Goal: Task Accomplishment & Management: Manage account settings

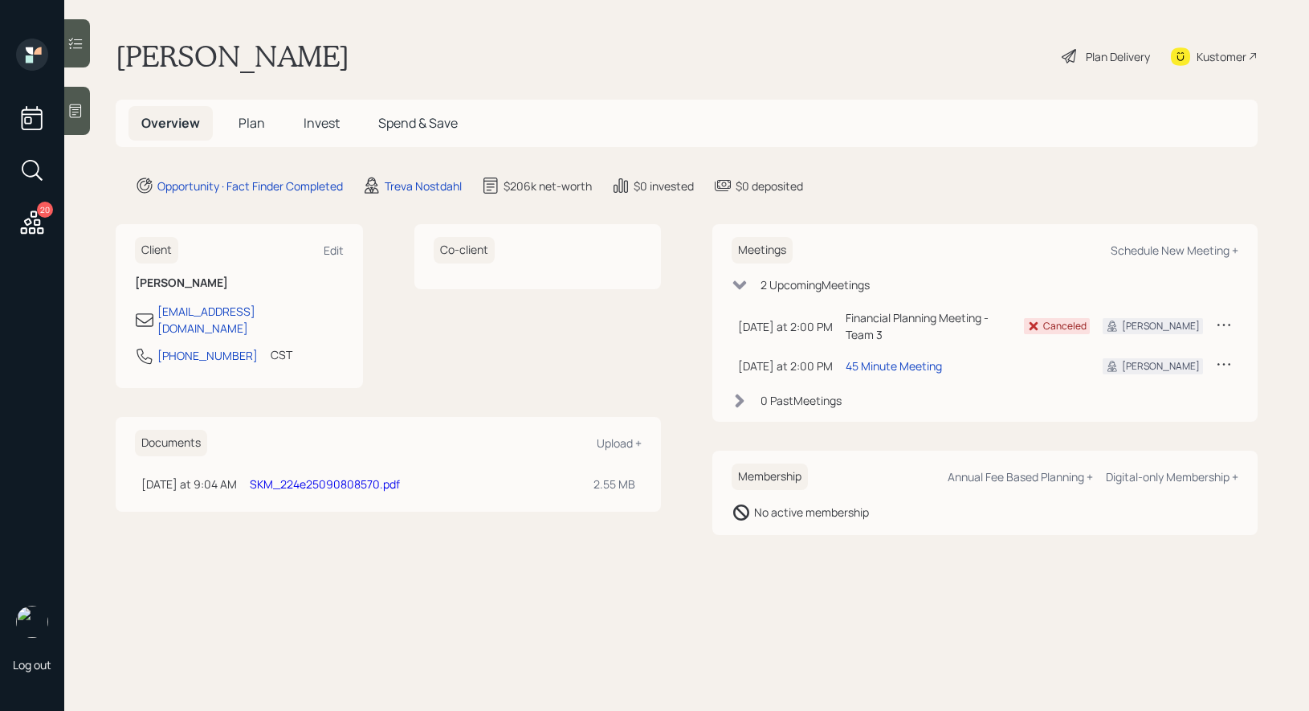
click at [257, 123] on span "Plan" at bounding box center [251, 123] width 26 height 18
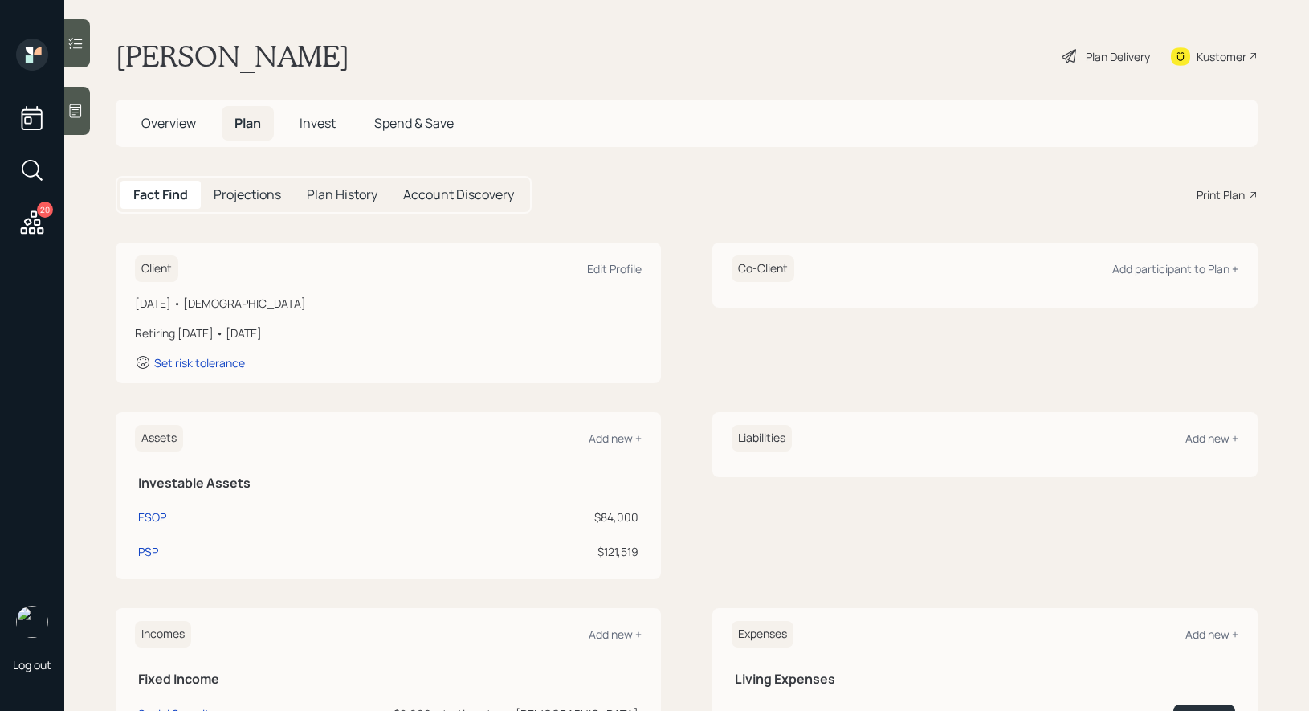
scroll to position [39, 0]
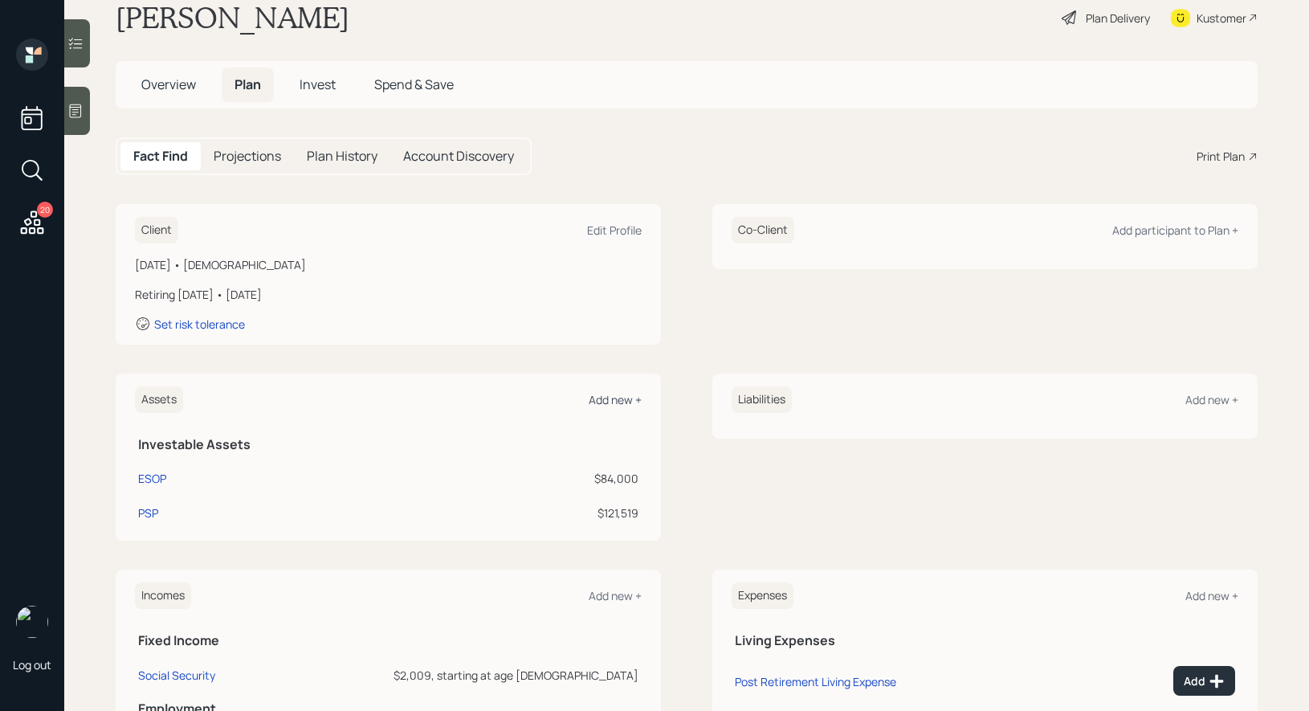
click at [613, 400] on div "Add new +" at bounding box center [614, 399] width 53 height 15
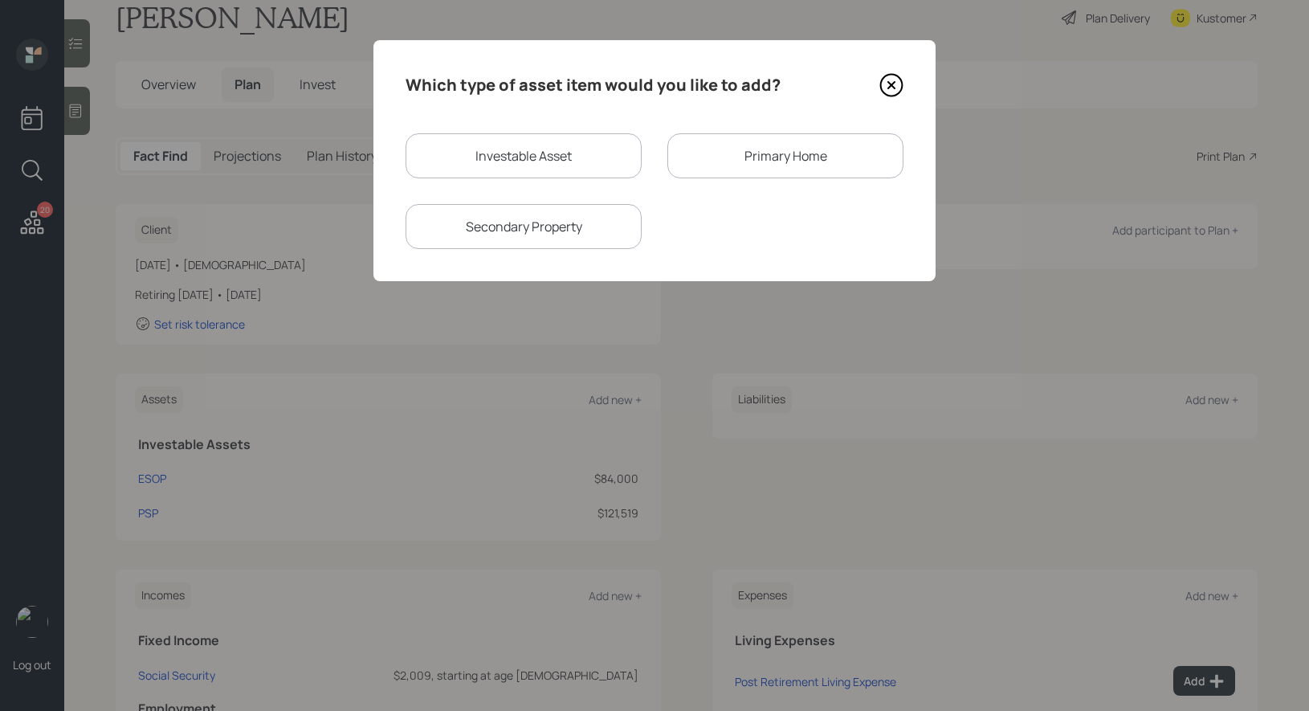
click at [763, 163] on div "Primary Home" at bounding box center [785, 155] width 236 height 45
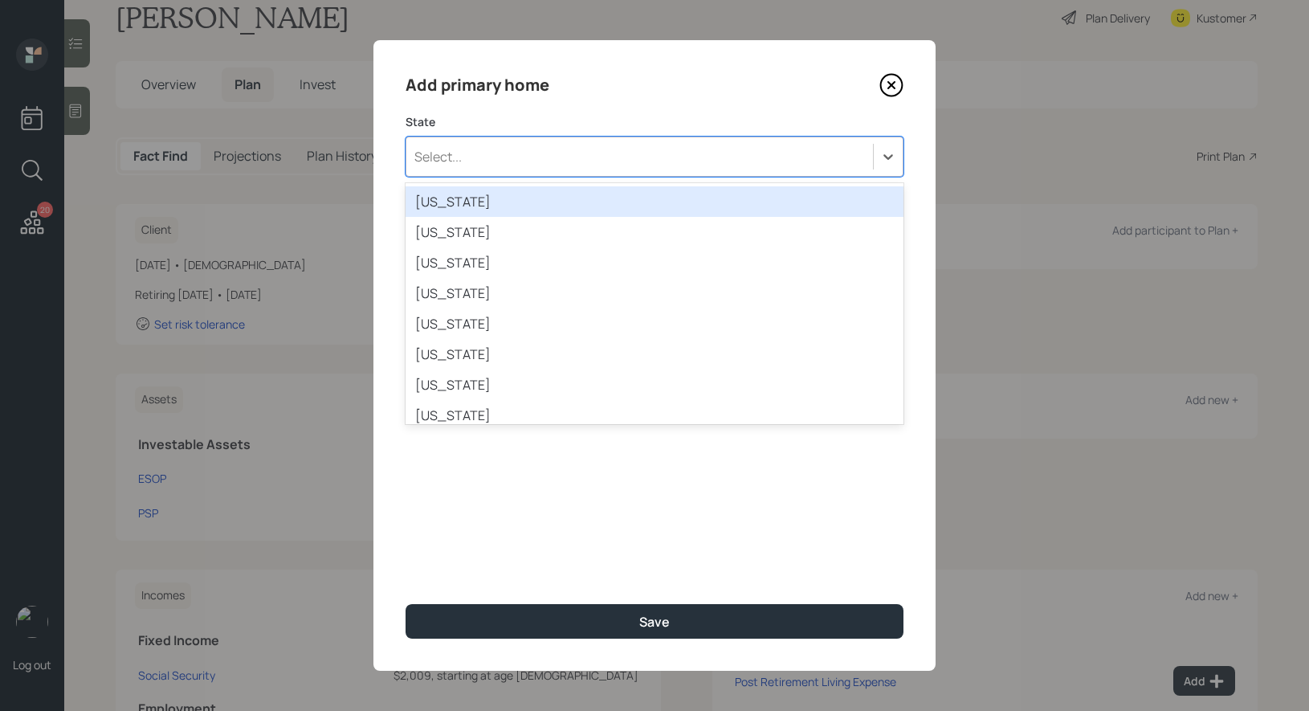
click at [563, 164] on div "Select..." at bounding box center [639, 156] width 466 height 27
type input "al"
click at [541, 193] on div "[US_STATE]" at bounding box center [654, 201] width 498 height 31
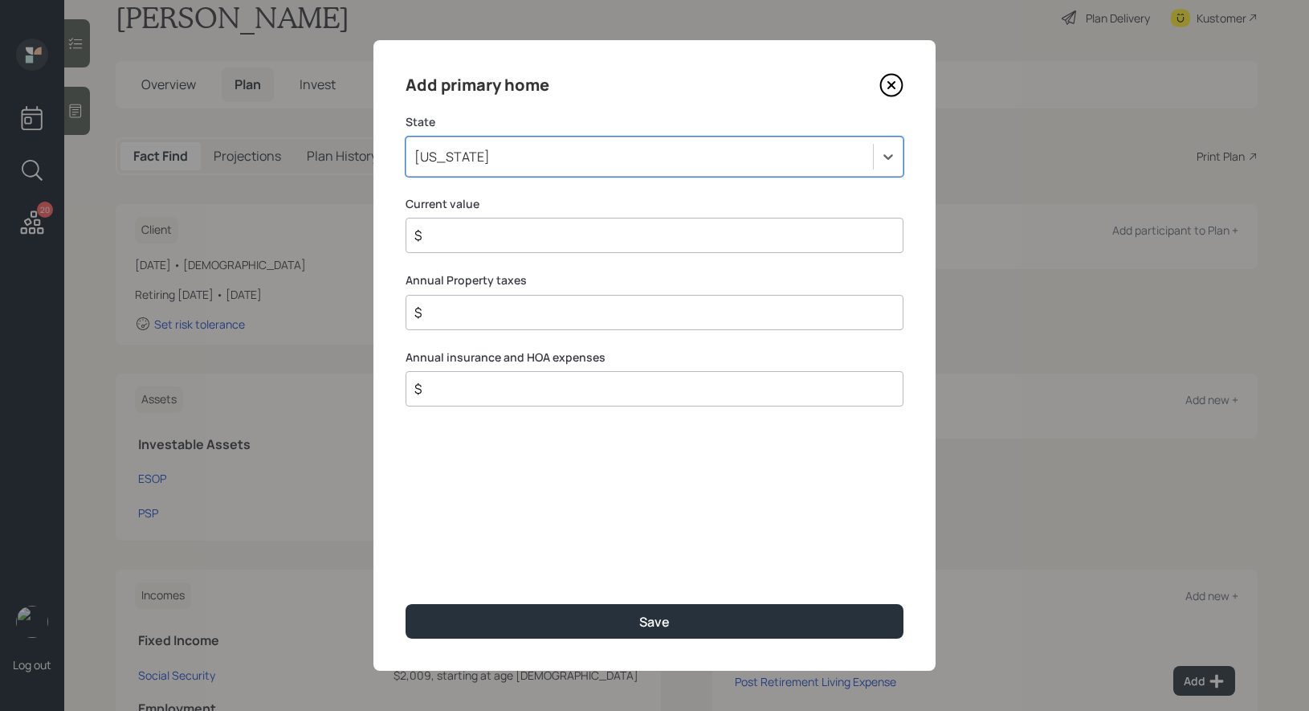
click at [503, 246] on div "$" at bounding box center [654, 235] width 498 height 35
click at [498, 236] on input "$" at bounding box center [648, 235] width 470 height 19
type input "$ 1"
click at [454, 315] on input "$" at bounding box center [648, 312] width 470 height 19
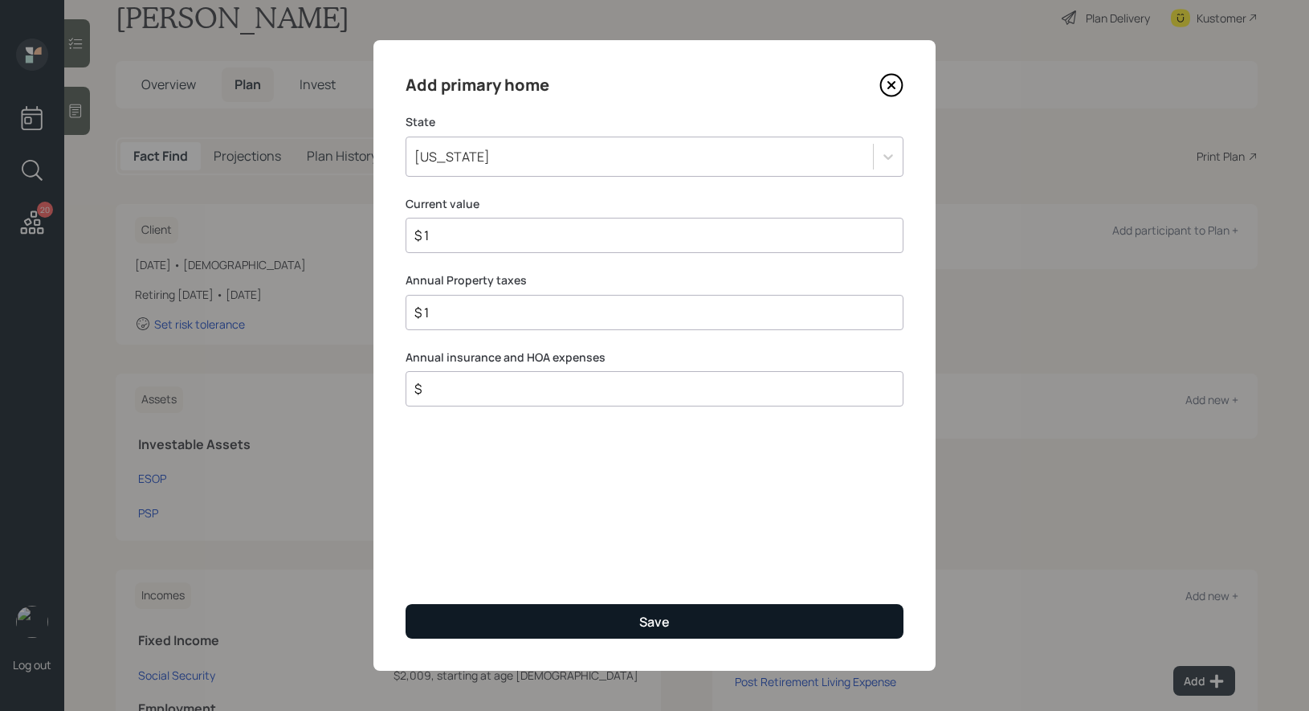
type input "$ 1"
click at [516, 629] on button "Save" at bounding box center [654, 621] width 498 height 35
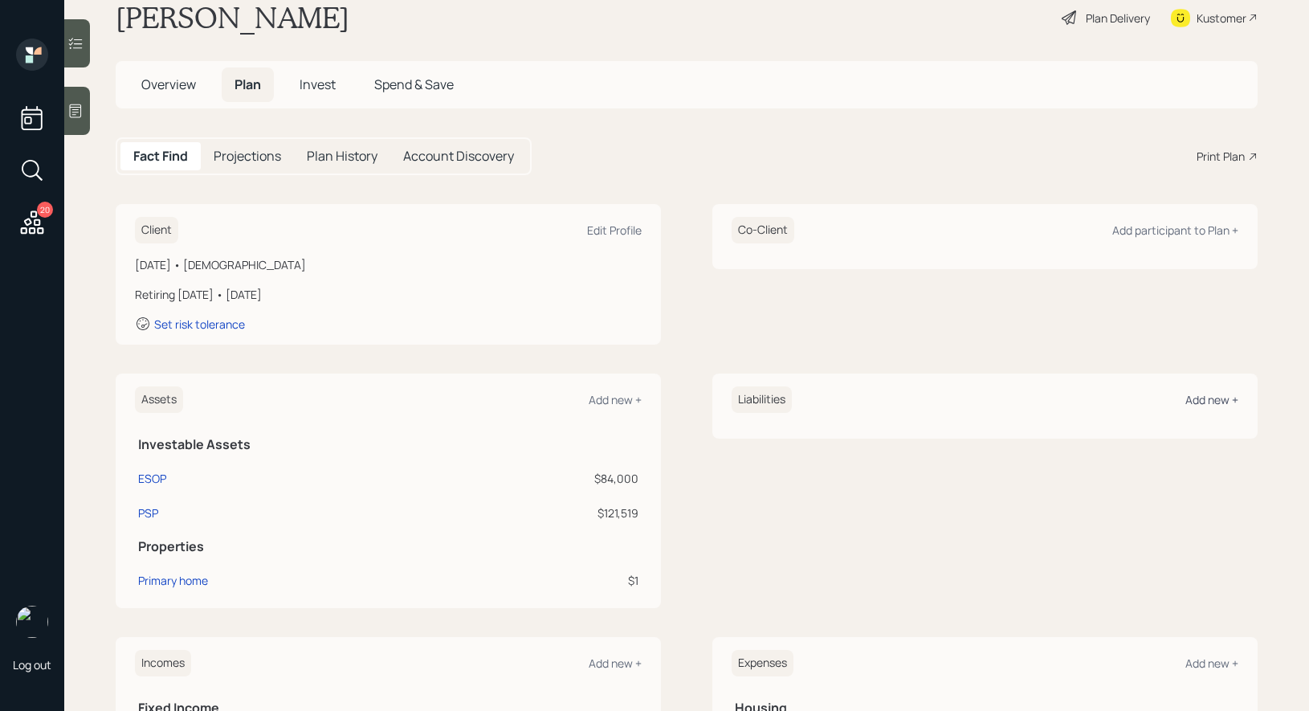
click at [1221, 396] on div "Add new +" at bounding box center [1211, 399] width 53 height 15
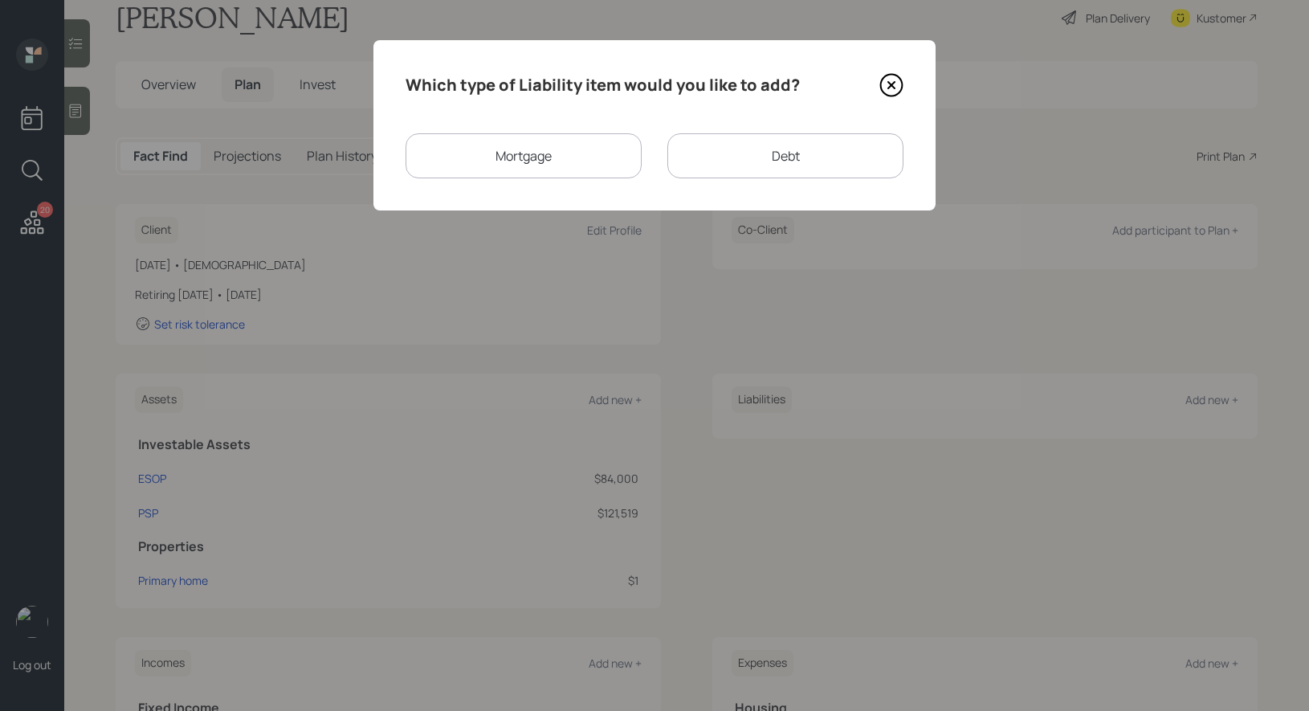
click at [549, 153] on div "Mortgage" at bounding box center [523, 155] width 236 height 45
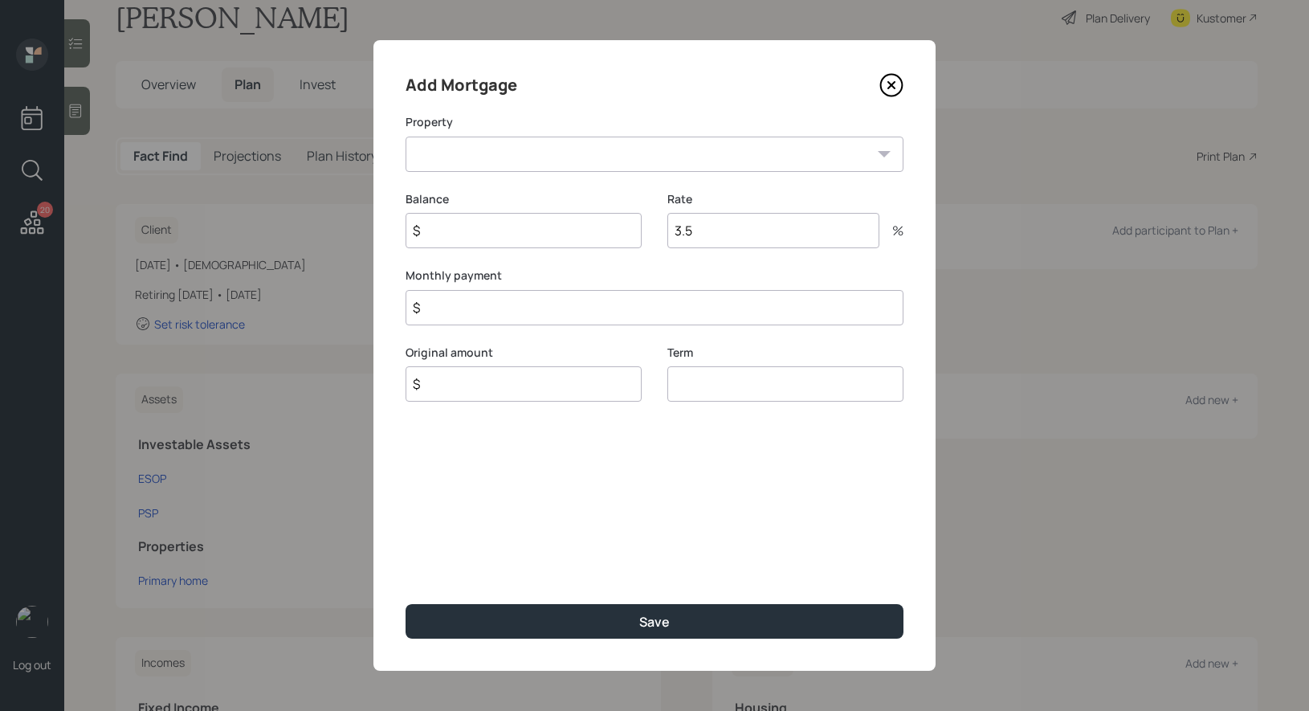
click at [535, 164] on select "AL Primary home" at bounding box center [654, 153] width 498 height 35
select select "c02572ab-1e83-485a-ad0e-dcb283c7715a"
click at [405, 136] on select "AL Primary home" at bounding box center [654, 153] width 498 height 35
click at [496, 246] on input "$" at bounding box center [523, 230] width 236 height 35
type input "$ 1"
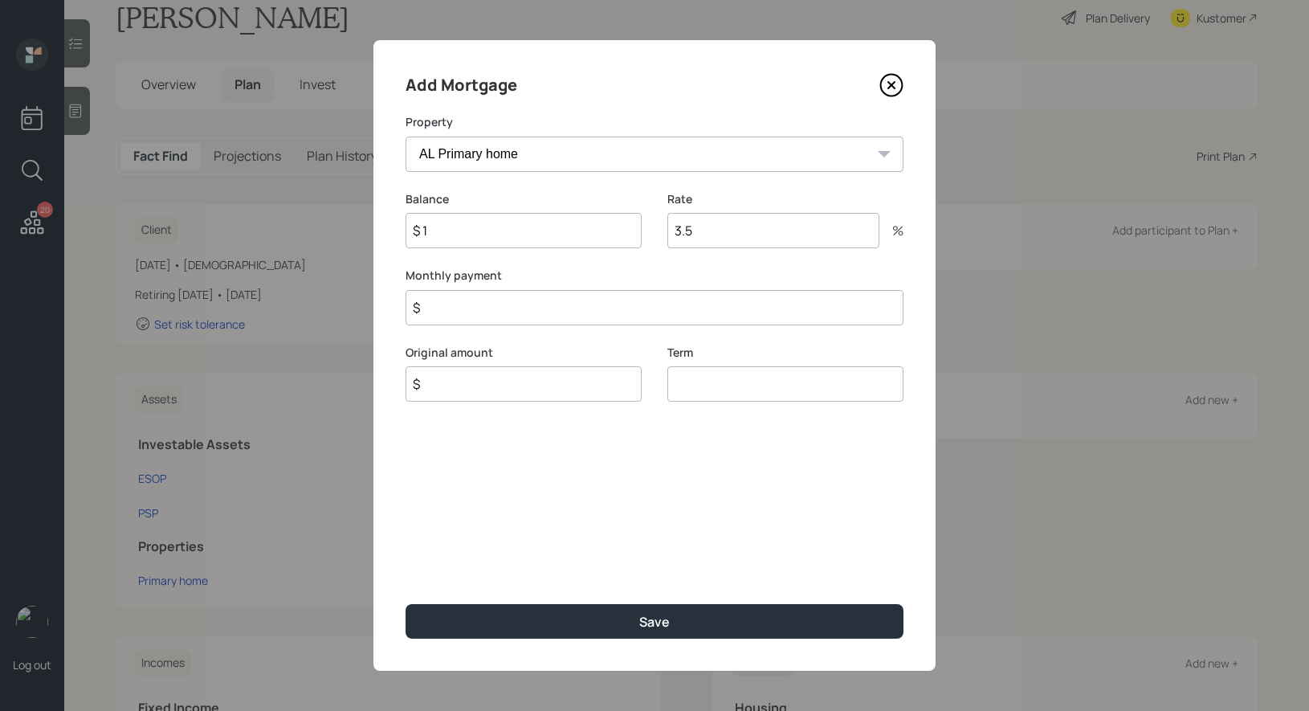
click at [472, 312] on input "$" at bounding box center [654, 307] width 498 height 35
type input "$ 1"
click at [460, 382] on input "$" at bounding box center [523, 383] width 236 height 35
type input "$ 1"
click at [758, 389] on input "number" at bounding box center [785, 383] width 236 height 35
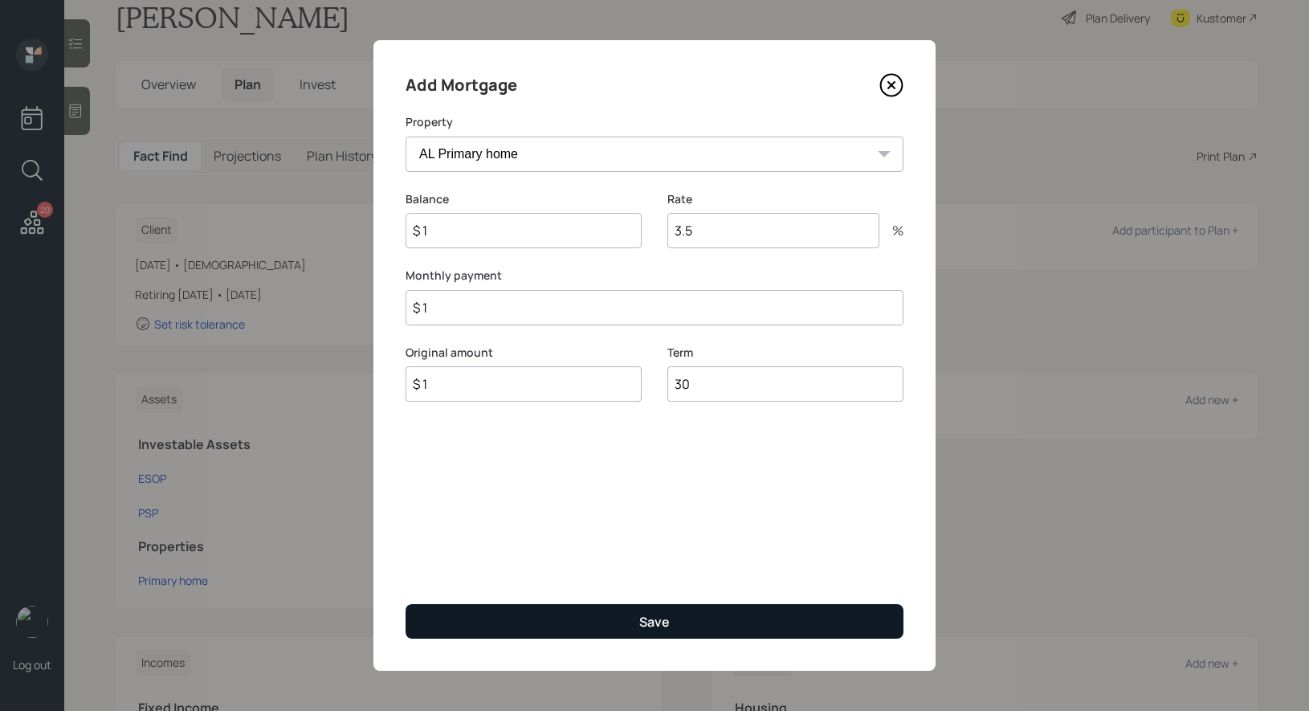
type input "30"
click at [674, 628] on button "Save" at bounding box center [654, 621] width 498 height 35
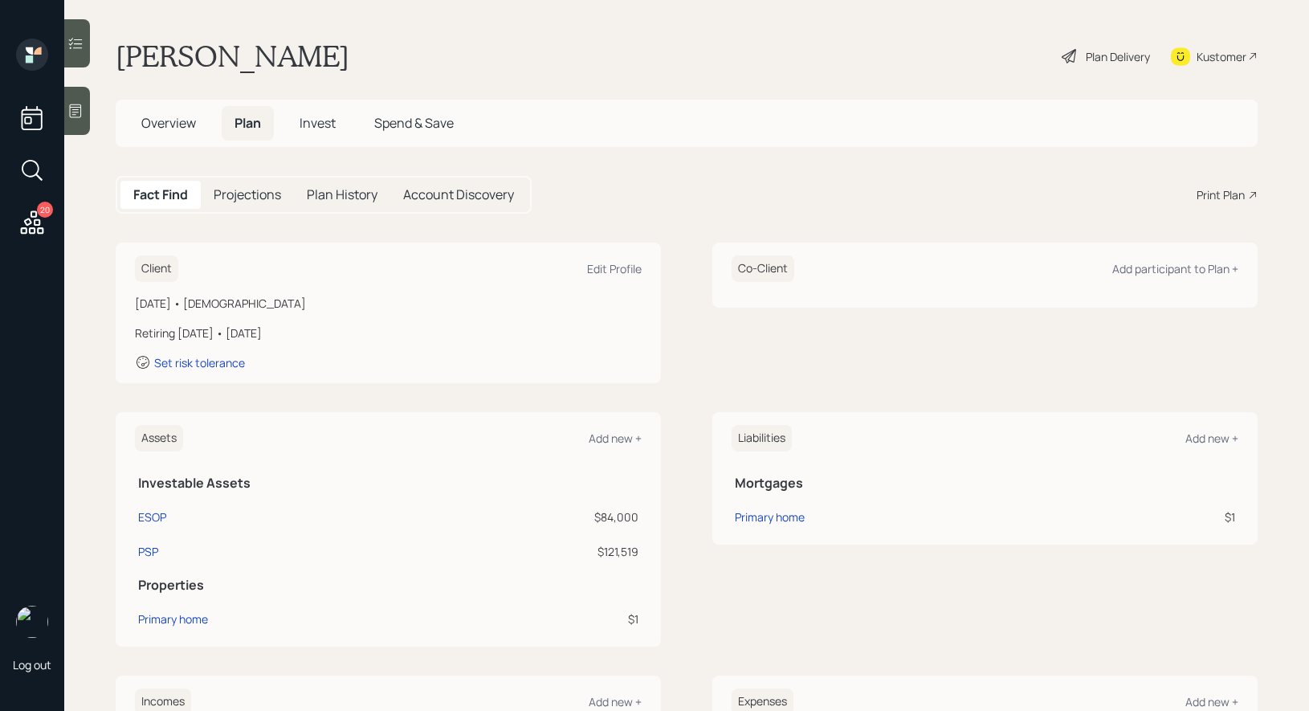
click at [1110, 57] on div "Plan Delivery" at bounding box center [1117, 56] width 64 height 17
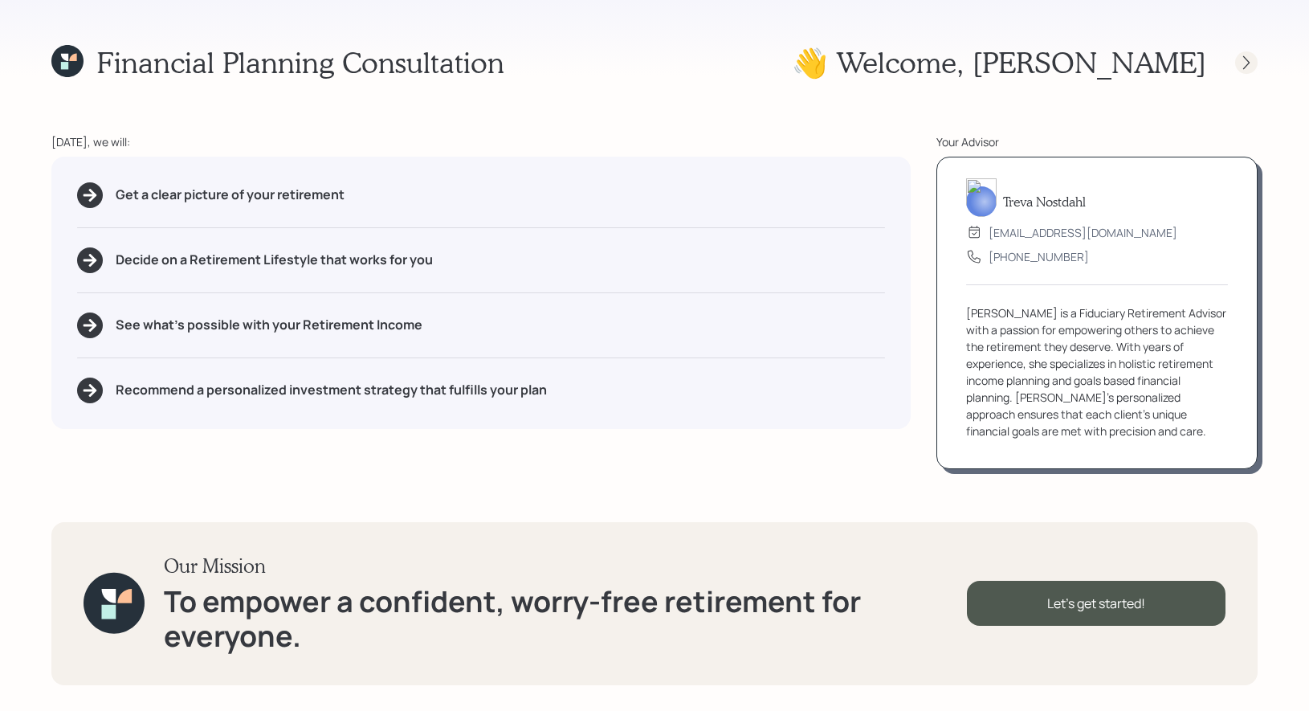
click at [1252, 63] on icon at bounding box center [1246, 63] width 16 height 16
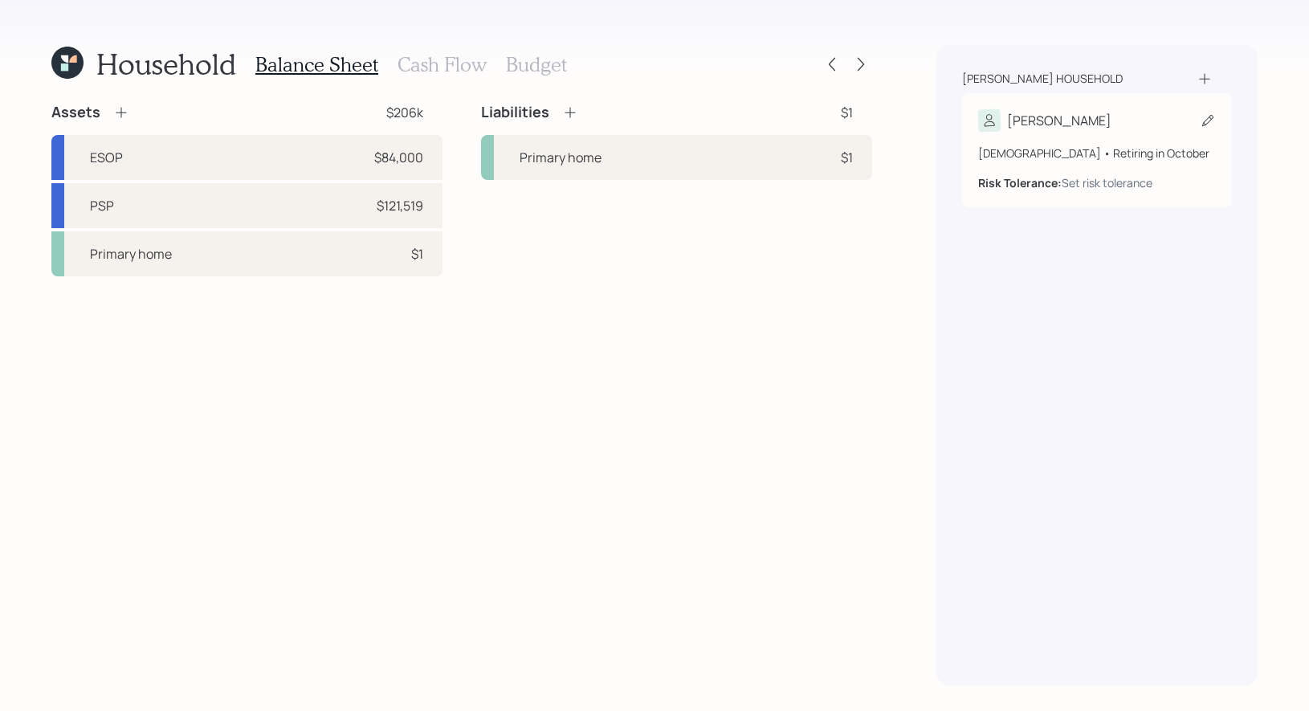
click at [1207, 120] on icon at bounding box center [1207, 120] width 16 height 16
select select "10"
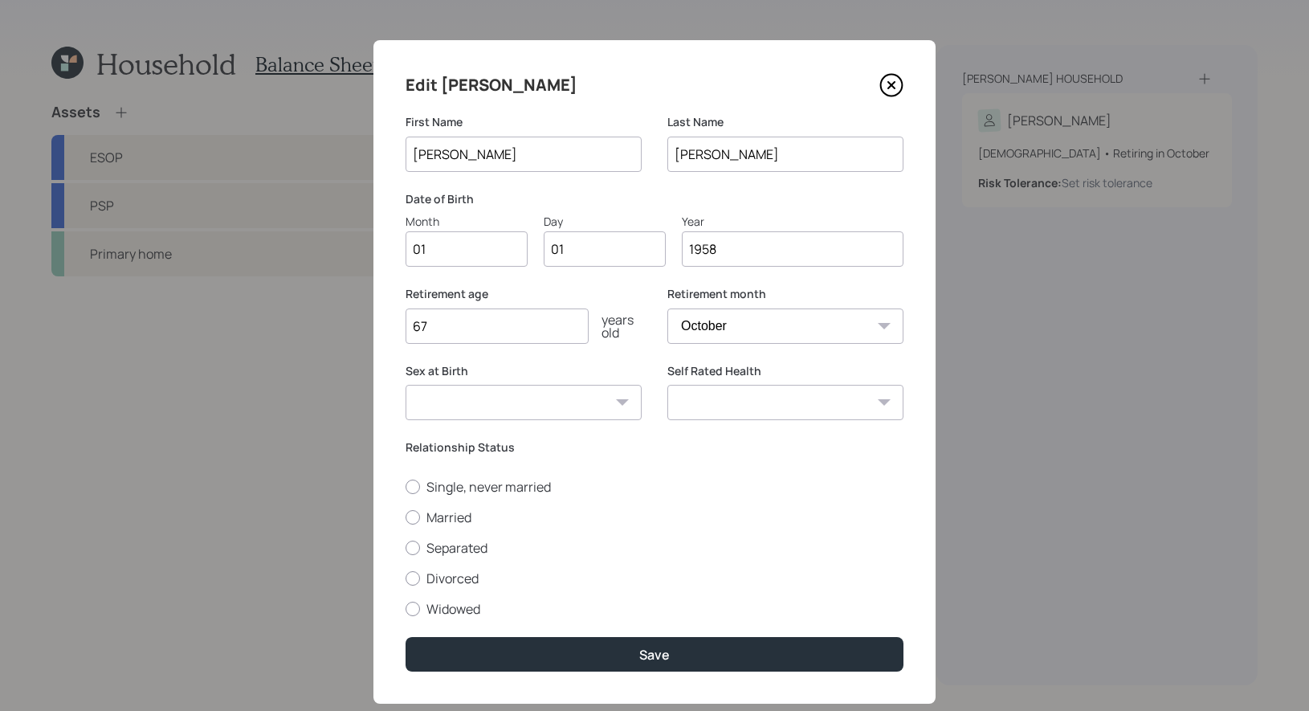
click at [462, 242] on input "01" at bounding box center [466, 248] width 122 height 35
click at [619, 253] on input "01" at bounding box center [605, 248] width 122 height 35
type input "0"
type input "30"
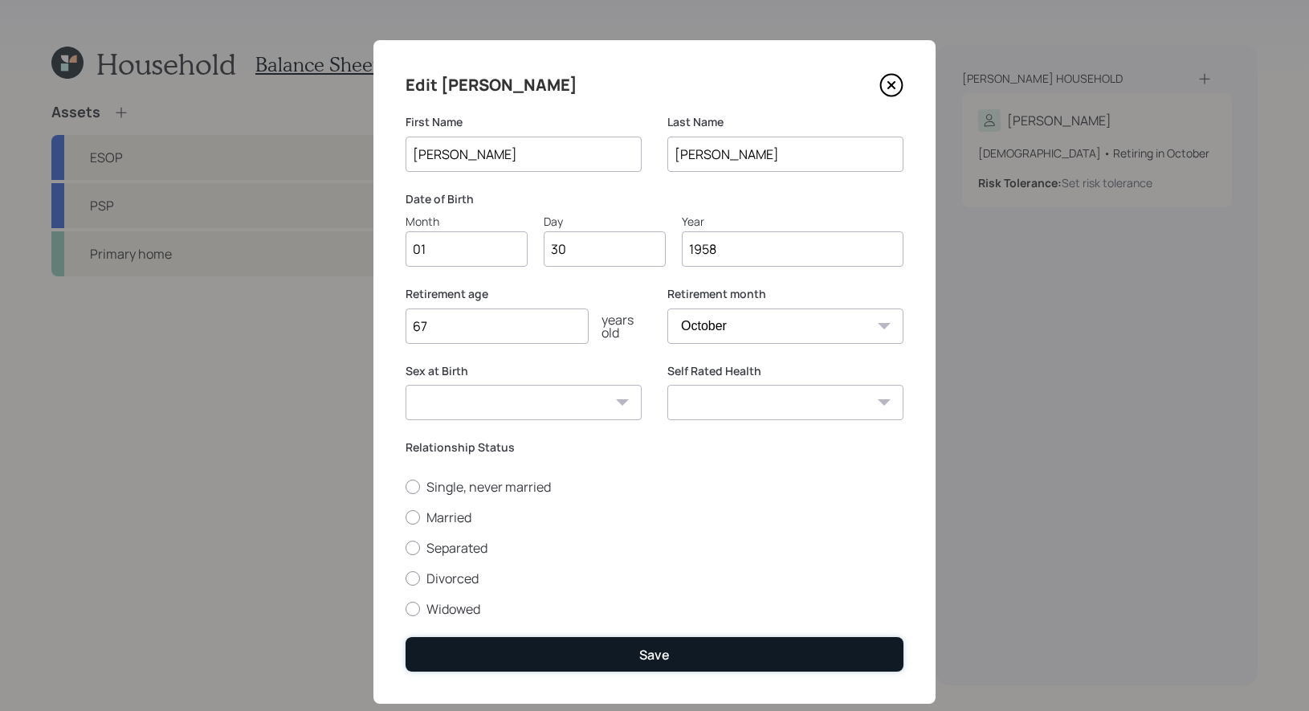
click at [605, 655] on button "Save" at bounding box center [654, 654] width 498 height 35
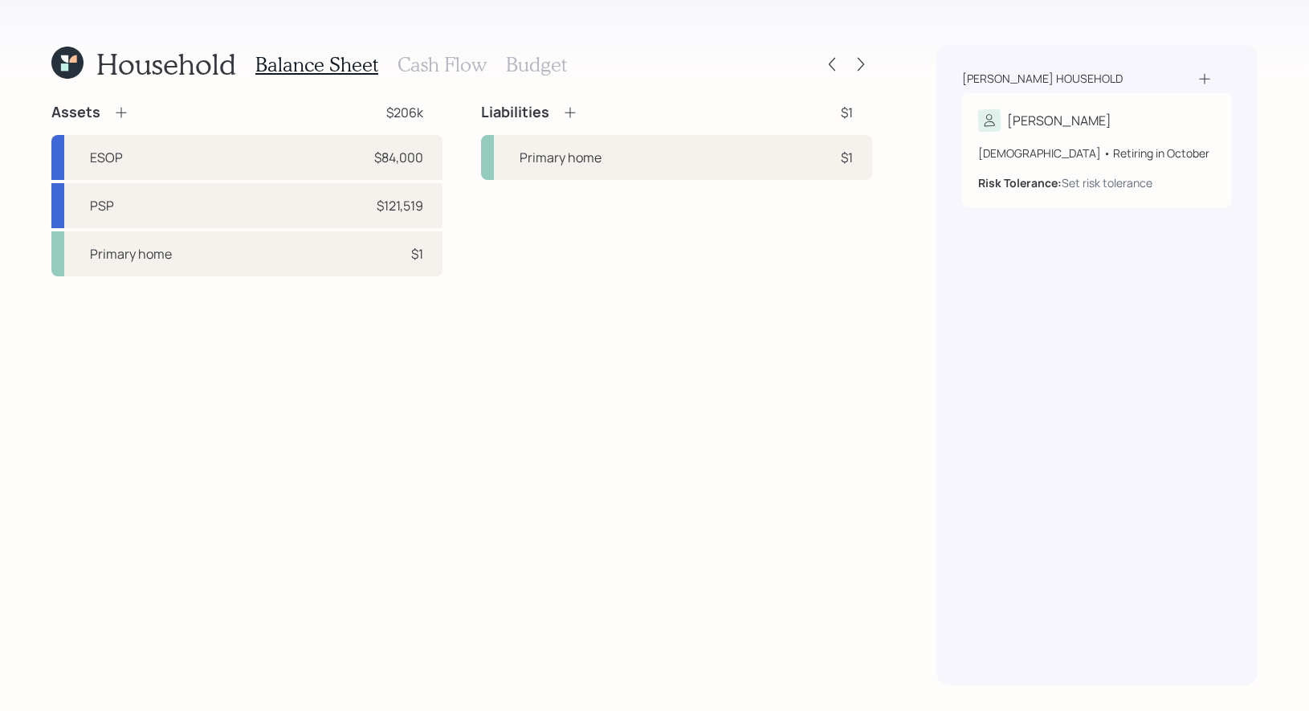
click at [116, 117] on icon at bounding box center [121, 112] width 16 height 16
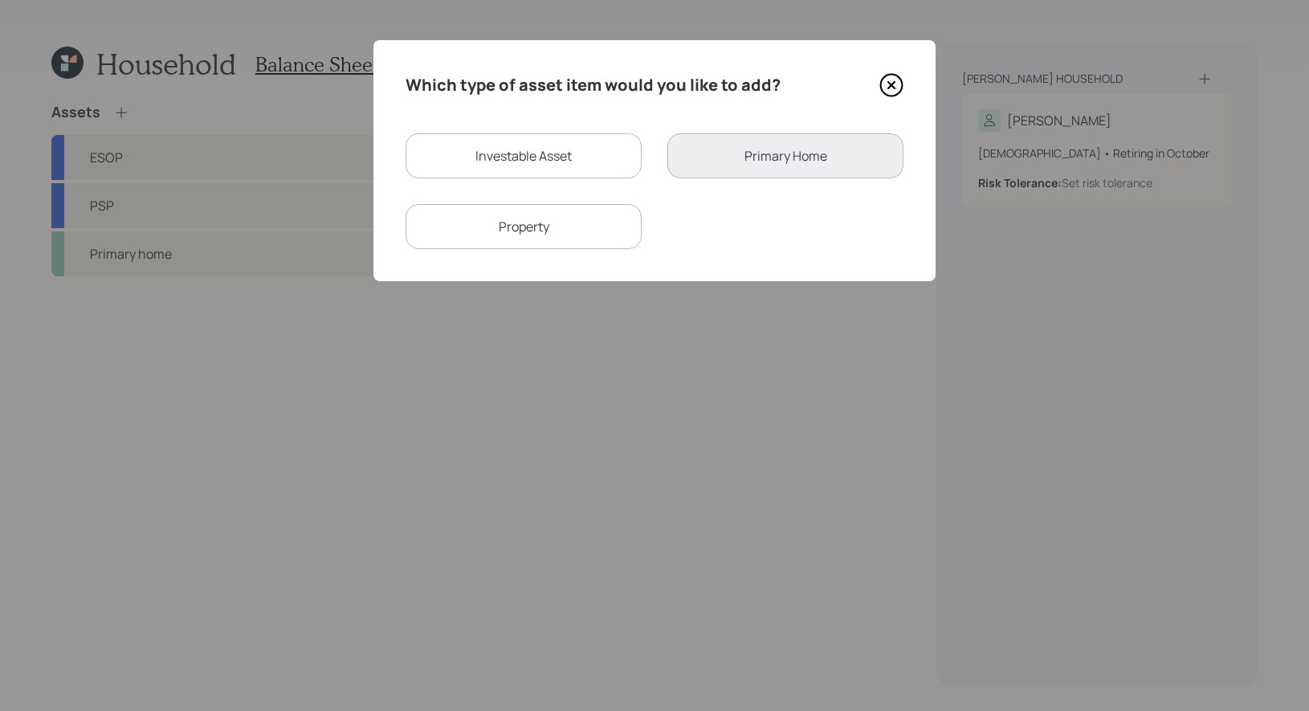
click at [526, 163] on div "Investable Asset" at bounding box center [523, 155] width 236 height 45
select select "taxable"
select select "balanced"
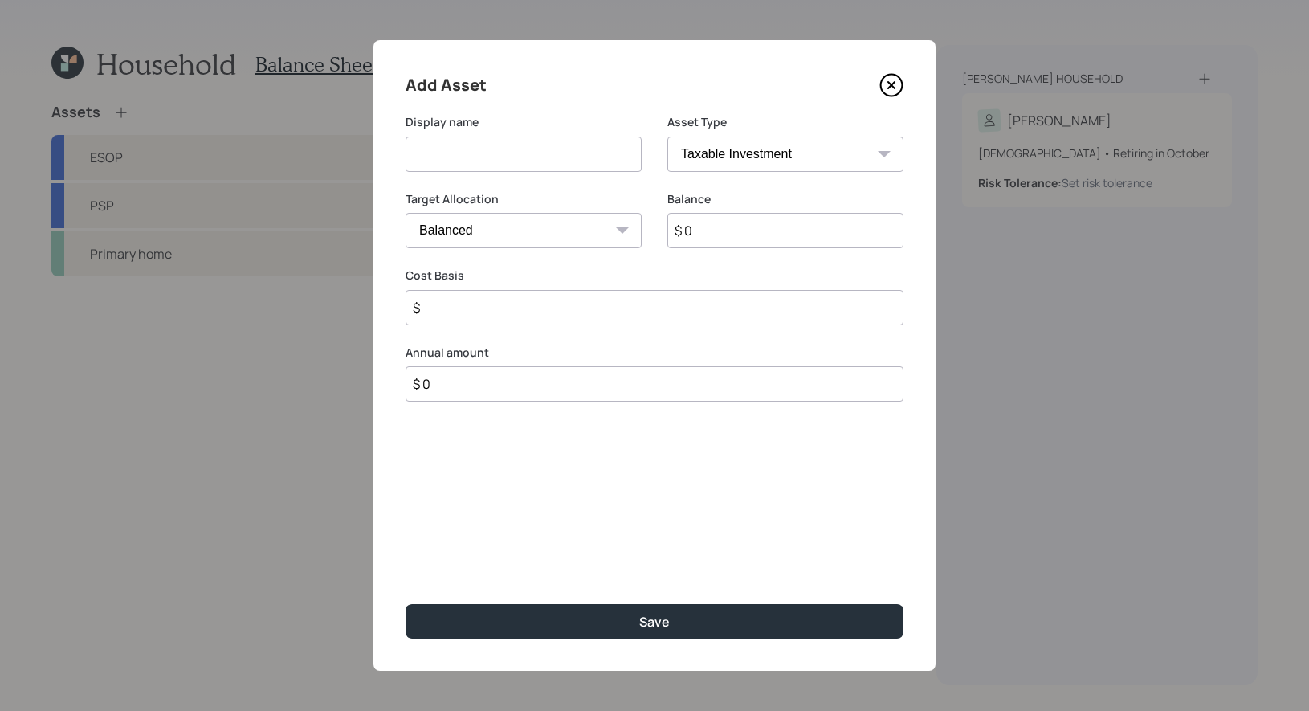
click at [499, 153] on input at bounding box center [523, 153] width 236 height 35
type input "Emergency Fund"
click at [708, 240] on input "$ 0" at bounding box center [785, 230] width 236 height 35
type input "$ 10,000"
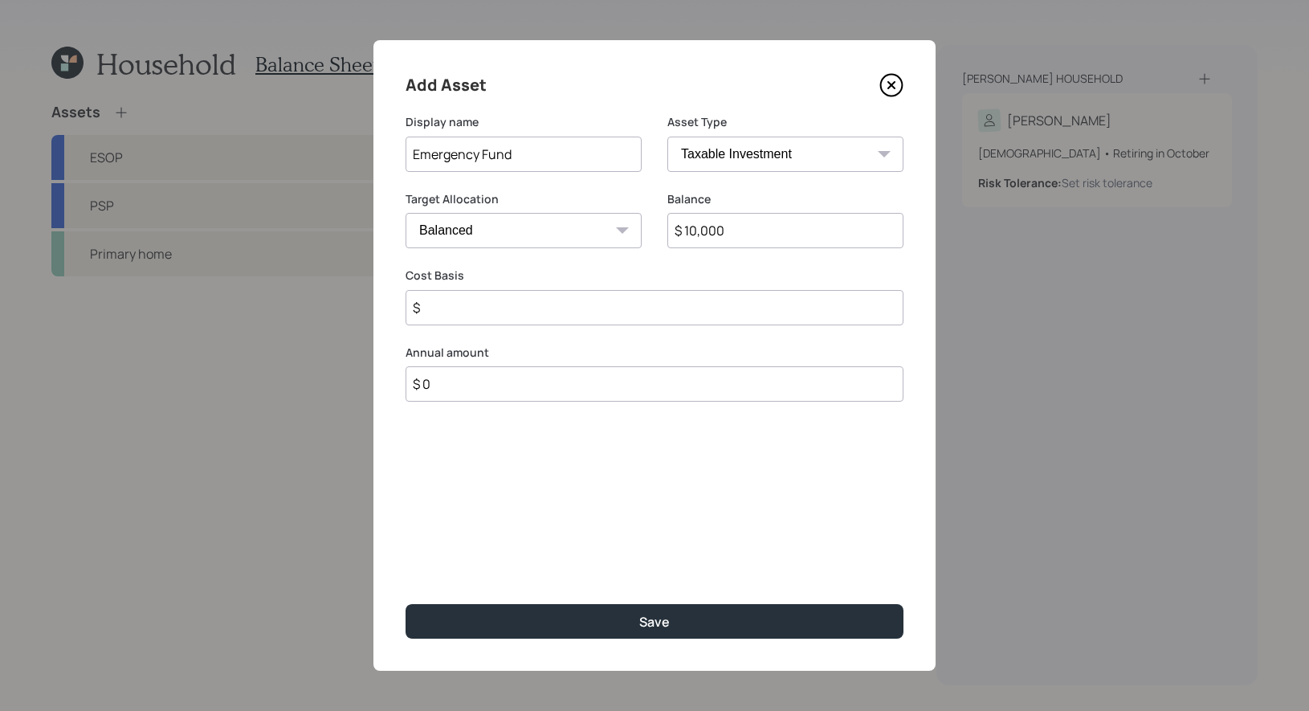
click at [752, 146] on select "SEP [PERSON_NAME] IRA 401(k) [PERSON_NAME] 401(k) 403(b) [PERSON_NAME] 403(b) 4…" at bounding box center [785, 153] width 236 height 35
select select "emergency_fund"
click at [667, 136] on select "SEP [PERSON_NAME] IRA 401(k) [PERSON_NAME] 401(k) 403(b) [PERSON_NAME] 403(b) 4…" at bounding box center [785, 153] width 236 height 35
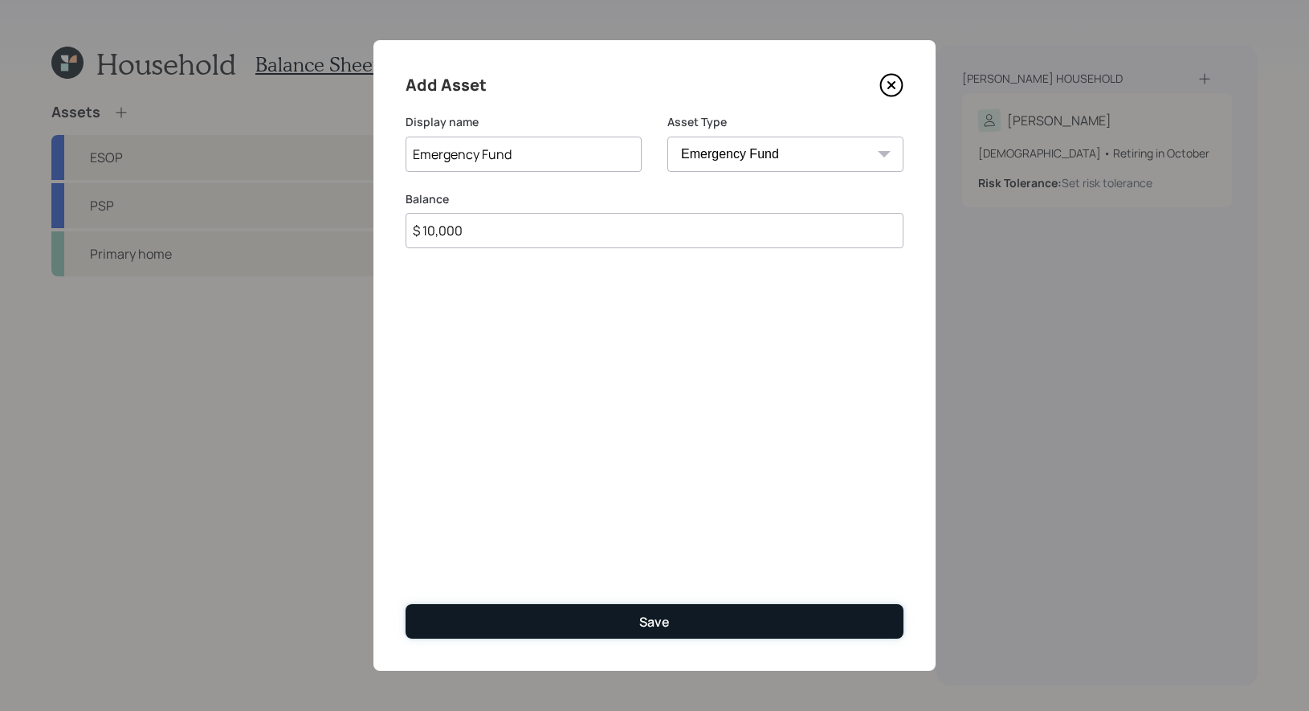
click at [584, 620] on button "Save" at bounding box center [654, 621] width 498 height 35
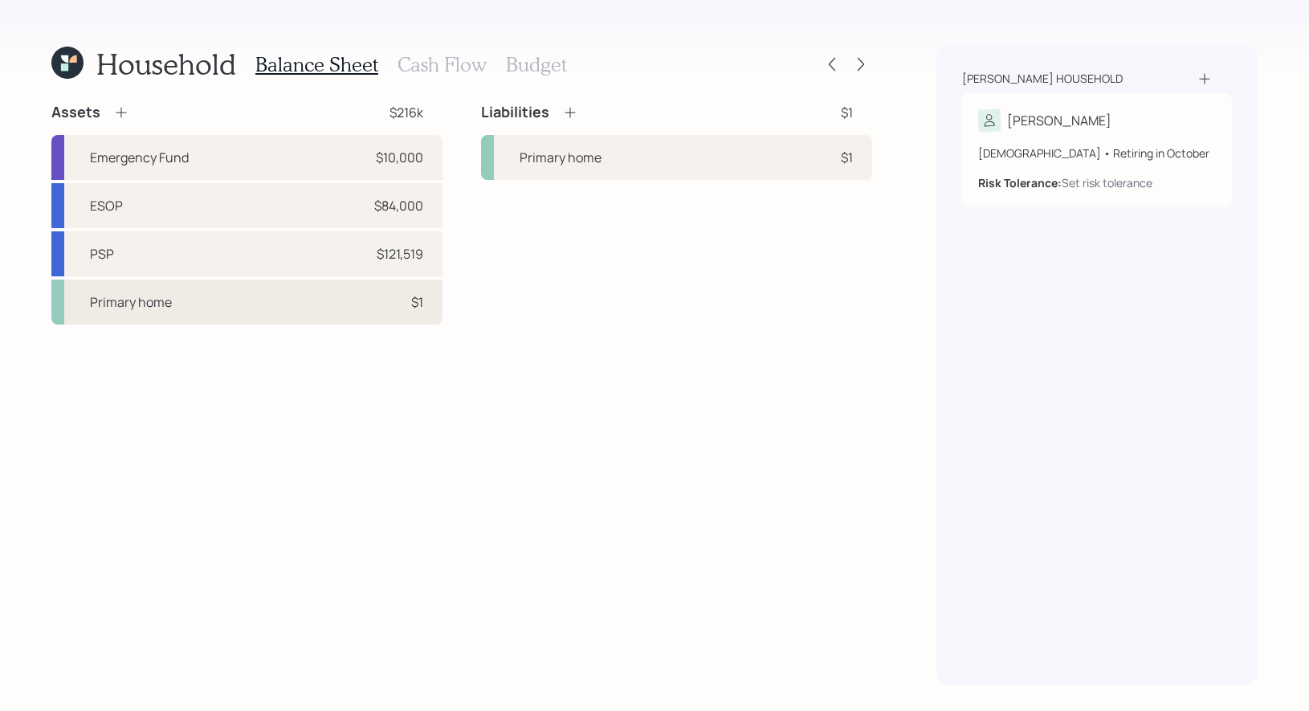
click at [196, 307] on div "Primary home $1" at bounding box center [246, 301] width 391 height 45
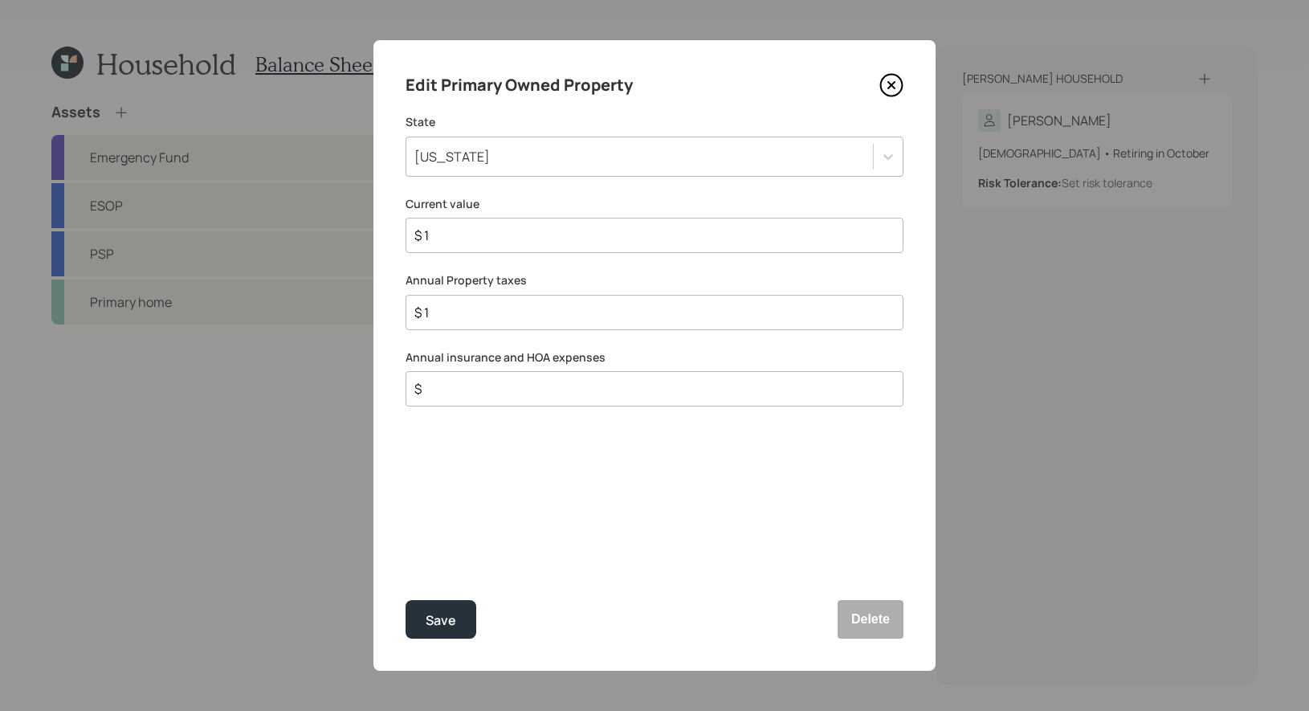
click at [467, 226] on input "$ 1" at bounding box center [648, 235] width 470 height 19
click at [454, 244] on input "$ 1" at bounding box center [648, 235] width 470 height 19
type input "$ 200,000"
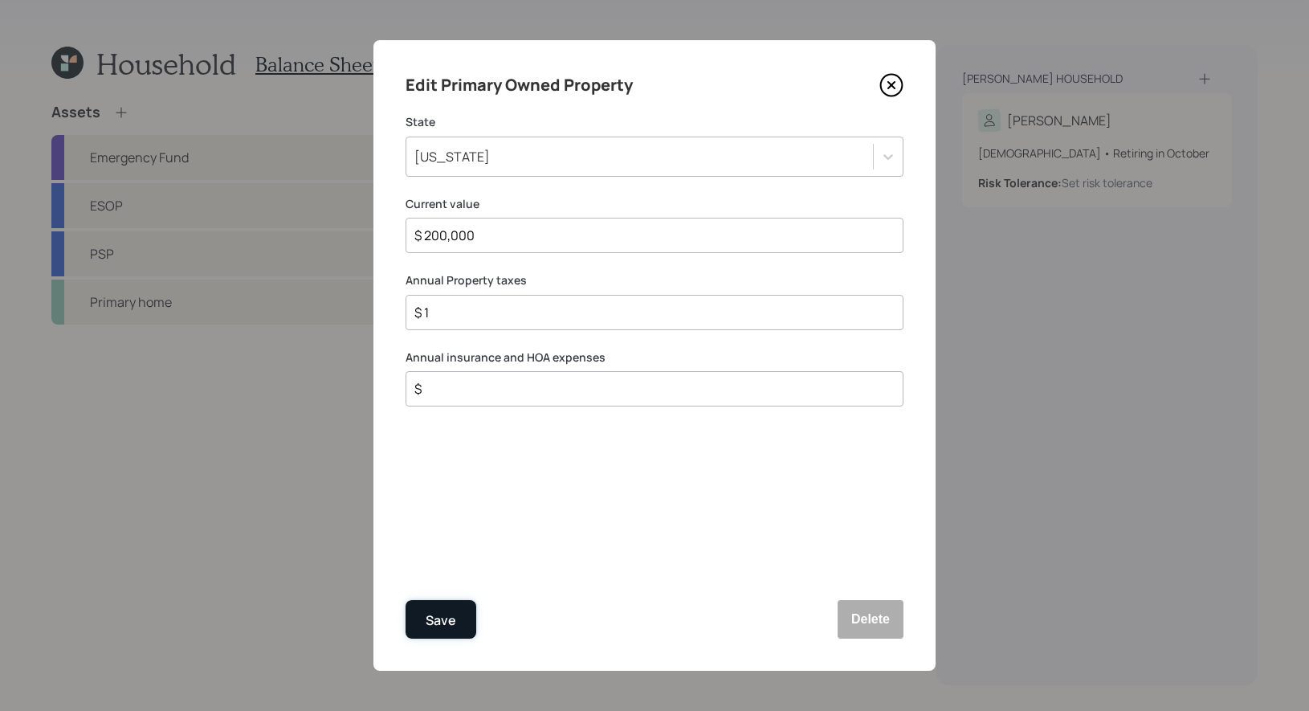
click at [436, 621] on div "Save" at bounding box center [440, 620] width 31 height 22
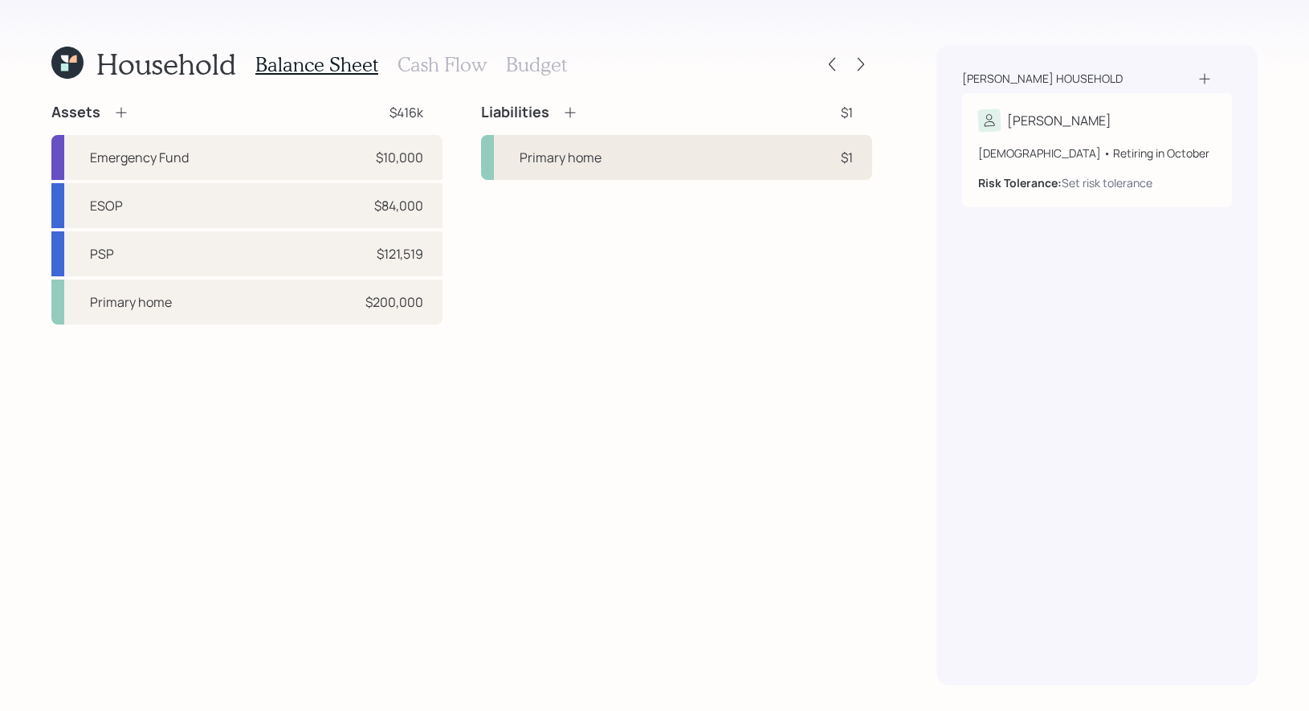
click at [576, 161] on div "Primary home" at bounding box center [560, 157] width 82 height 19
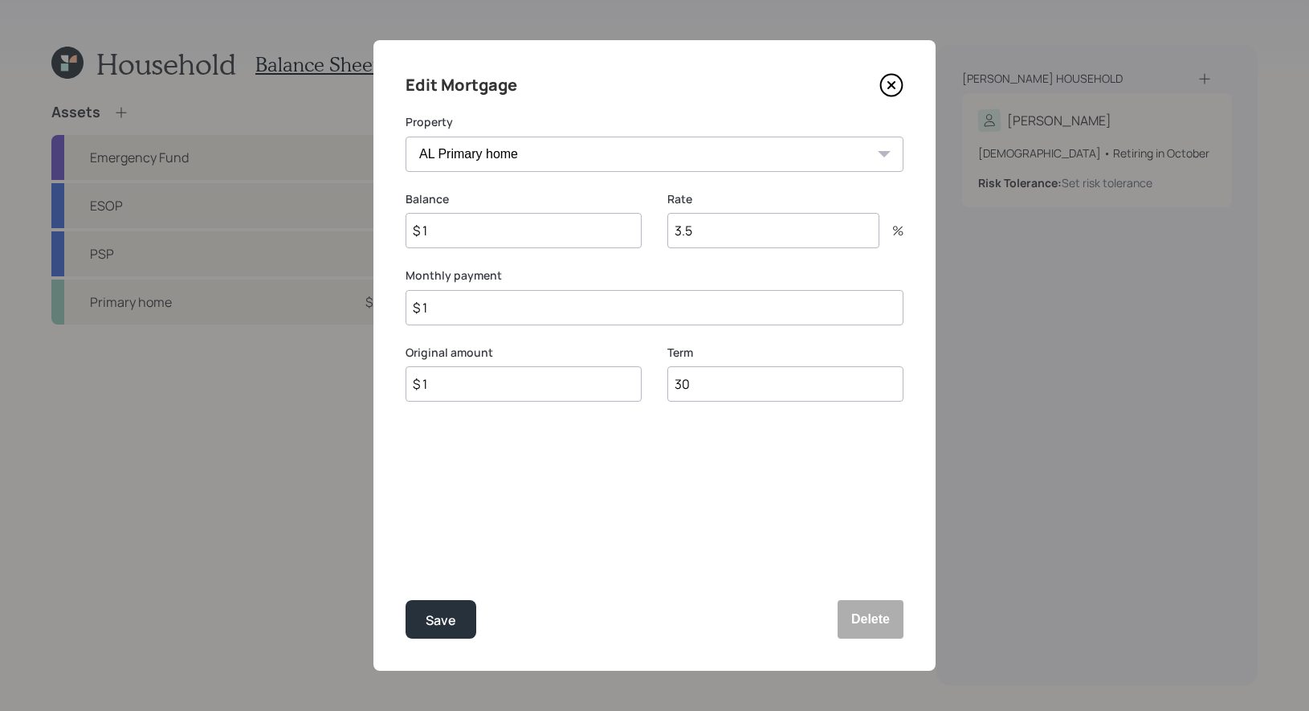
click at [484, 230] on input "$ 1" at bounding box center [523, 230] width 236 height 35
type input "$ 77,193"
click at [719, 233] on input "3.5" at bounding box center [773, 230] width 212 height 35
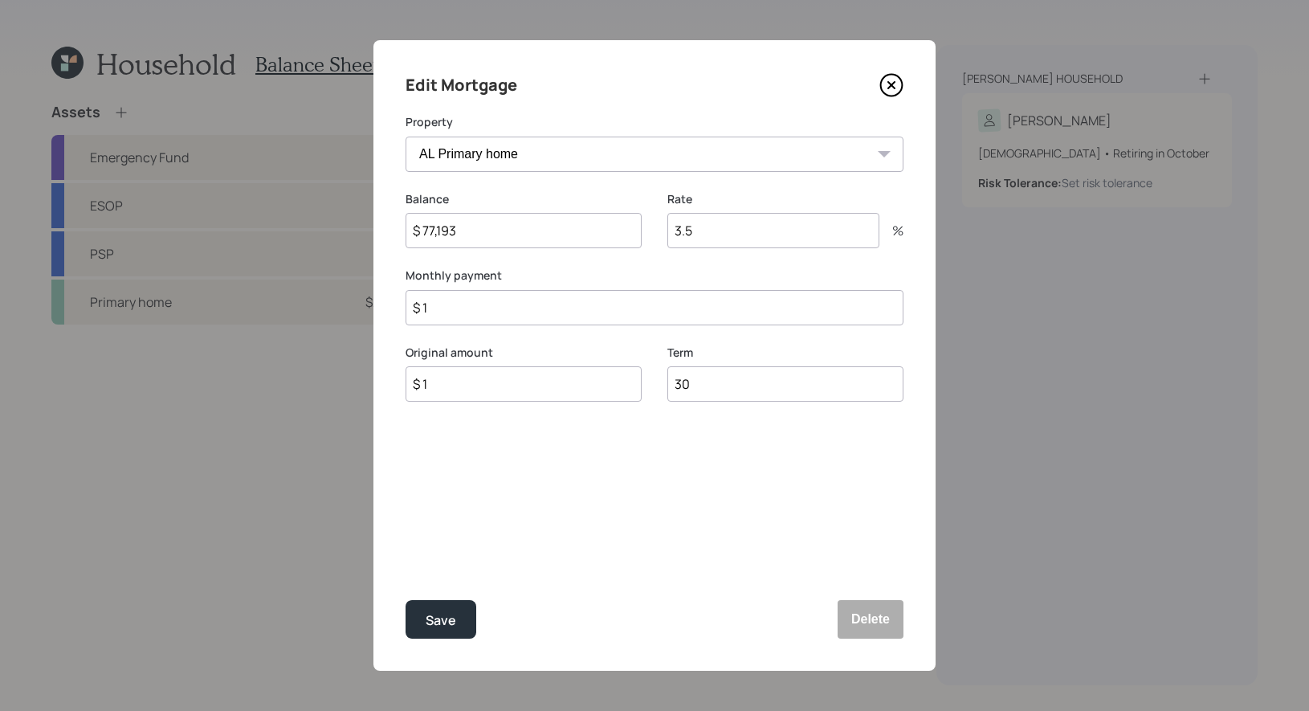
click at [694, 234] on input "3.5" at bounding box center [773, 230] width 212 height 35
click at [446, 304] on input "$ 1" at bounding box center [654, 307] width 498 height 35
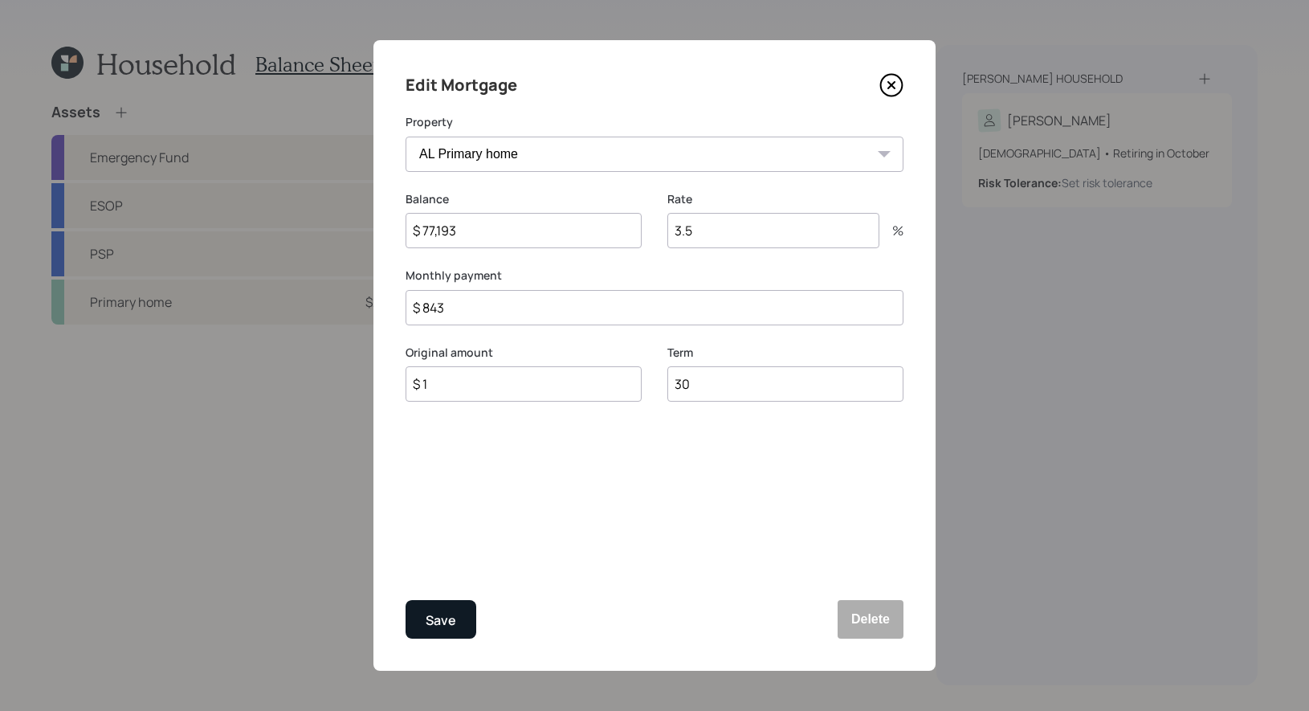
type input "$ 843"
click at [440, 625] on div "Save" at bounding box center [440, 620] width 31 height 22
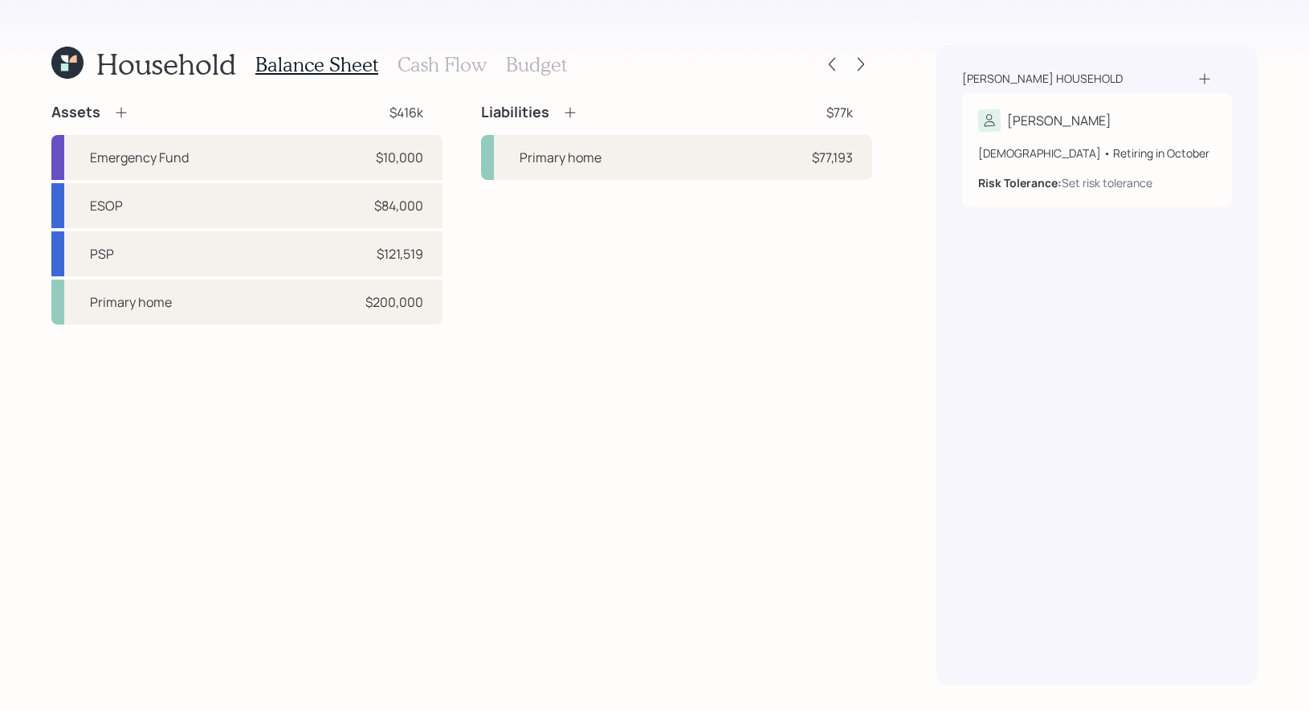
click at [552, 367] on div "Assets $416k Emergency Fund $10,000 ESOP $84,000 PSP $121,519 Primary home $200…" at bounding box center [461, 394] width 820 height 582
click at [571, 116] on icon at bounding box center [570, 112] width 16 height 16
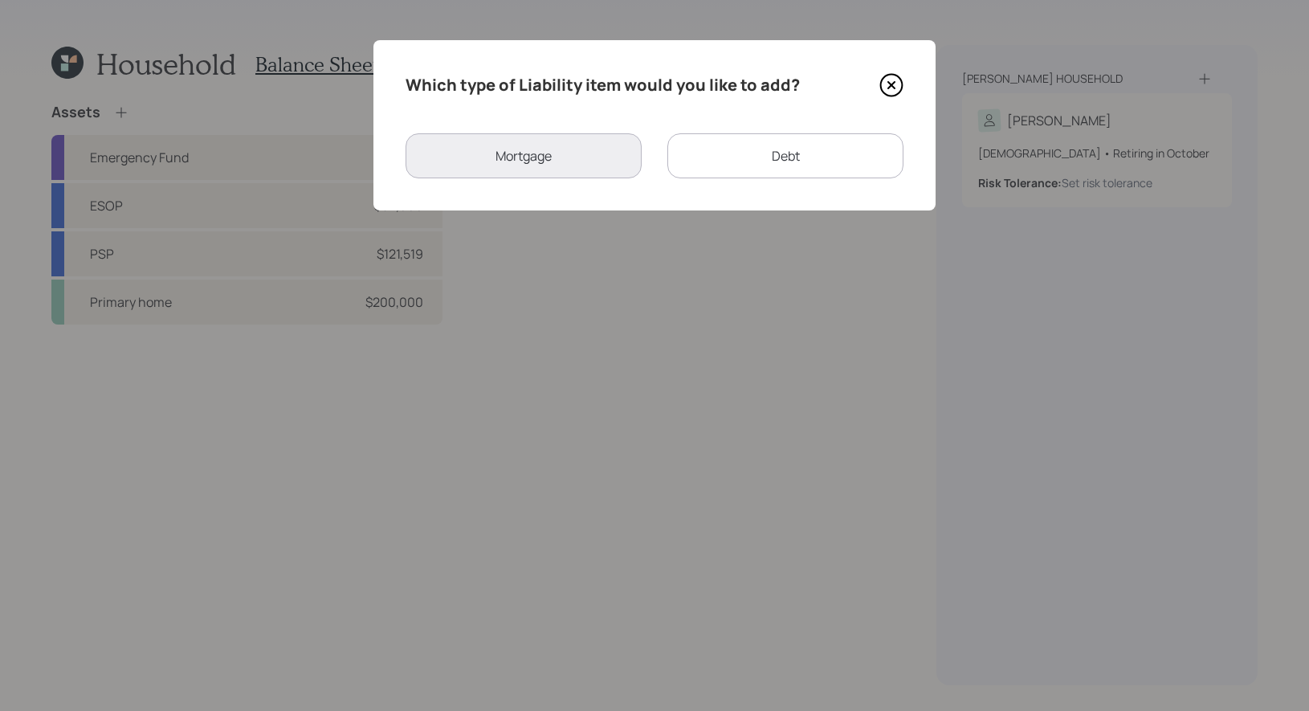
click at [754, 156] on div "Debt" at bounding box center [785, 155] width 236 height 45
select select "credit_card"
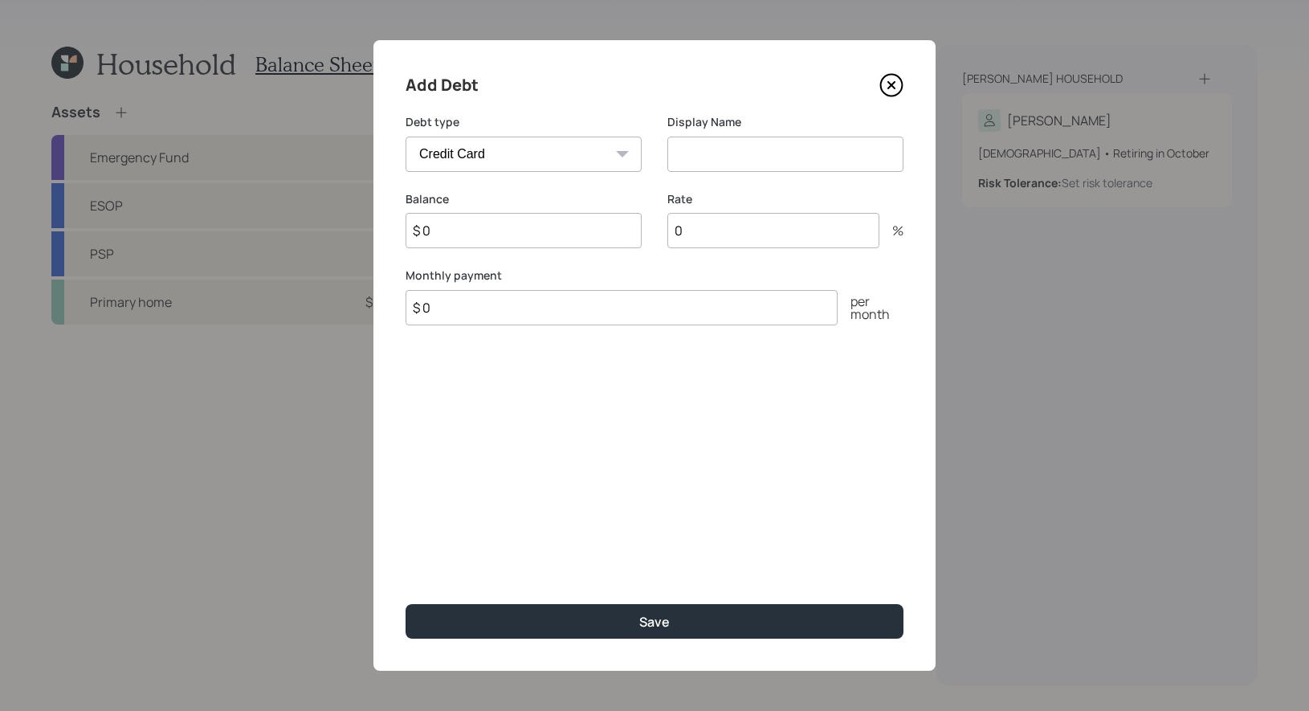
click at [700, 160] on input at bounding box center [785, 153] width 236 height 35
type input "Loan"
click at [489, 320] on input "$ 0" at bounding box center [621, 307] width 432 height 35
type input "$ 186"
click at [484, 146] on select "Car Credit Card Medical Student Other" at bounding box center [523, 153] width 236 height 35
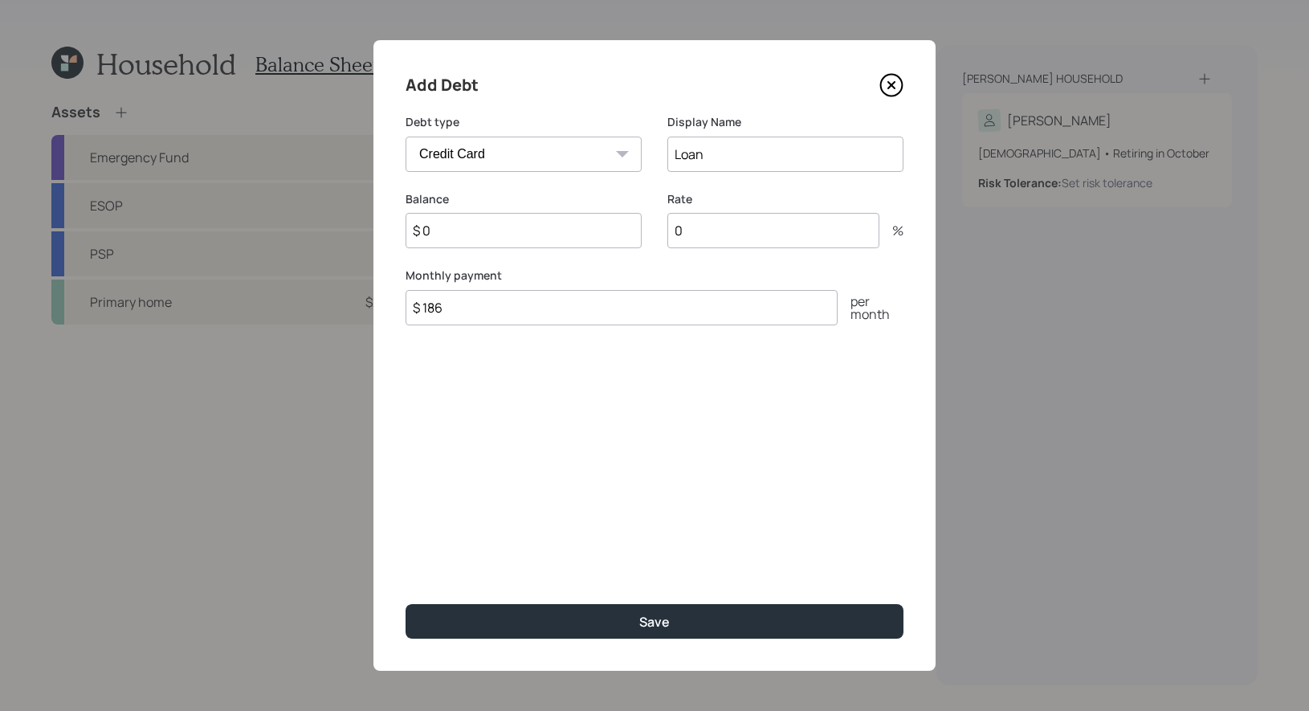
select select "other"
click at [405, 136] on select "Car Credit Card Medical Student Other" at bounding box center [523, 153] width 236 height 35
click at [457, 236] on input "$ 0" at bounding box center [523, 230] width 236 height 35
type input "$ 4,442"
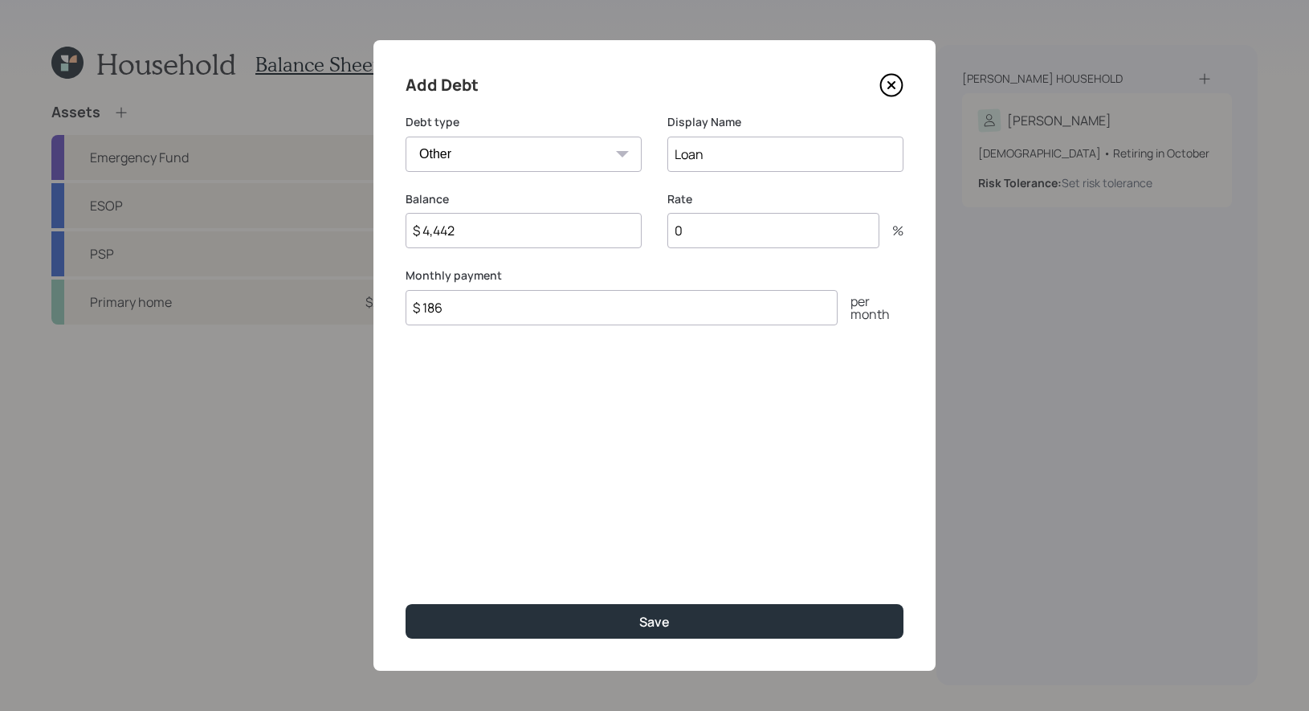
click at [730, 240] on input "0" at bounding box center [773, 230] width 212 height 35
type input "0"
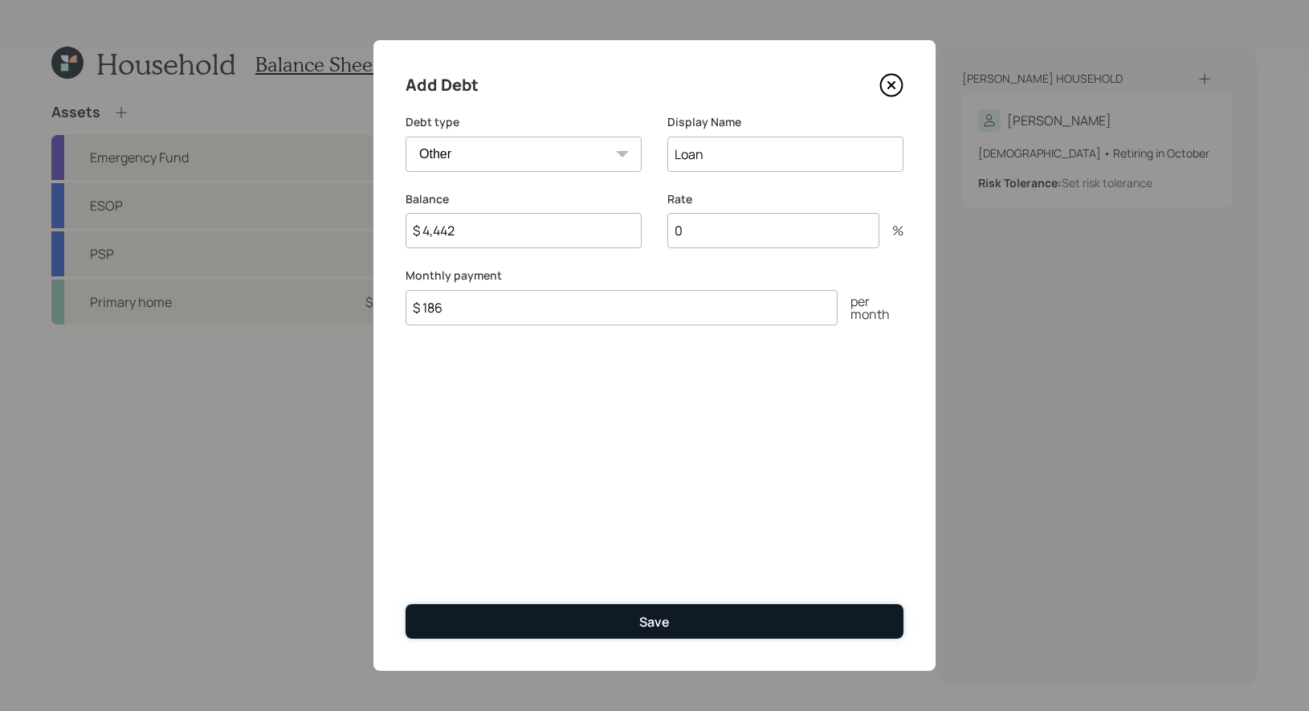
click at [602, 617] on button "Save" at bounding box center [654, 621] width 498 height 35
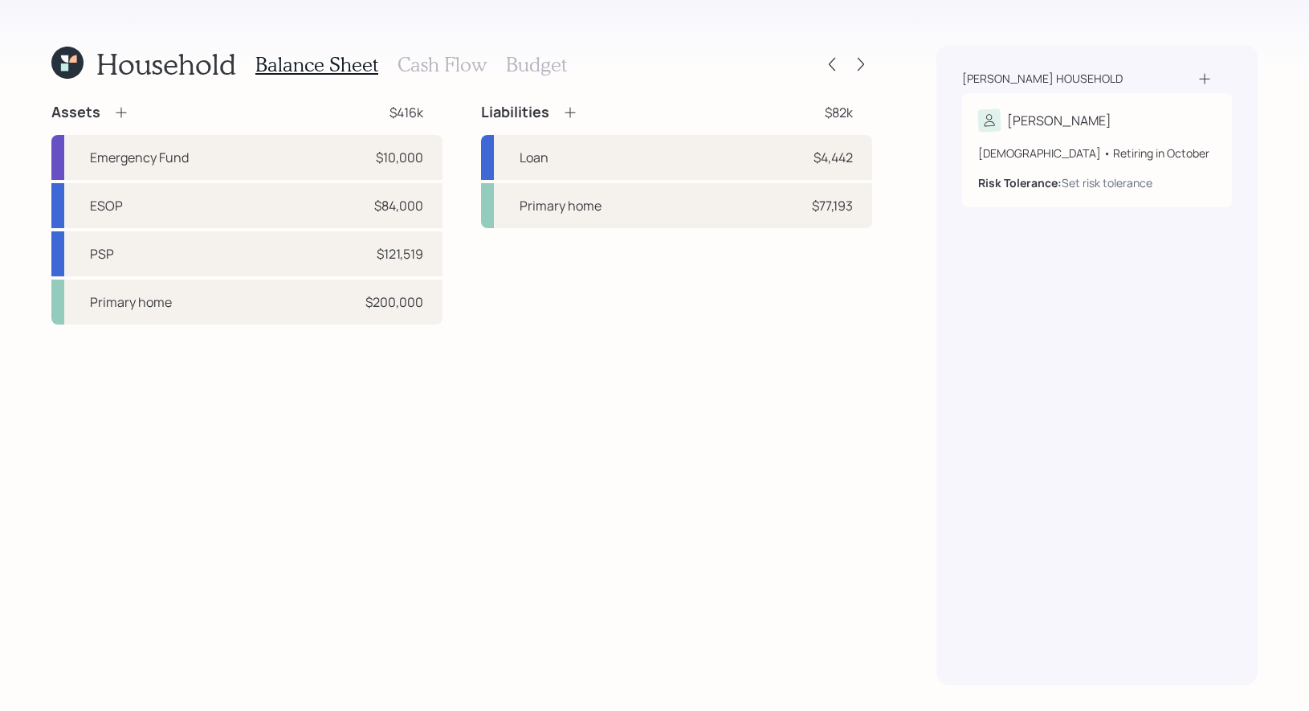
click at [418, 67] on h3 "Cash Flow" at bounding box center [441, 64] width 89 height 23
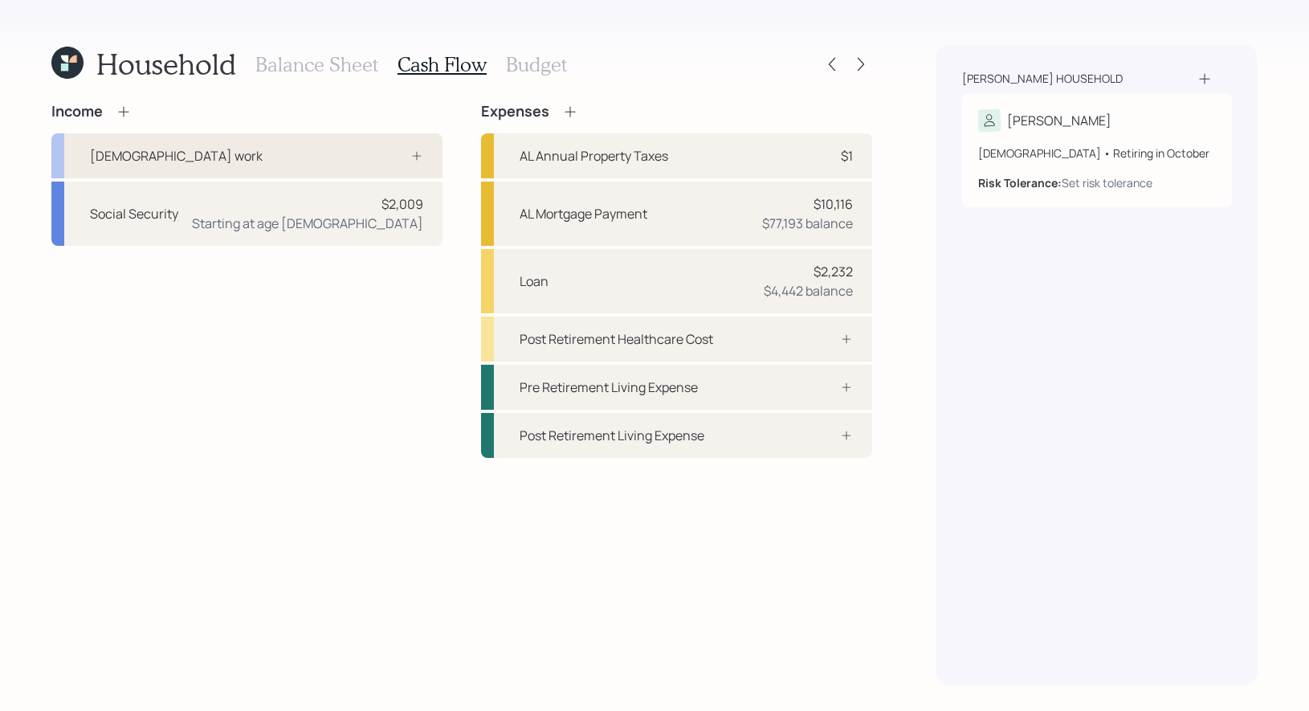
click at [259, 155] on div "[DEMOGRAPHIC_DATA] work" at bounding box center [246, 155] width 391 height 45
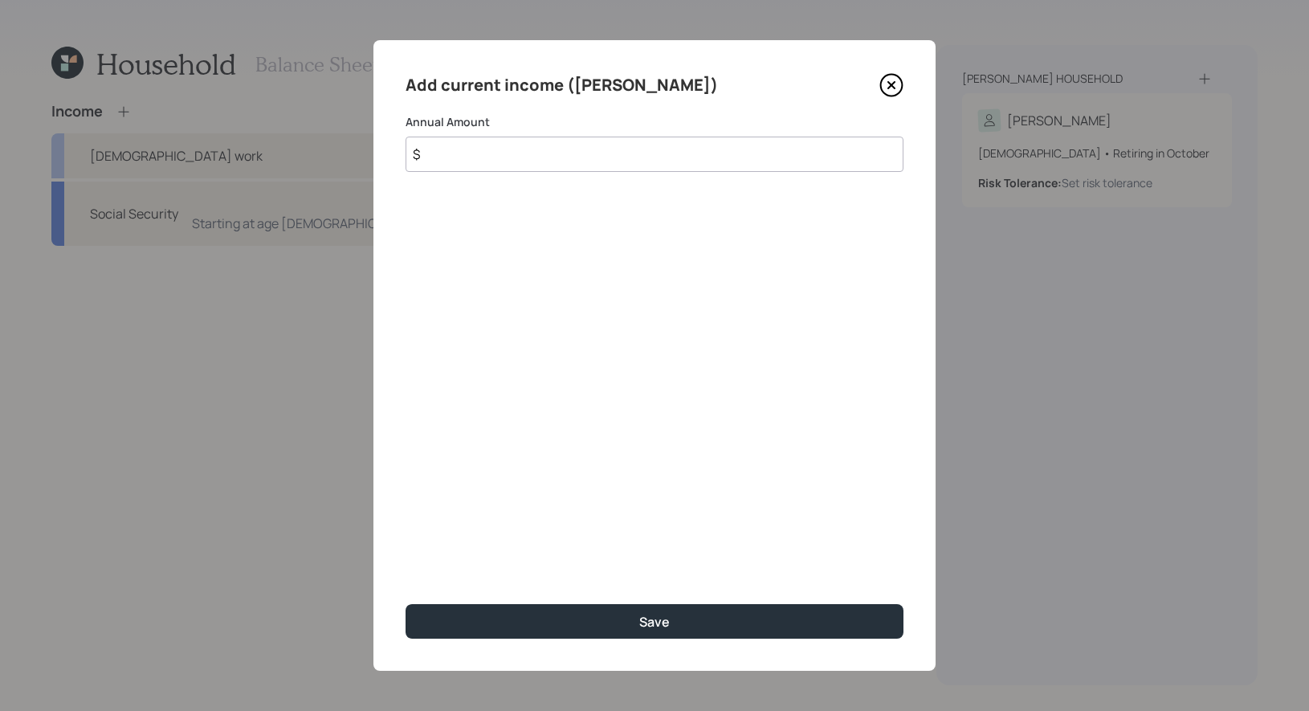
click at [509, 158] on input "$" at bounding box center [654, 153] width 498 height 35
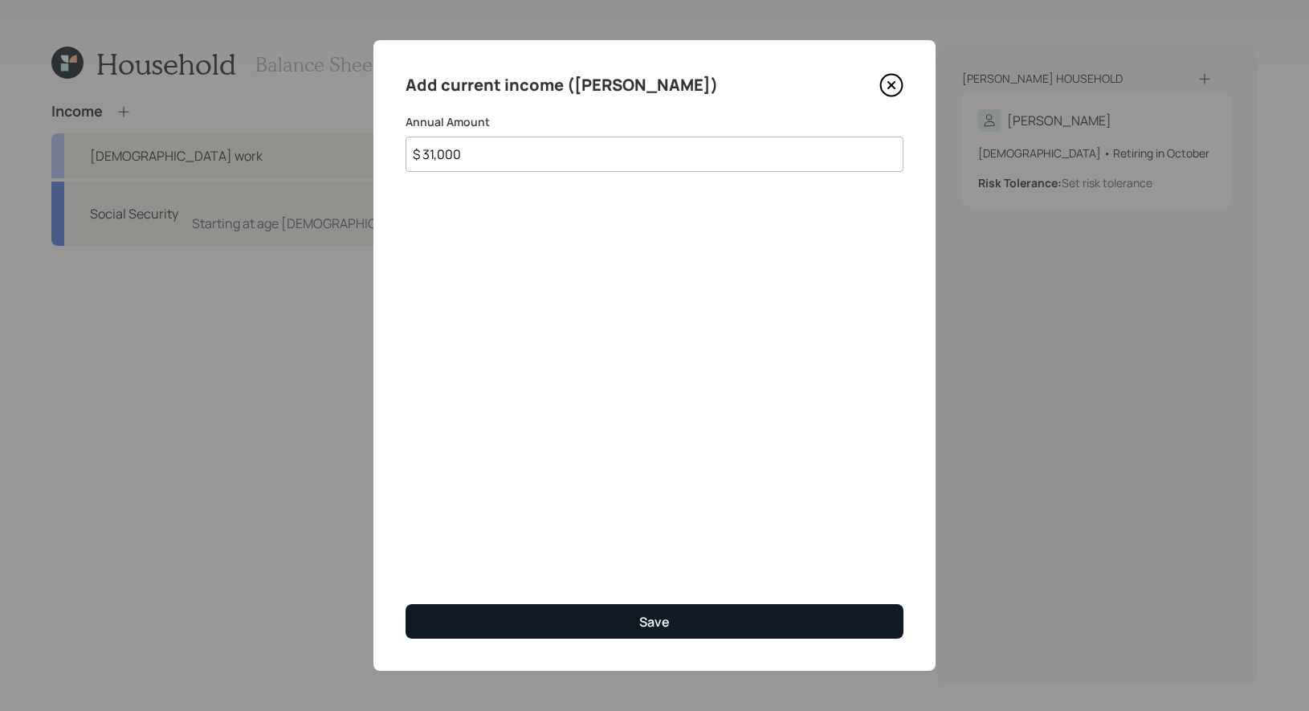
type input "$ 31,000"
click at [513, 621] on button "Save" at bounding box center [654, 621] width 498 height 35
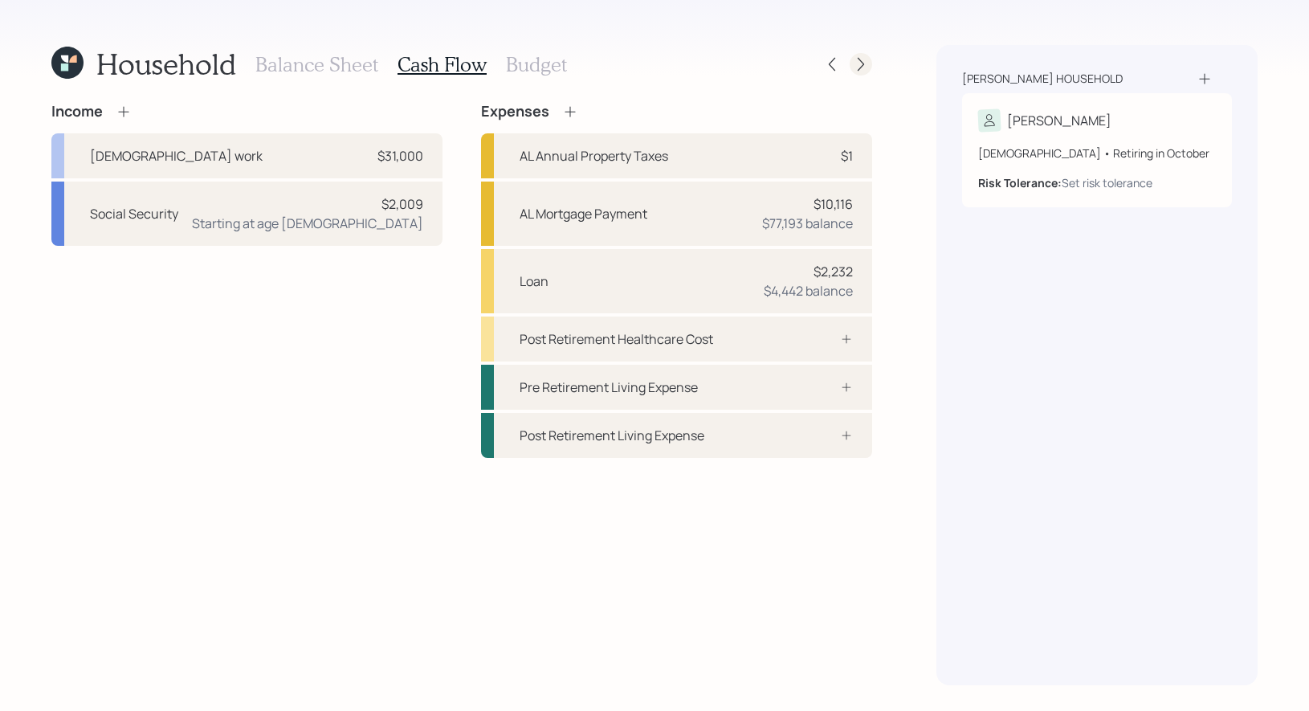
click at [861, 67] on icon at bounding box center [861, 64] width 16 height 16
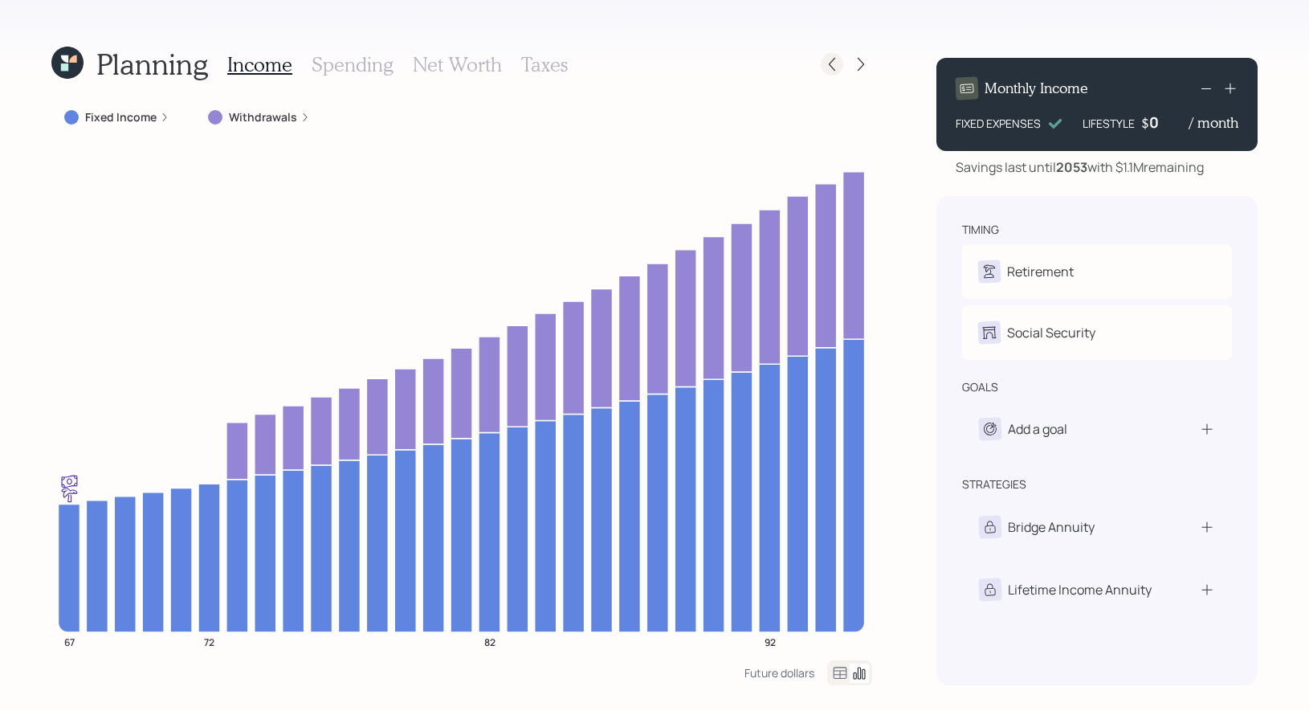
click at [833, 65] on icon at bounding box center [832, 64] width 16 height 16
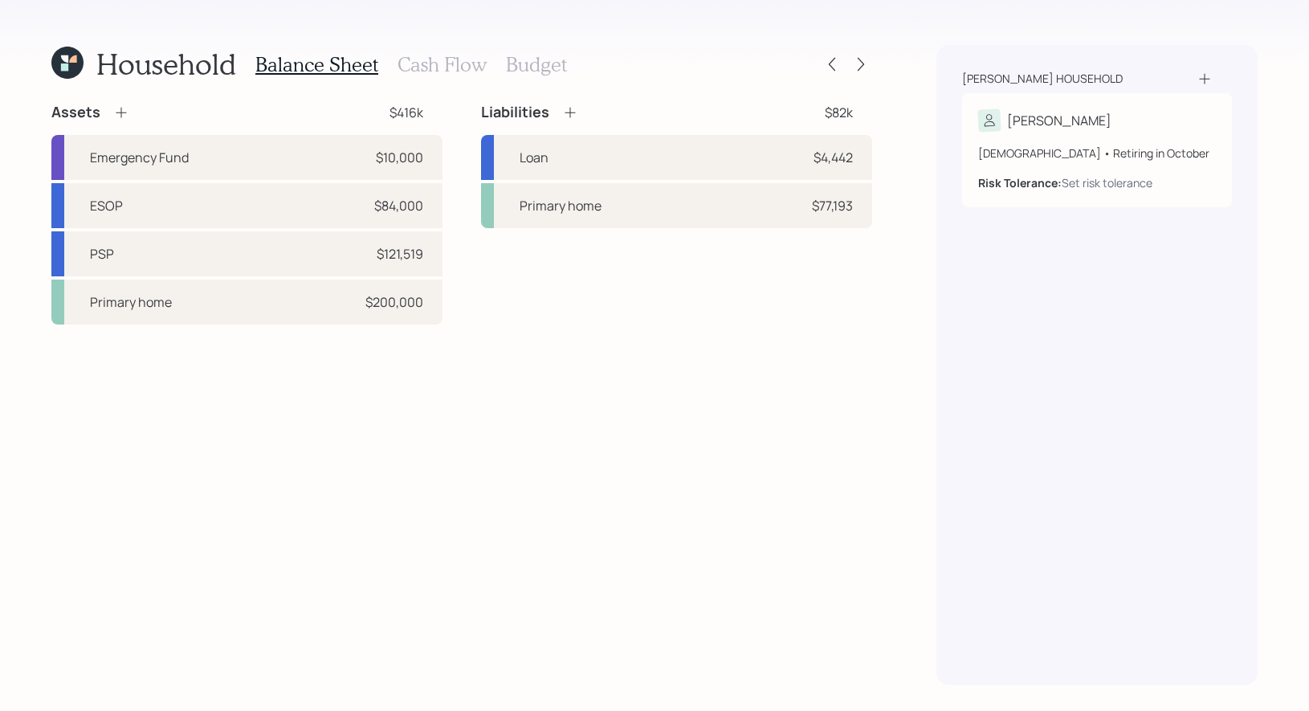
click at [437, 71] on h3 "Cash Flow" at bounding box center [441, 64] width 89 height 23
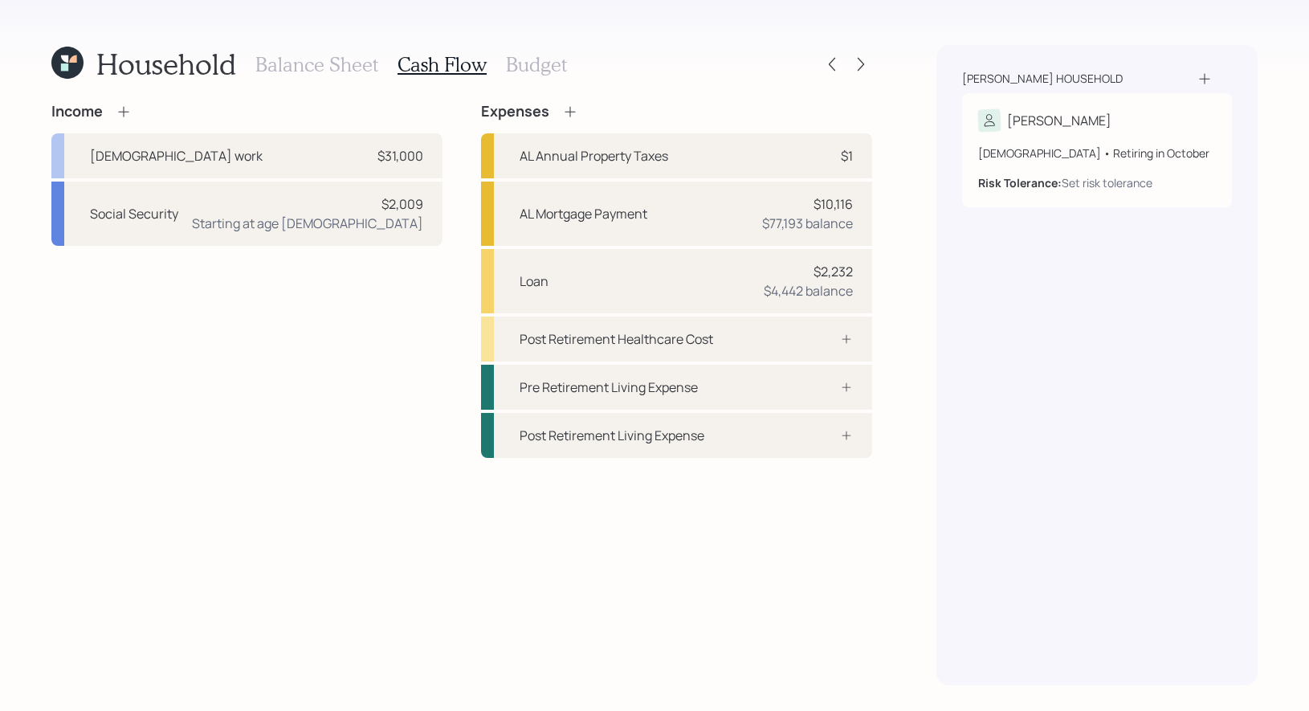
click at [124, 113] on icon at bounding box center [124, 112] width 16 height 16
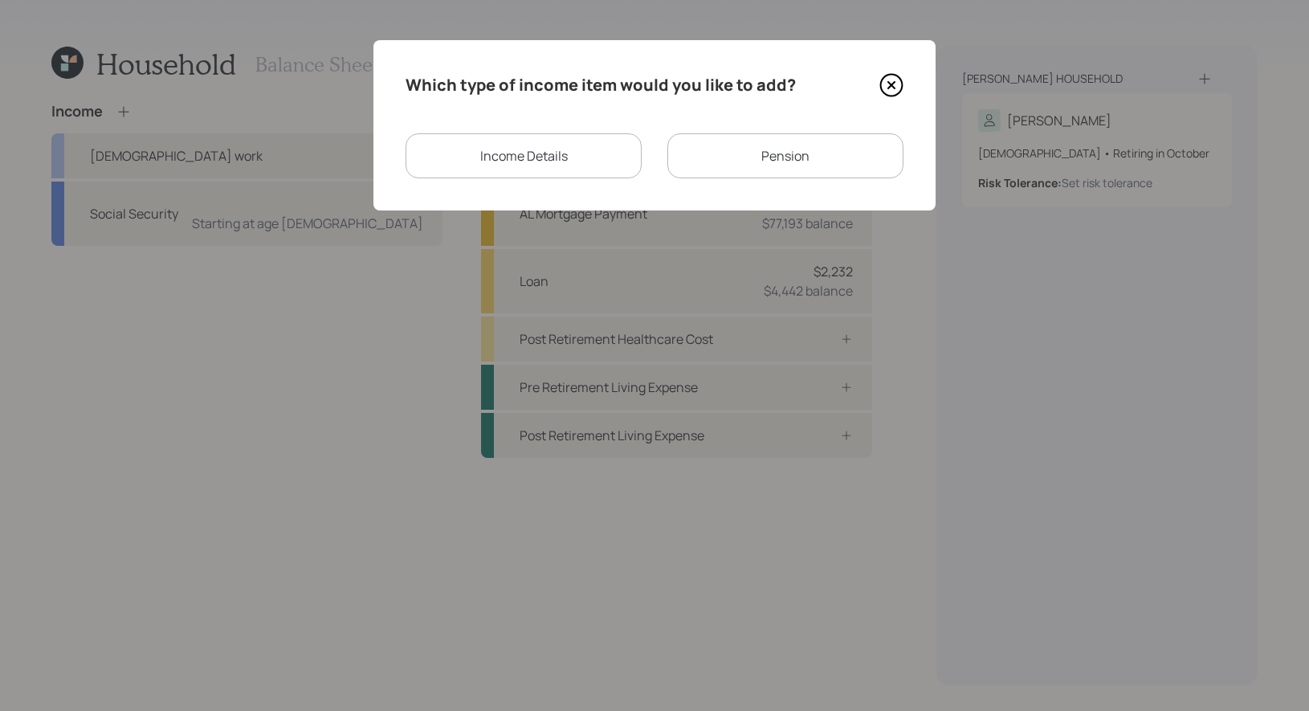
click at [588, 153] on div "Income Details" at bounding box center [523, 155] width 236 height 45
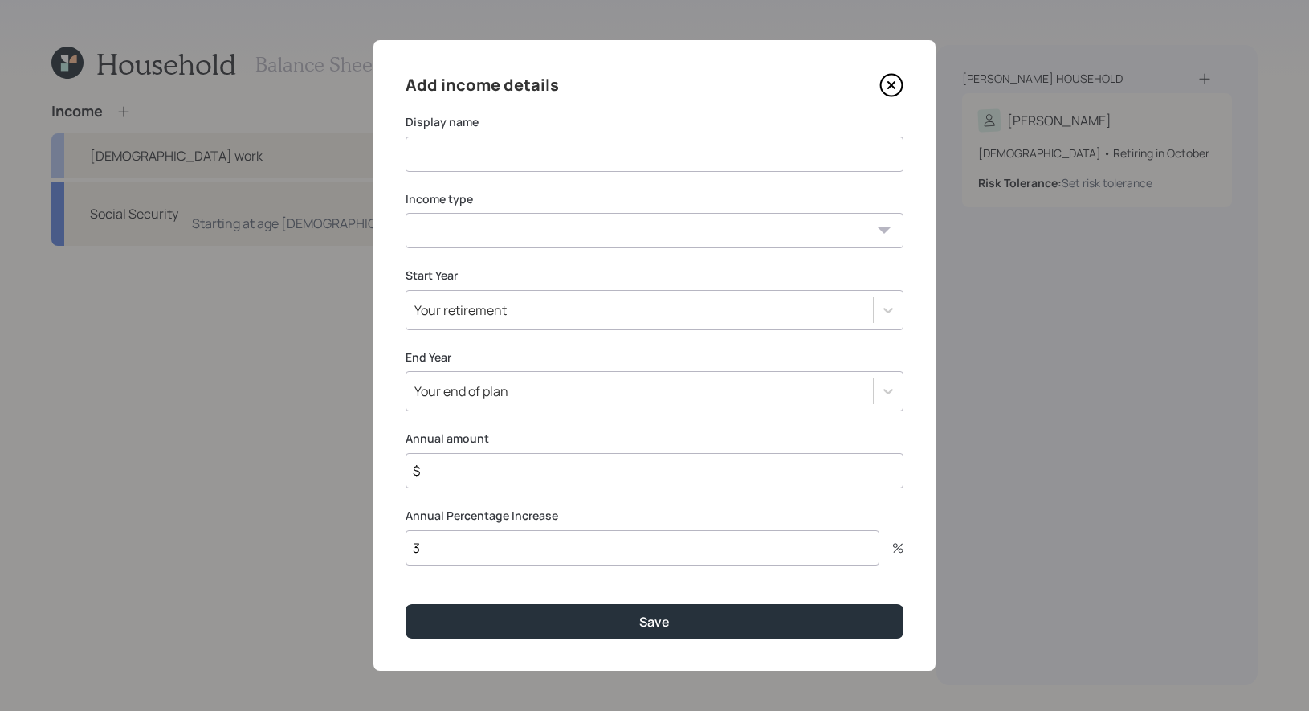
click at [472, 158] on input at bounding box center [654, 153] width 498 height 35
type input "2025 Income"
click at [452, 229] on select "[DEMOGRAPHIC_DATA] work [DEMOGRAPHIC_DATA] work Self employment Other" at bounding box center [654, 230] width 498 height 35
select select "part_time"
click at [405, 213] on select "[DEMOGRAPHIC_DATA] work [DEMOGRAPHIC_DATA] work Self employment Other" at bounding box center [654, 230] width 498 height 35
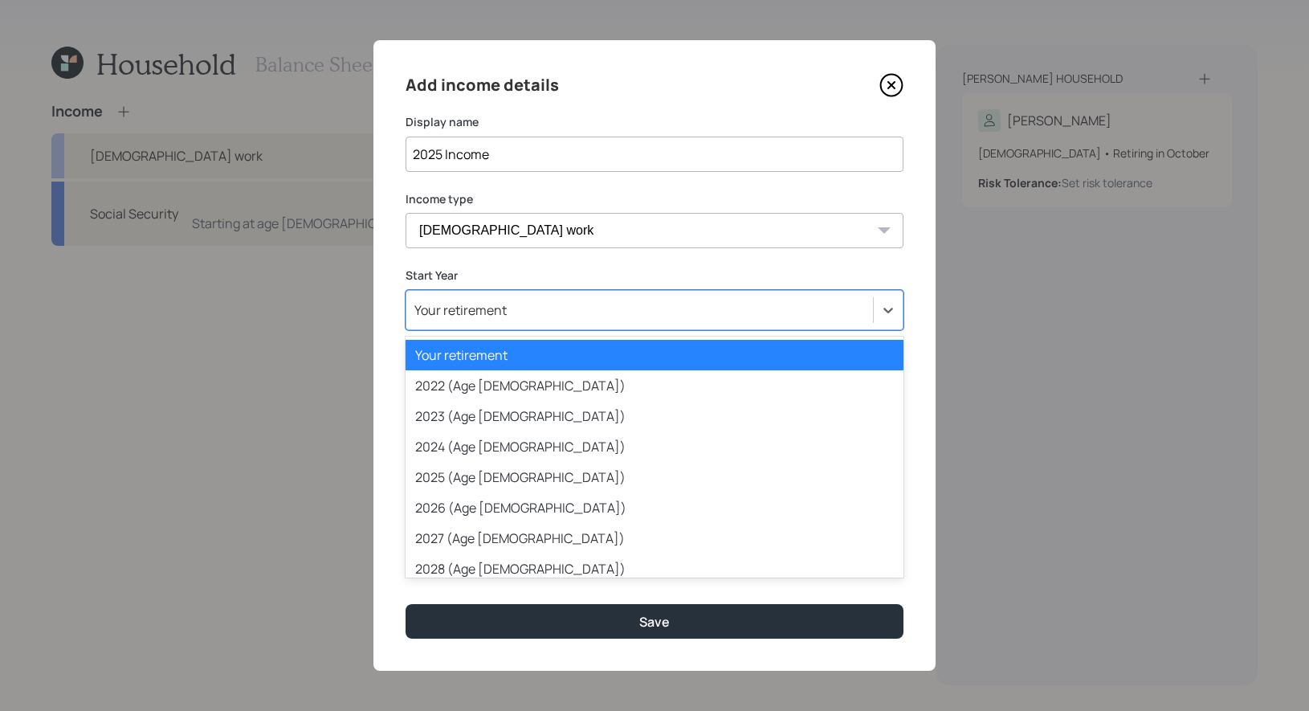
click at [511, 317] on div "Your retirement" at bounding box center [639, 309] width 466 height 27
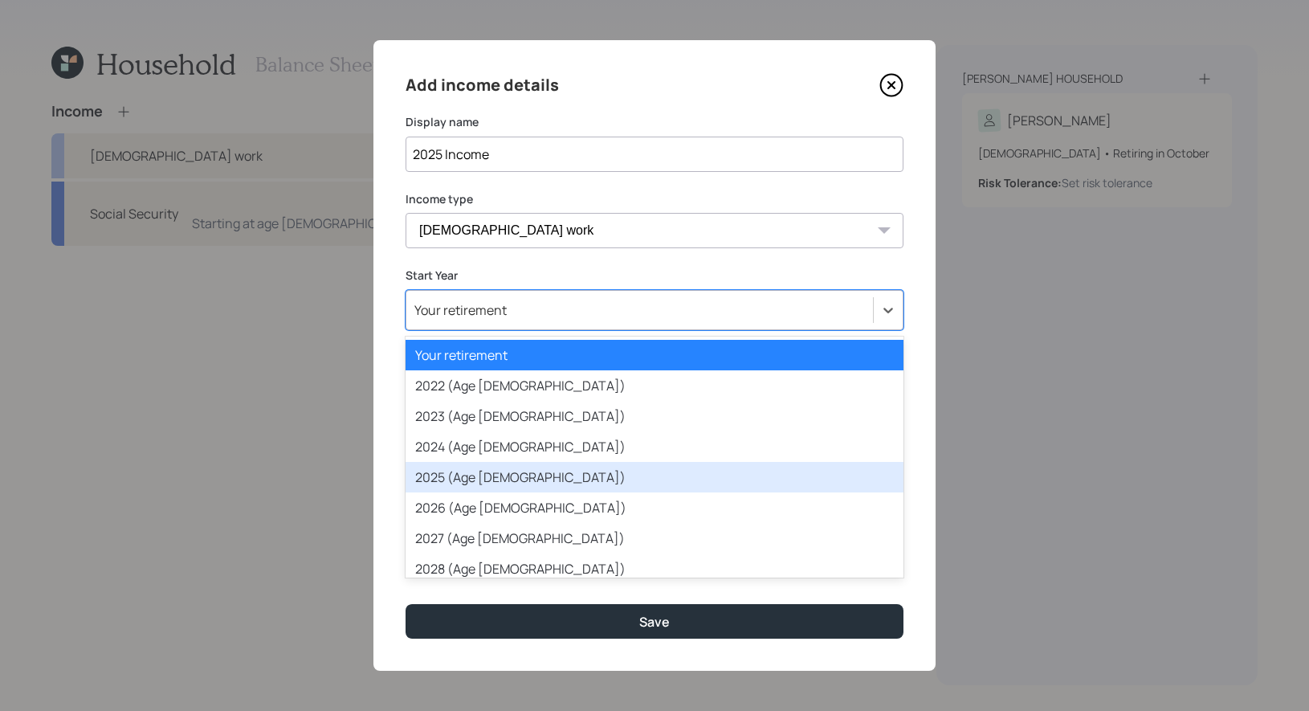
click at [487, 478] on div "2025 (Age [DEMOGRAPHIC_DATA])" at bounding box center [654, 477] width 498 height 31
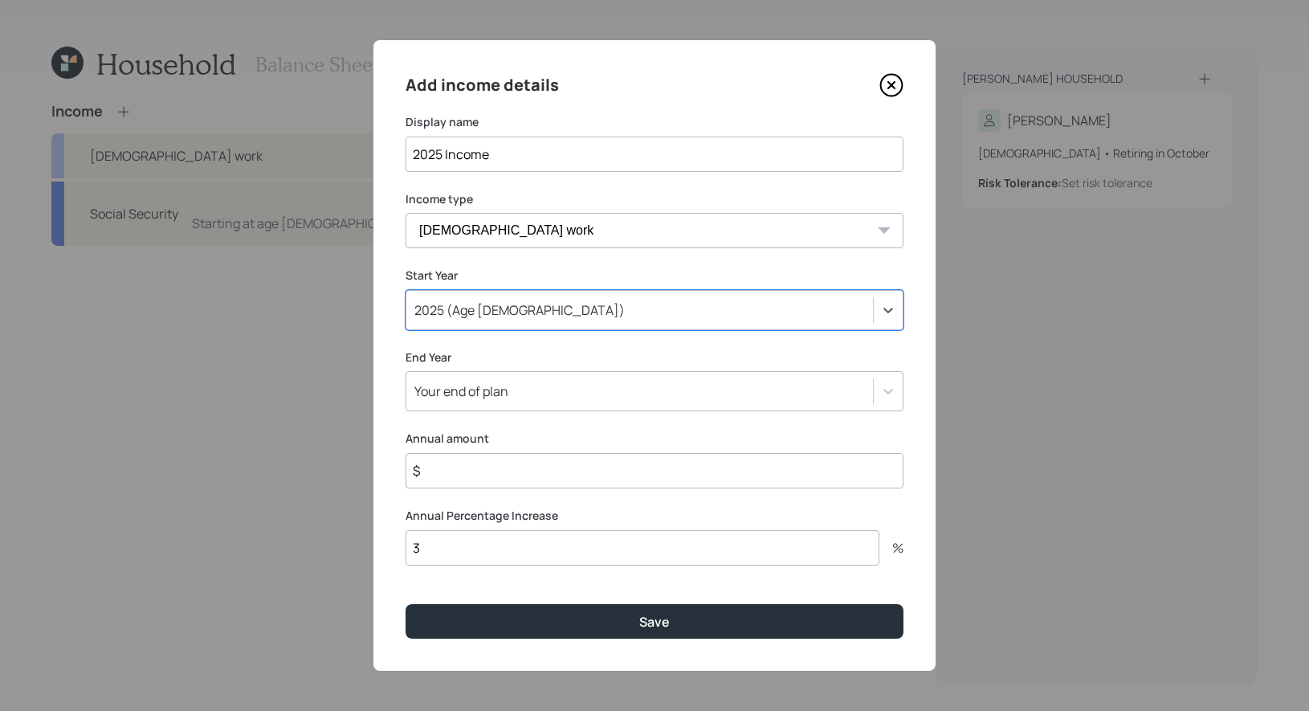
click at [496, 398] on div "Your end of plan" at bounding box center [461, 391] width 94 height 18
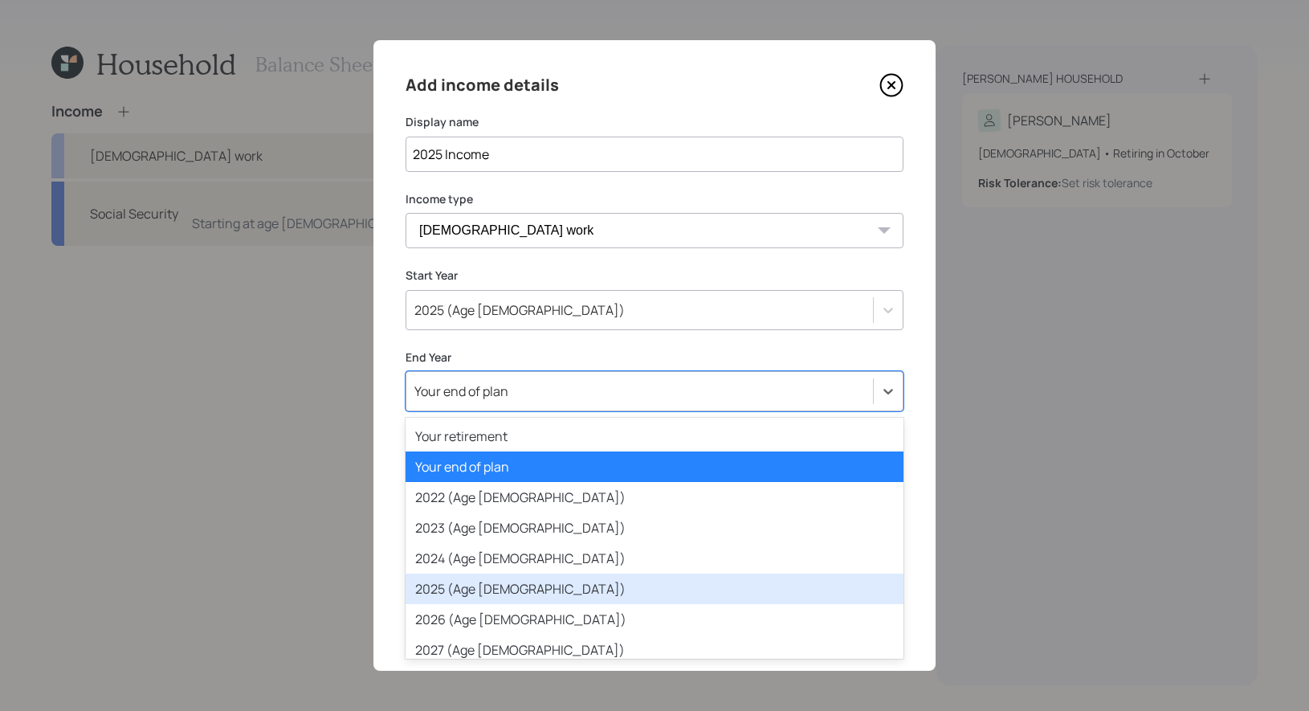
click at [474, 588] on div "2025 (Age [DEMOGRAPHIC_DATA])" at bounding box center [654, 588] width 498 height 31
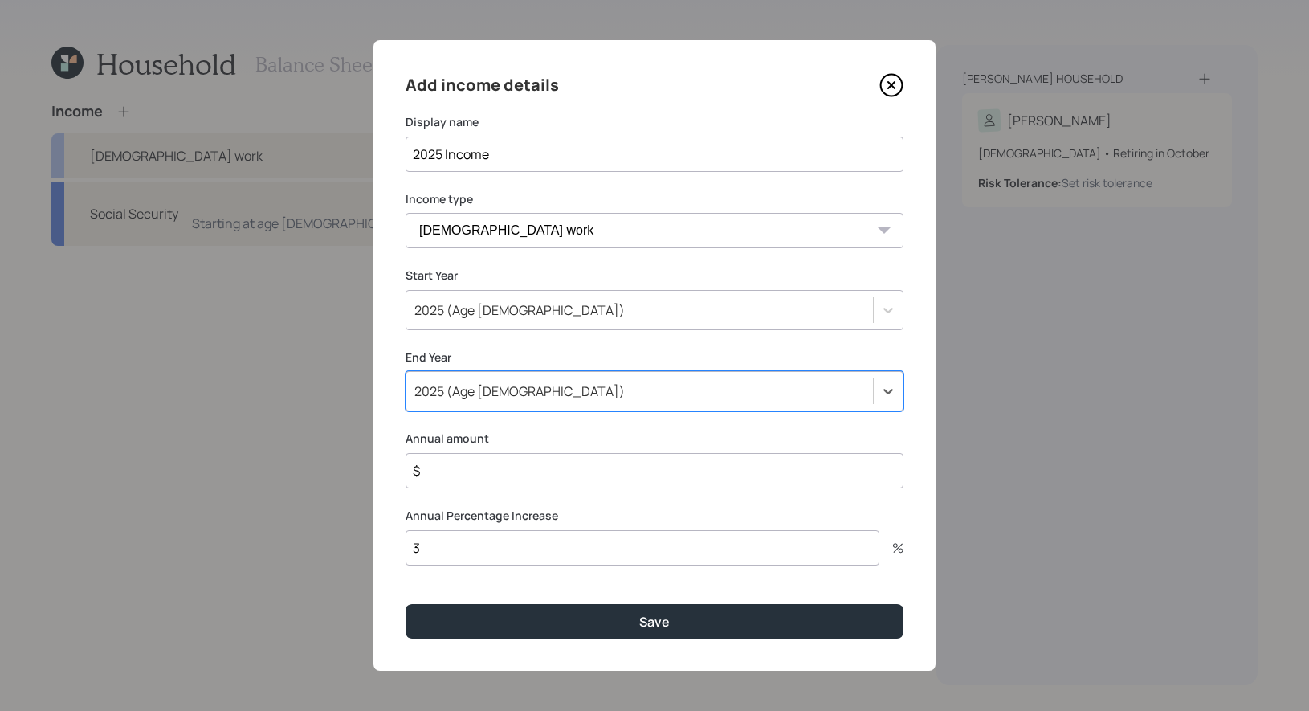
click at [468, 473] on input "$" at bounding box center [654, 470] width 498 height 35
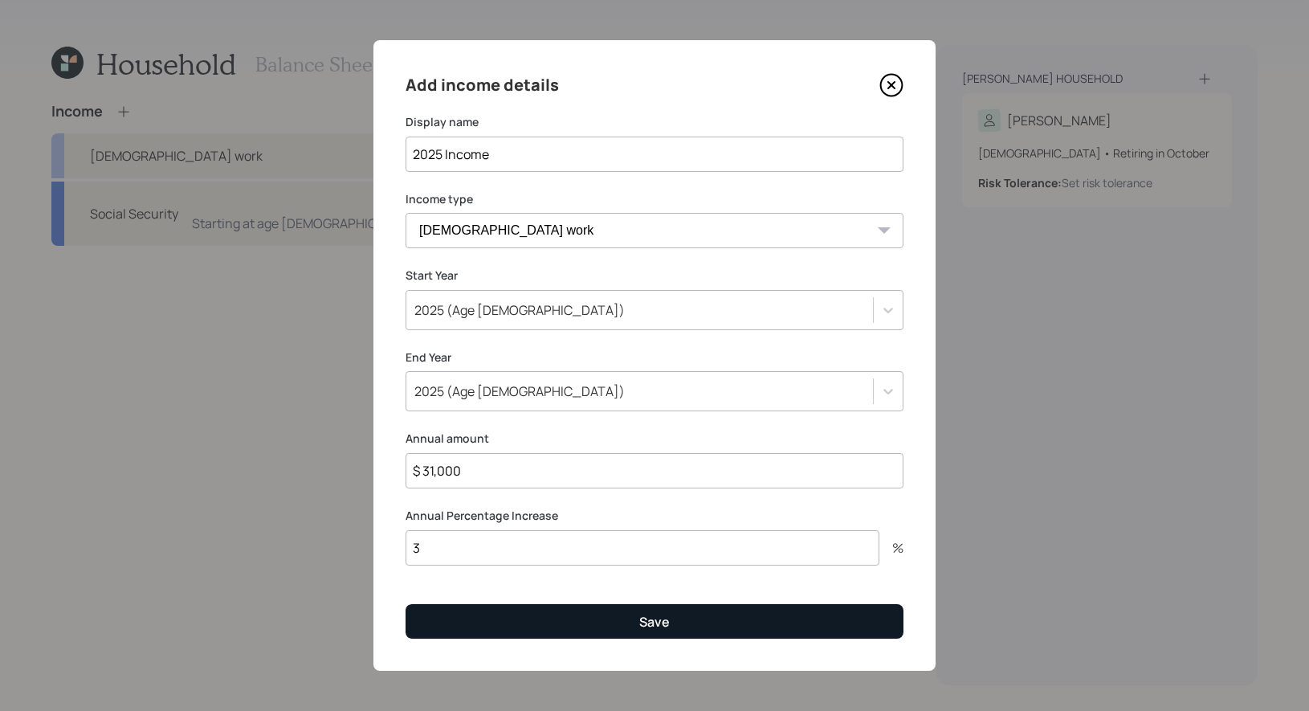
type input "$ 31,000"
click at [466, 625] on button "Save" at bounding box center [654, 621] width 498 height 35
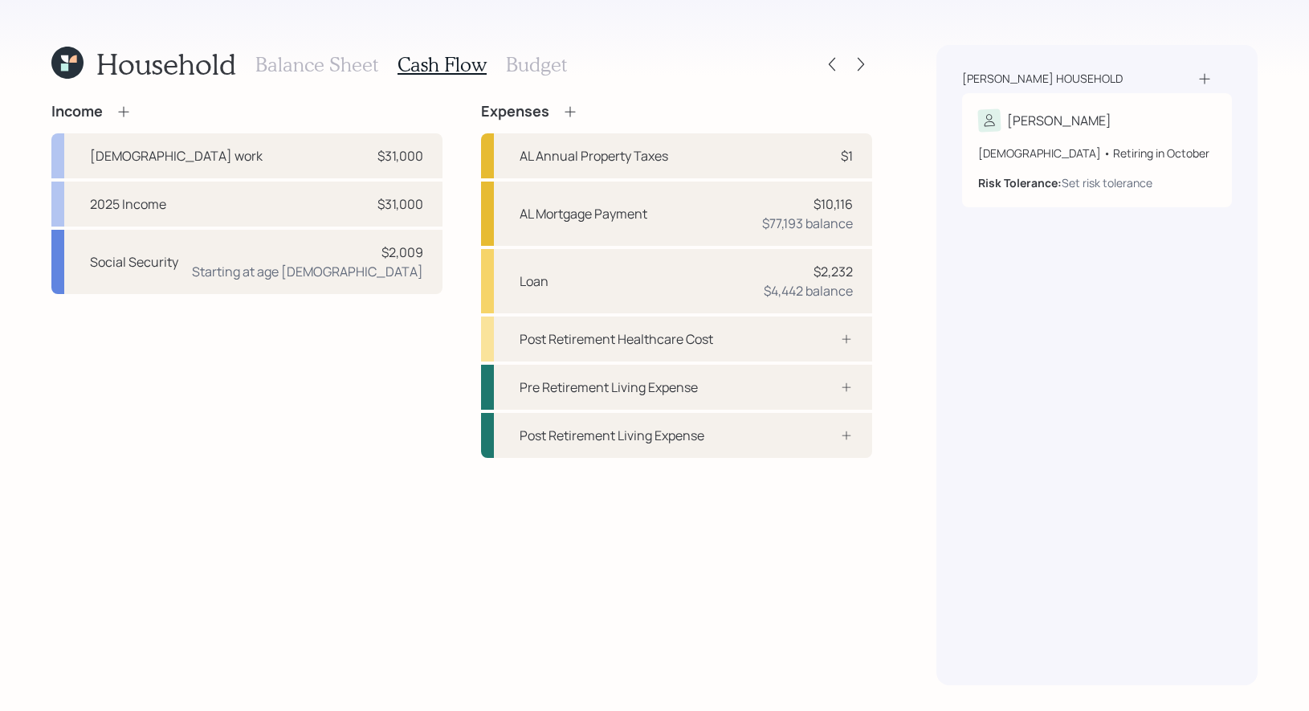
click at [528, 59] on h3 "Budget" at bounding box center [536, 64] width 61 height 23
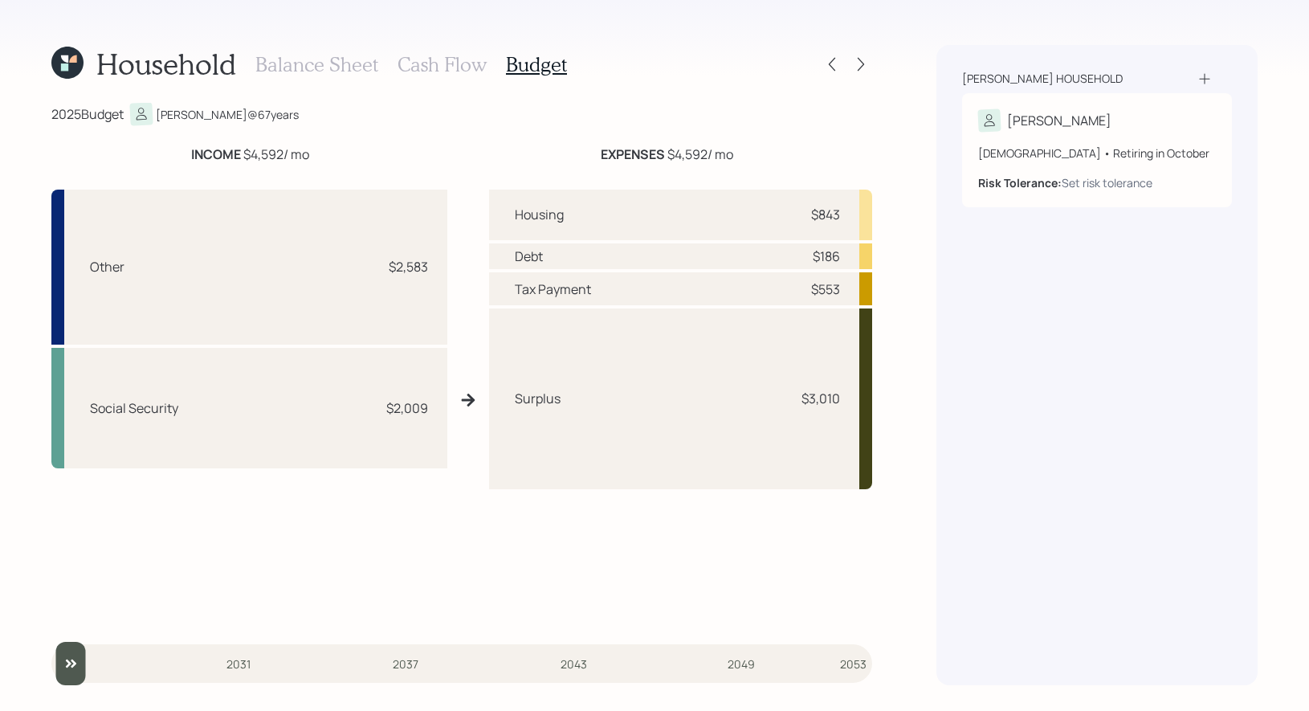
click at [421, 63] on h3 "Cash Flow" at bounding box center [441, 64] width 89 height 23
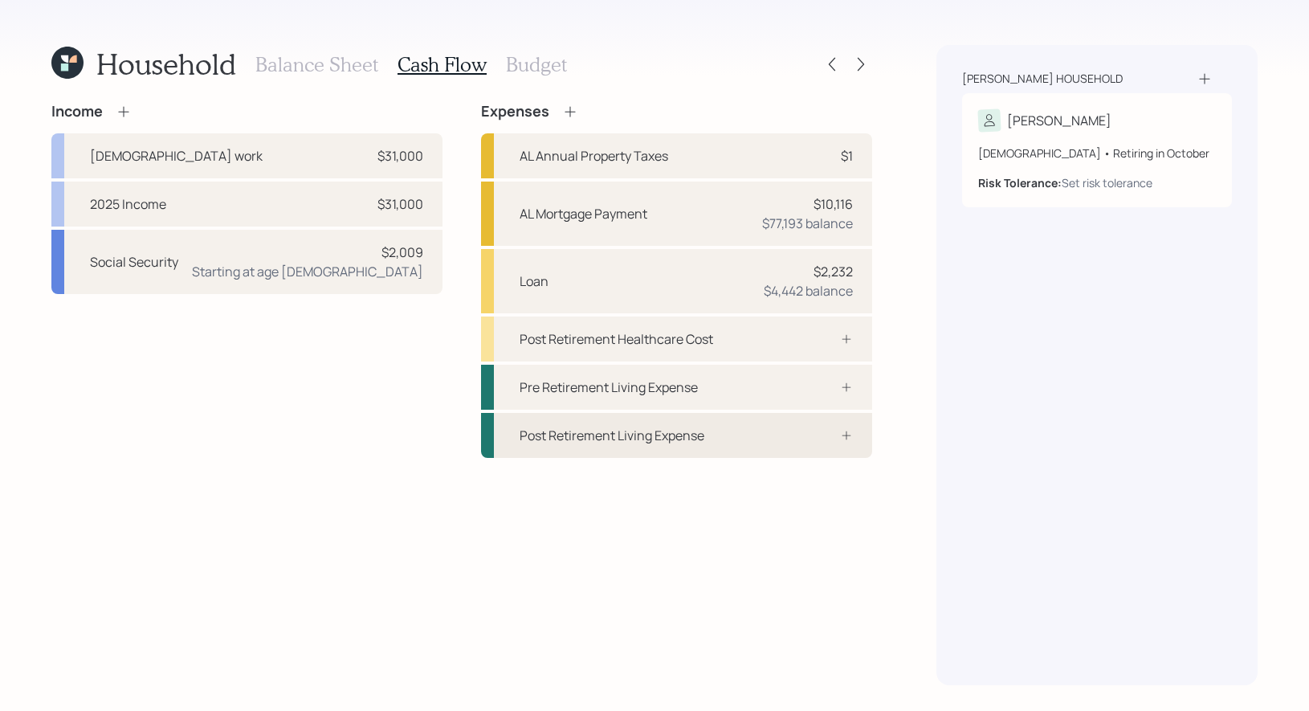
click at [597, 429] on div "Post Retirement Living Expense" at bounding box center [611, 434] width 185 height 19
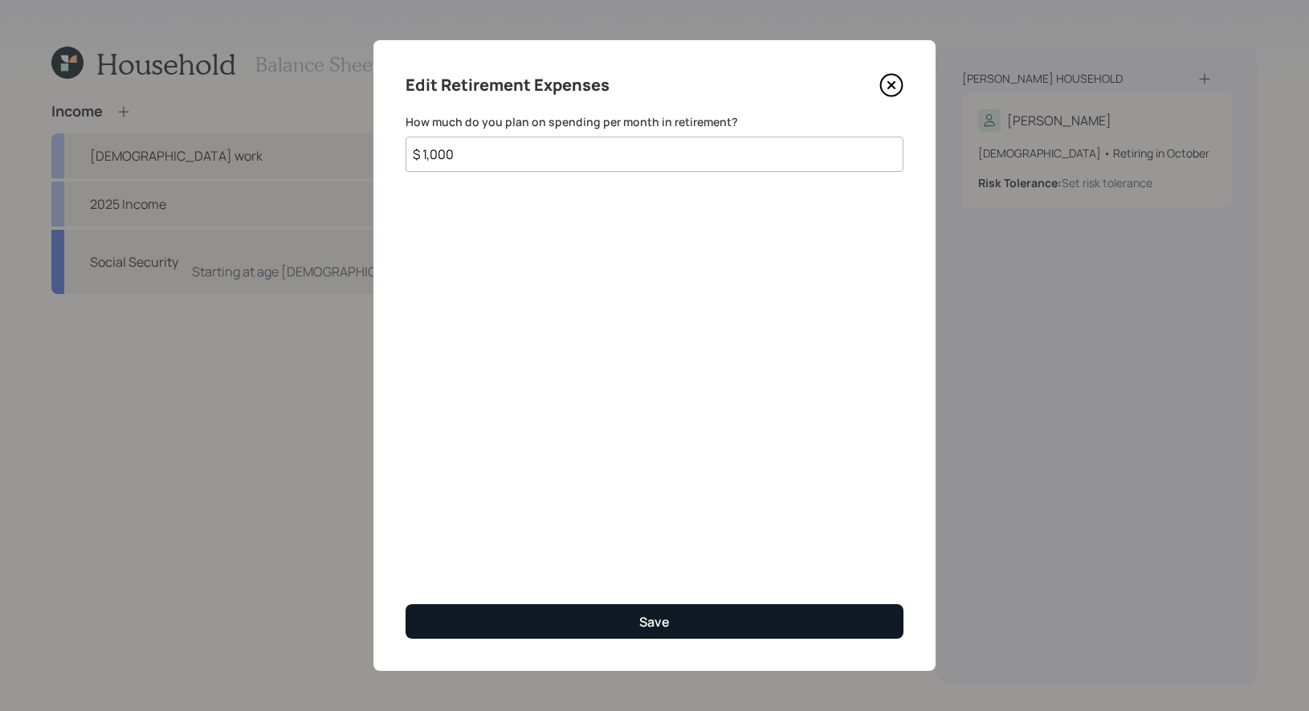
type input "$ 1,000"
click at [624, 616] on button "Save" at bounding box center [654, 621] width 498 height 35
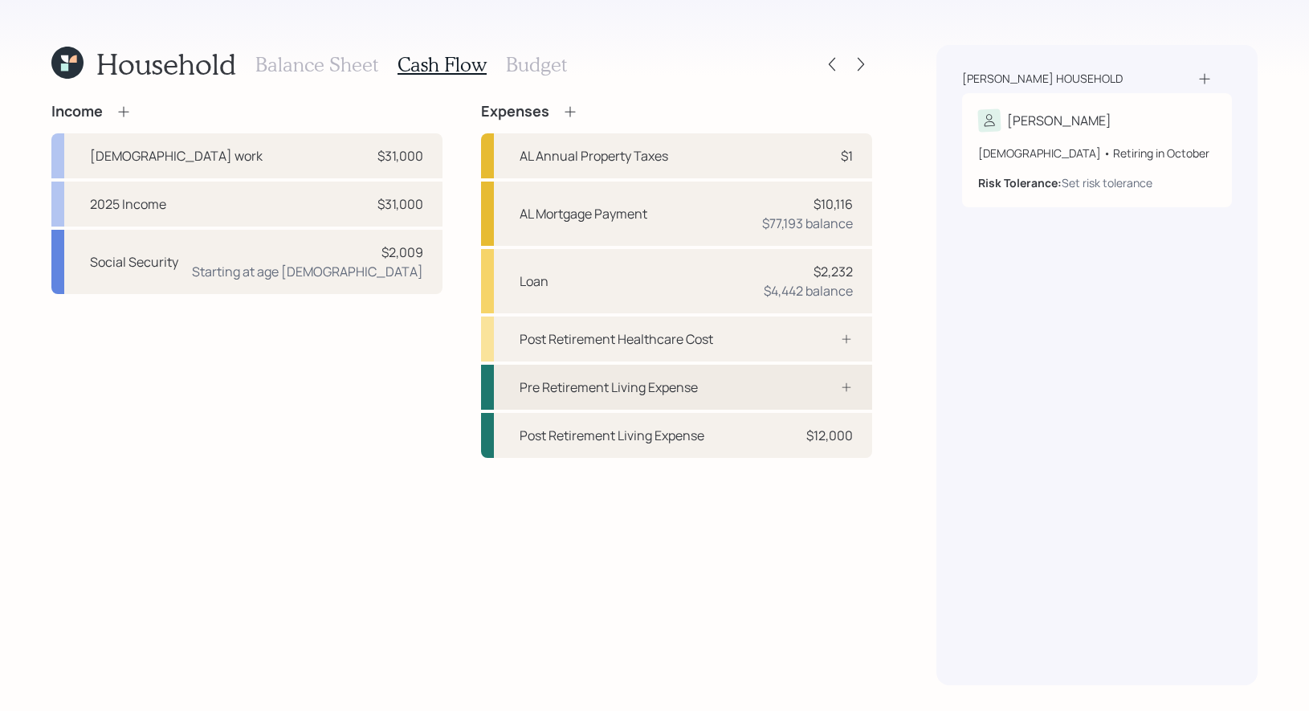
click at [618, 383] on div "Pre Retirement Living Expense" at bounding box center [608, 386] width 178 height 19
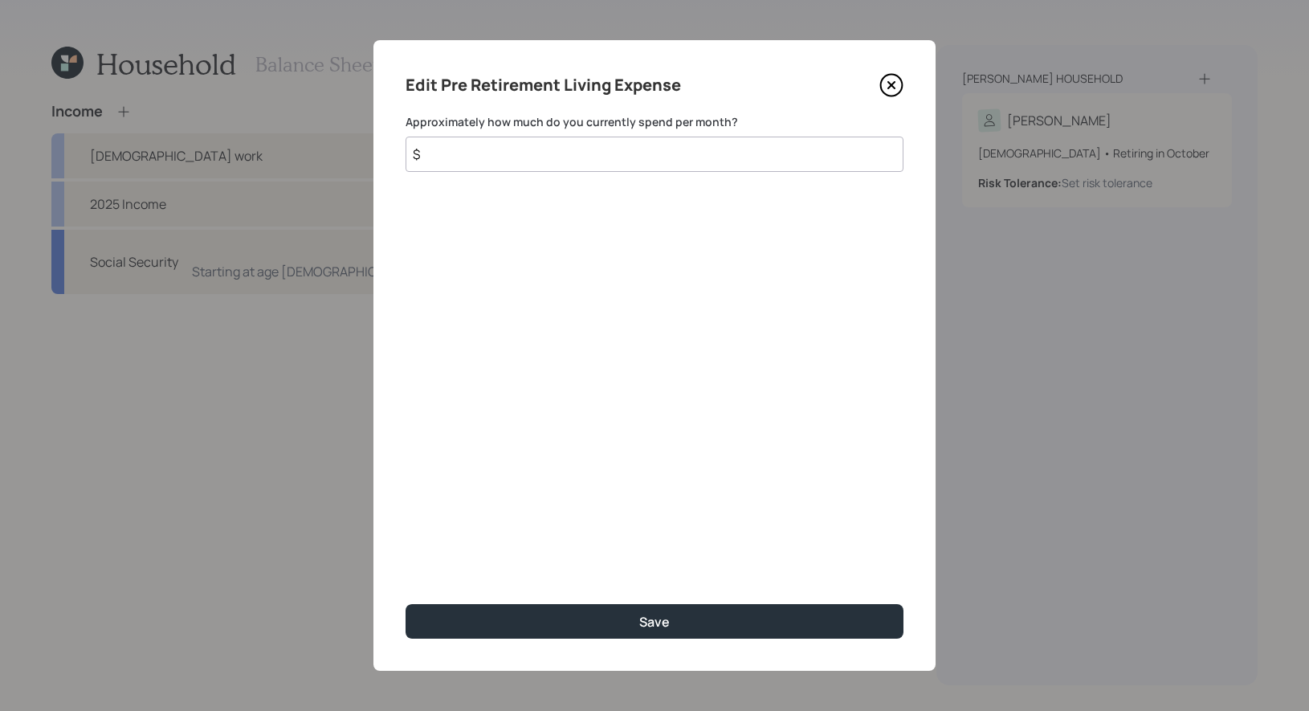
click at [523, 157] on input "$" at bounding box center [654, 153] width 498 height 35
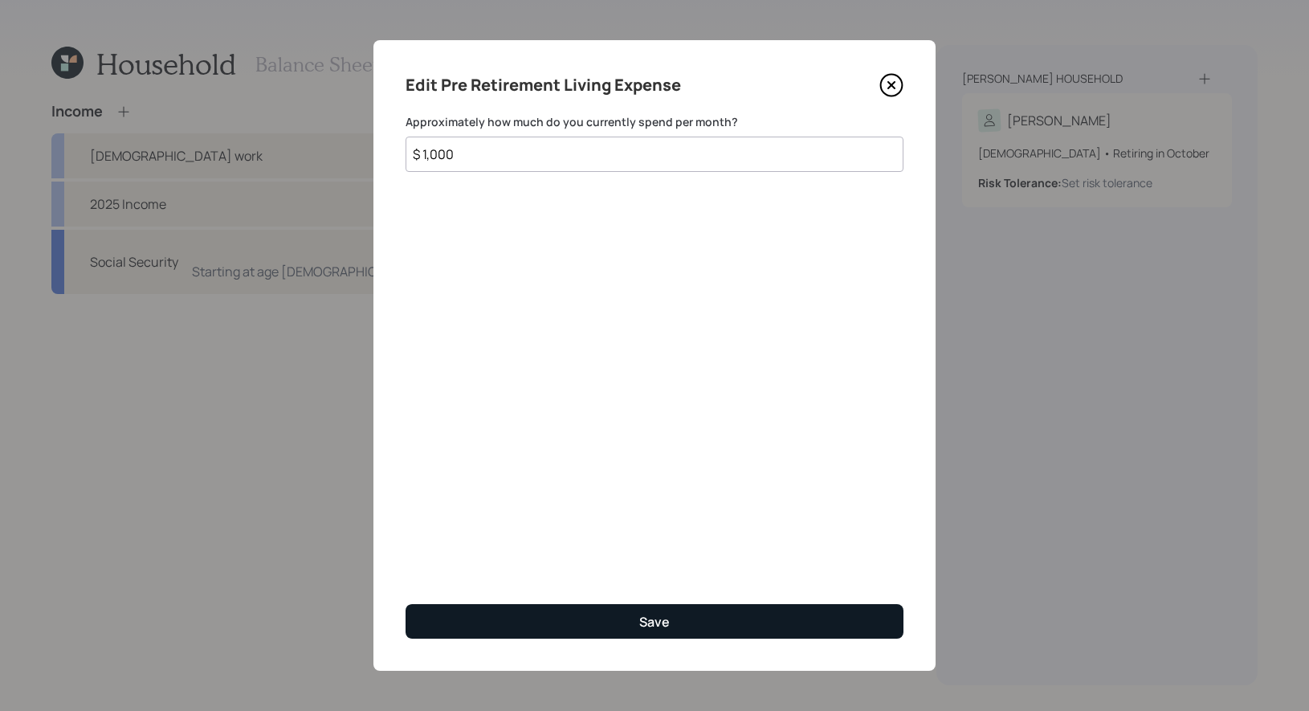
type input "$ 1,000"
click at [499, 617] on button "Save" at bounding box center [654, 621] width 498 height 35
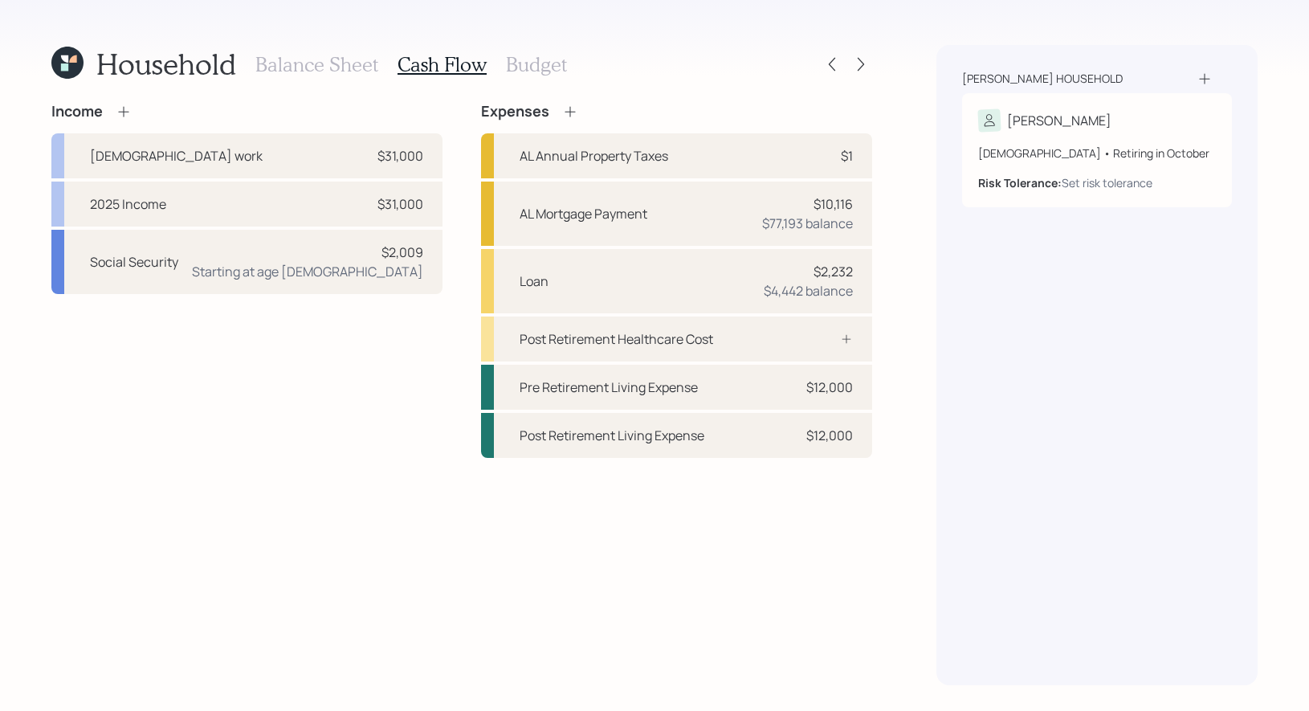
click at [531, 63] on h3 "Budget" at bounding box center [536, 64] width 61 height 23
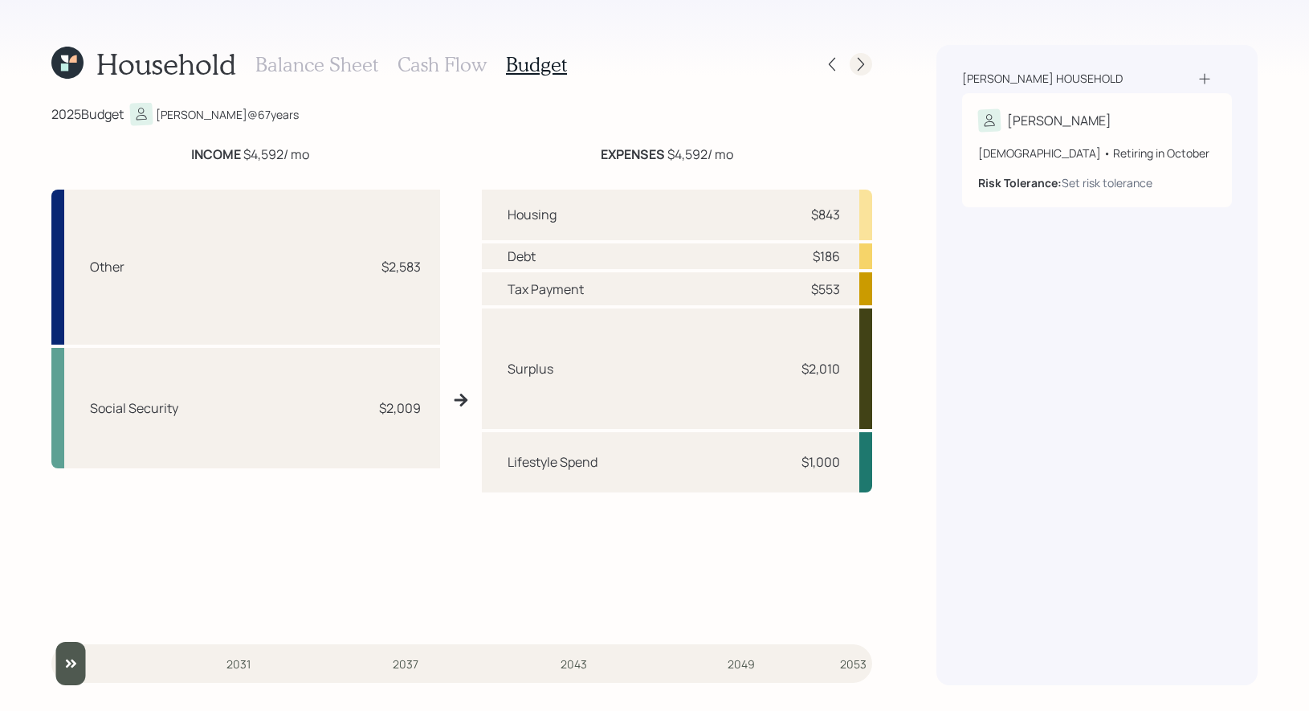
click at [864, 66] on icon at bounding box center [861, 64] width 16 height 16
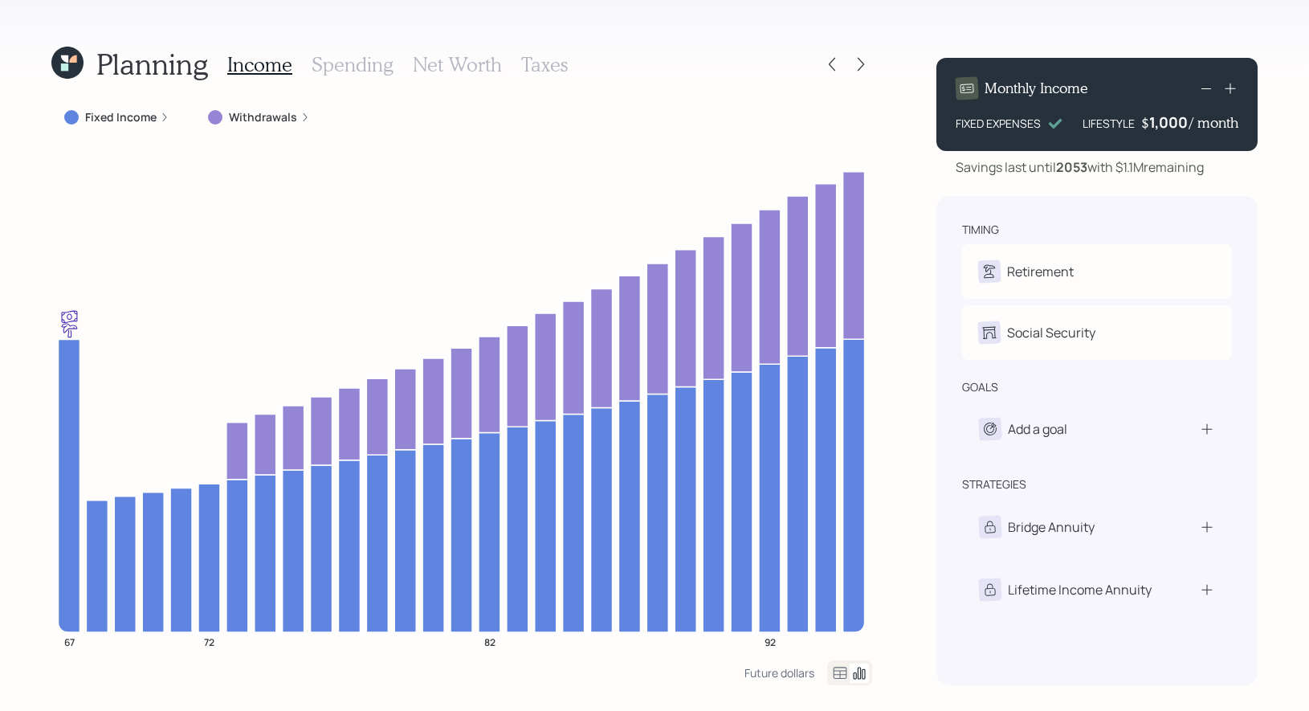
click at [260, 115] on label "Withdrawals" at bounding box center [263, 117] width 68 height 16
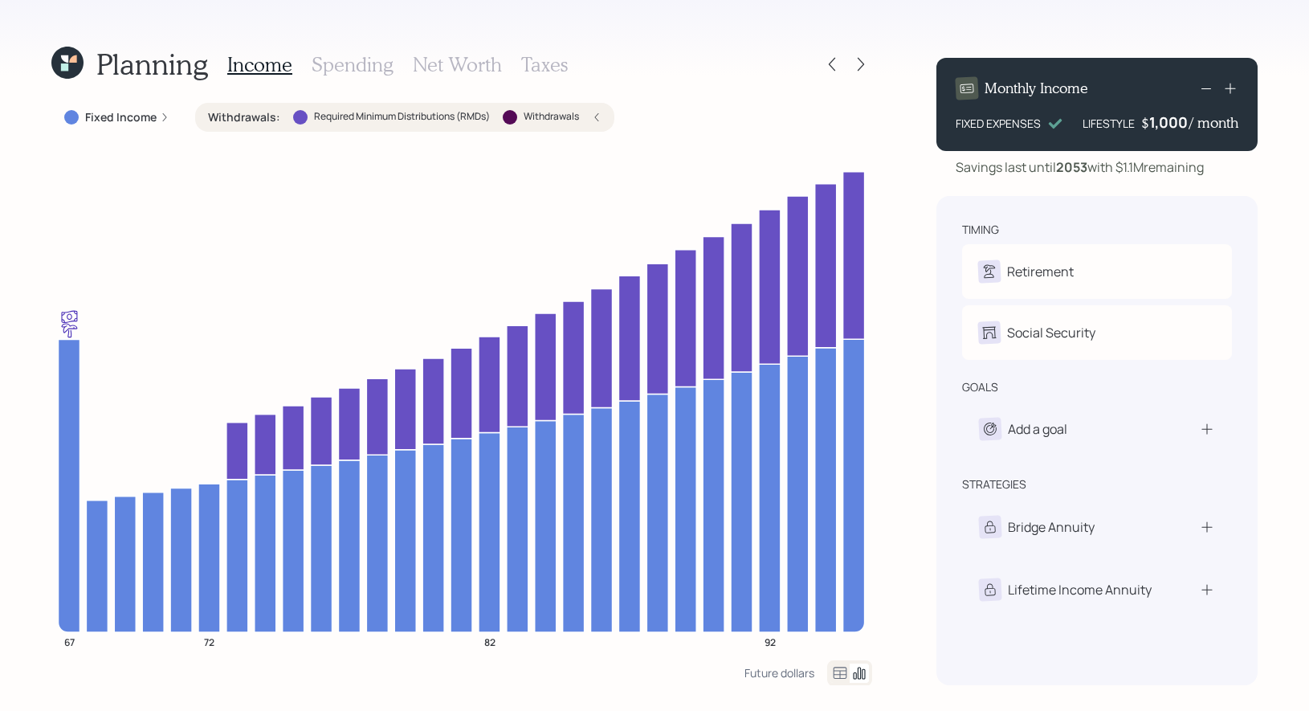
click at [542, 60] on h3 "Taxes" at bounding box center [544, 64] width 47 height 23
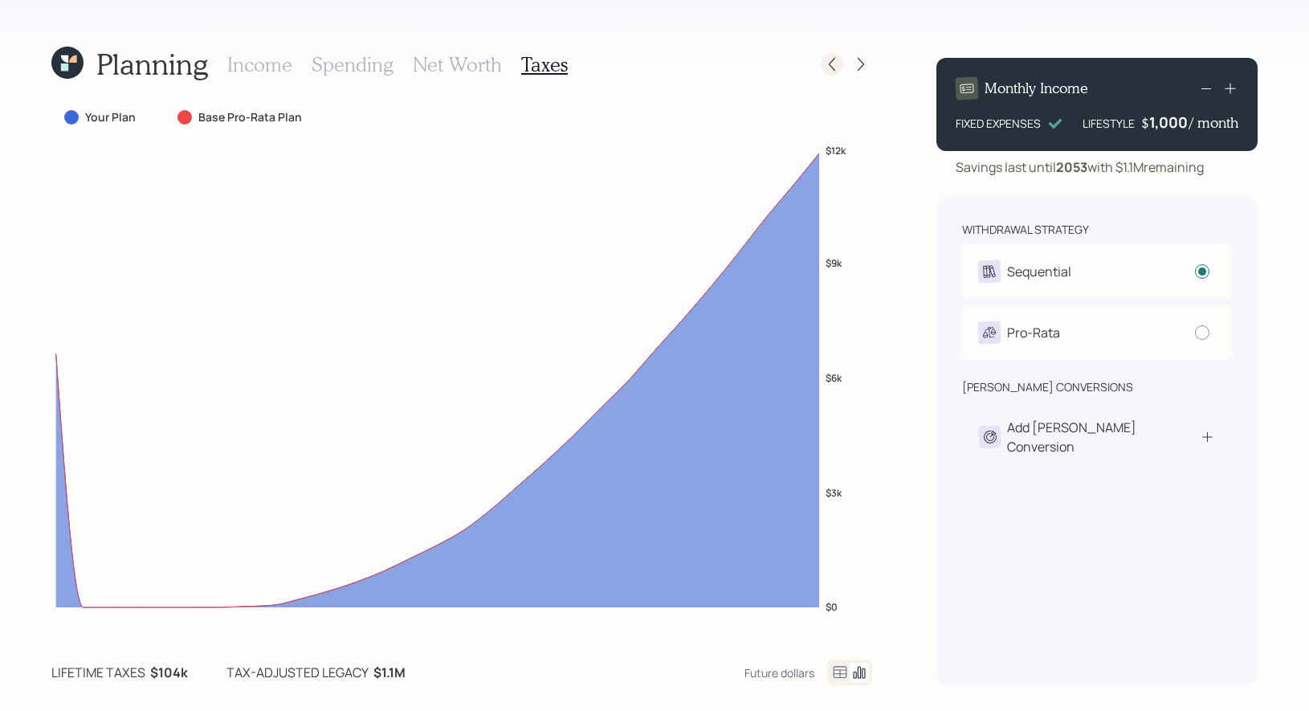
click at [833, 70] on icon at bounding box center [832, 65] width 6 height 14
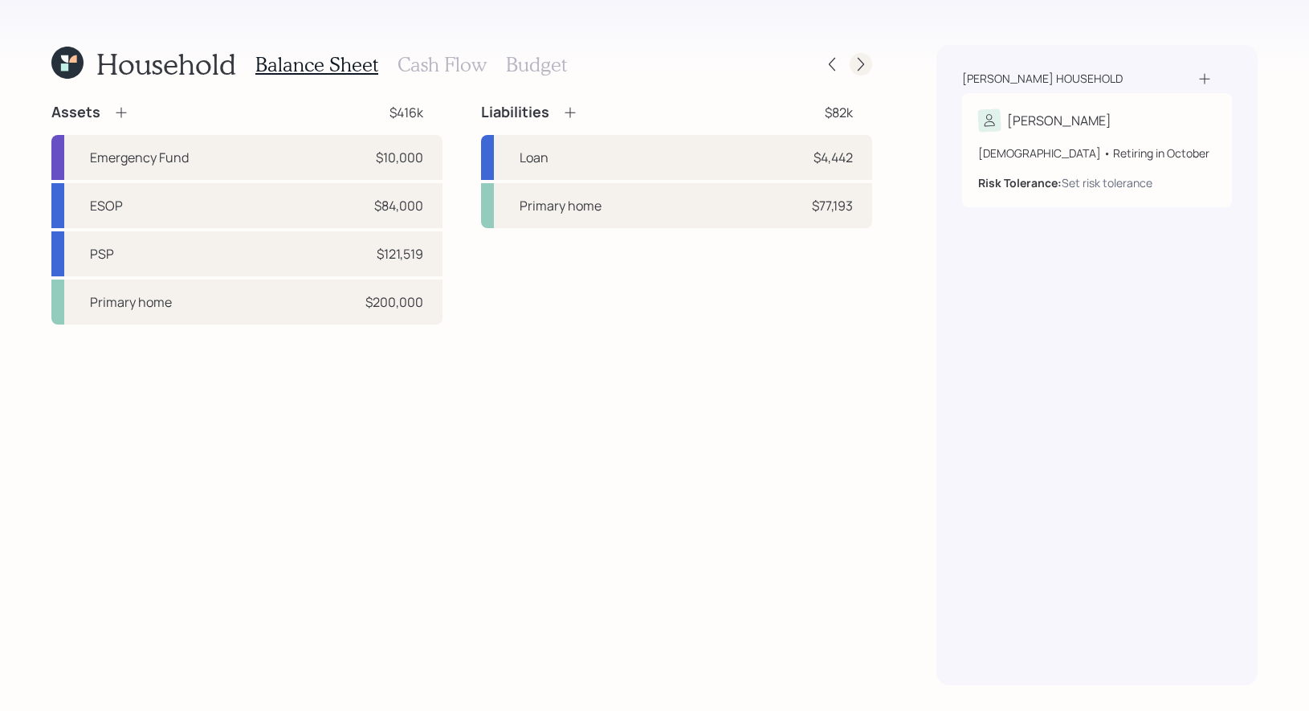
click at [865, 70] on icon at bounding box center [861, 64] width 16 height 16
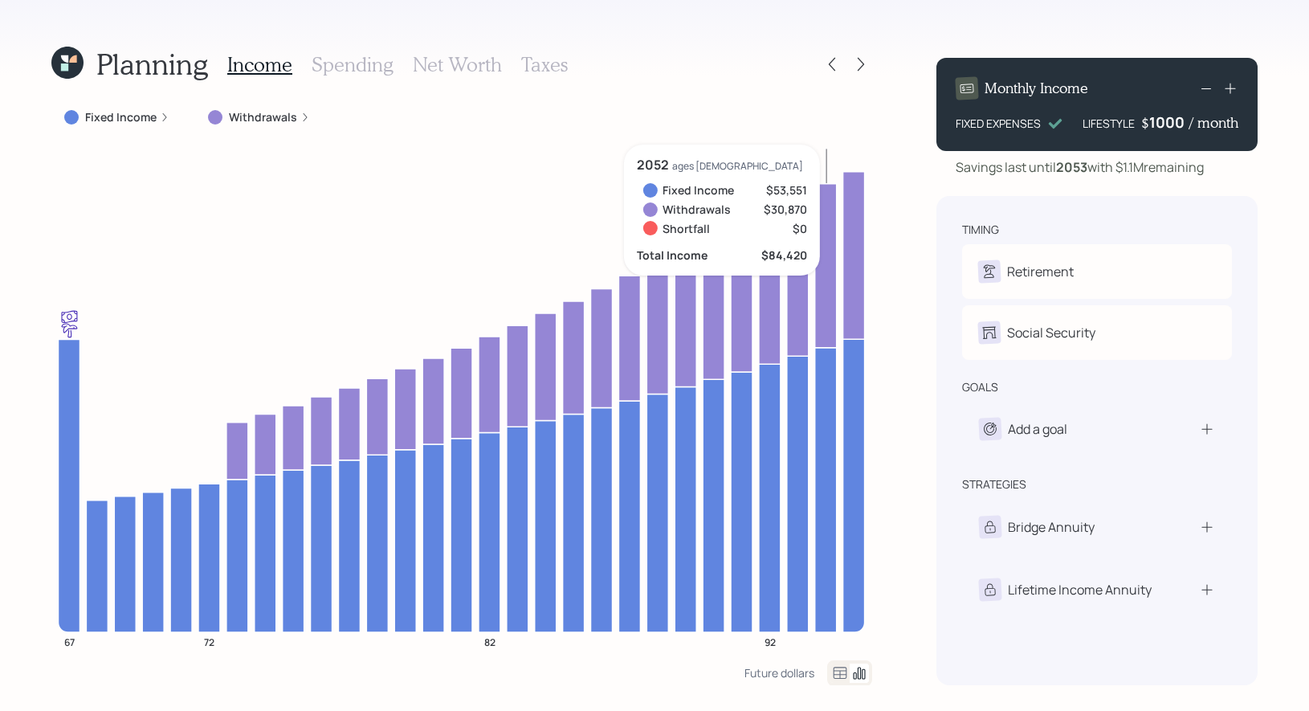
click at [1167, 128] on div "1000" at bounding box center [1169, 121] width 40 height 19
click at [1264, 200] on div "Planning Income Spending Net Worth Taxes Fixed Income Withdrawals 67 72 82 92 2…" at bounding box center [654, 355] width 1309 height 711
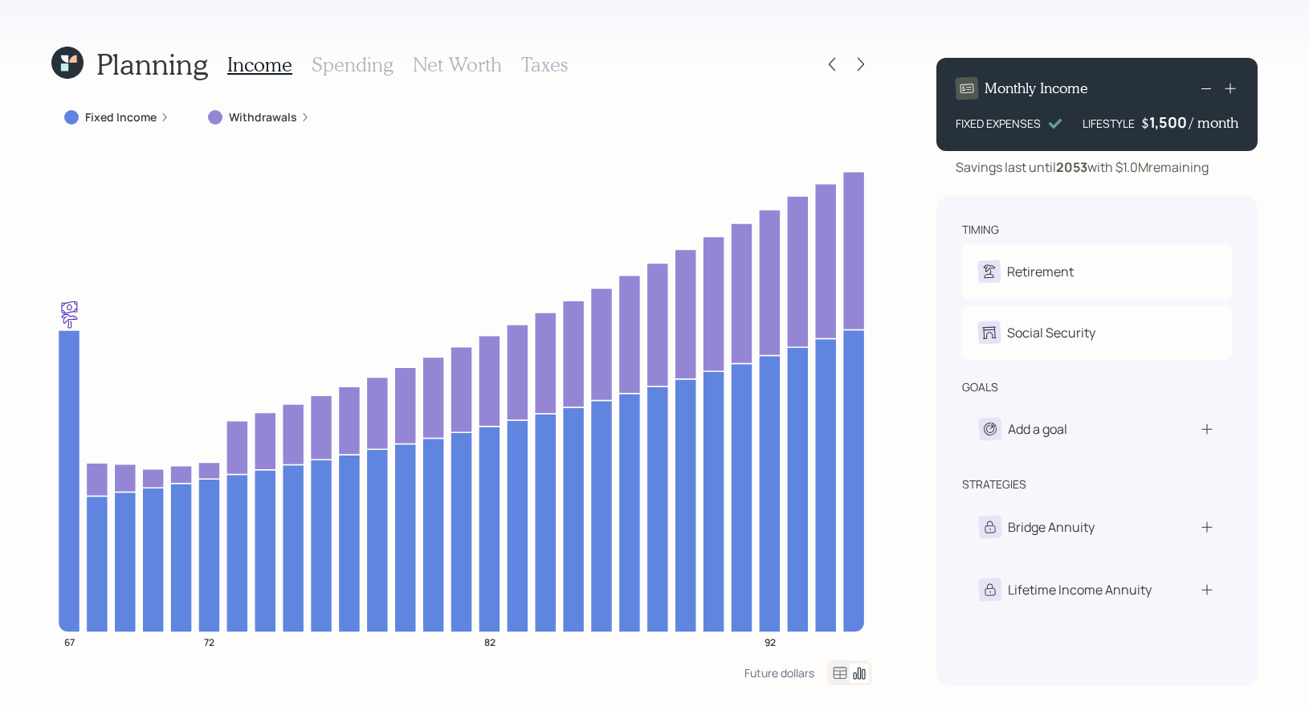
click at [63, 61] on icon at bounding box center [67, 63] width 32 height 32
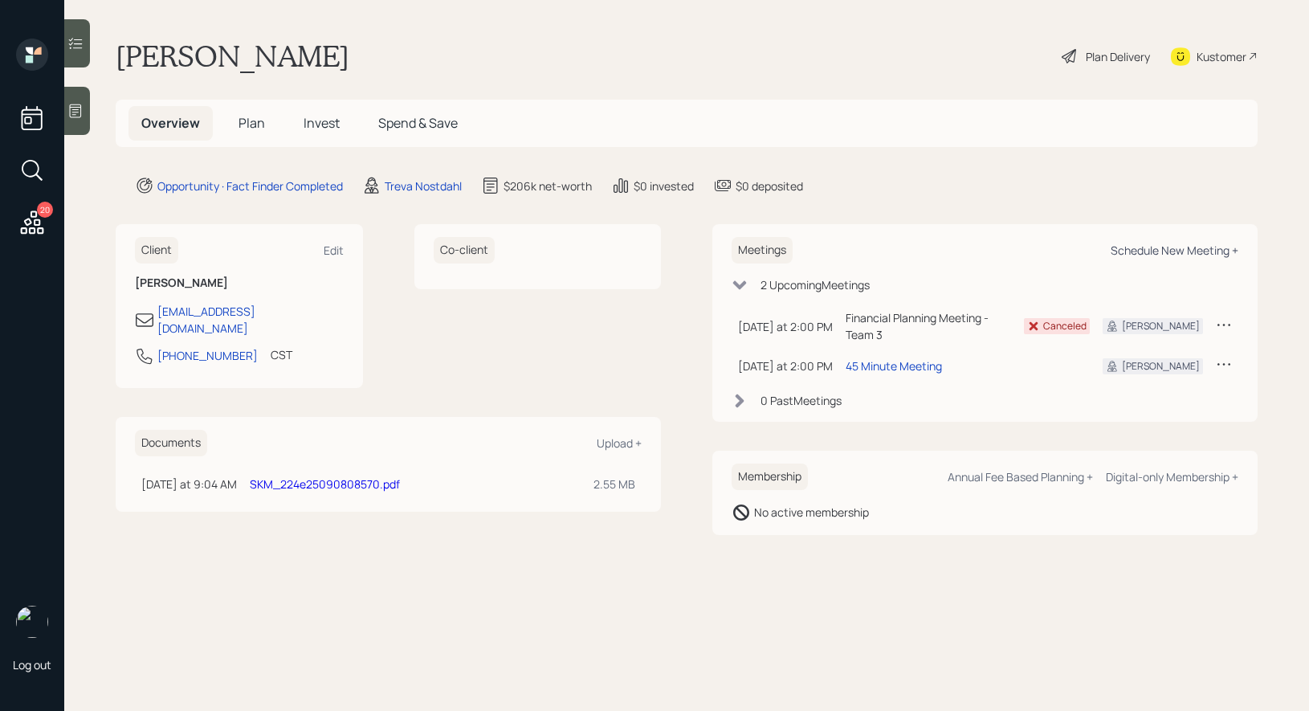
click at [1207, 250] on div "Schedule New Meeting +" at bounding box center [1174, 249] width 128 height 15
select select "8b79112e-3cfb-44f9-89e7-15267fe946c1"
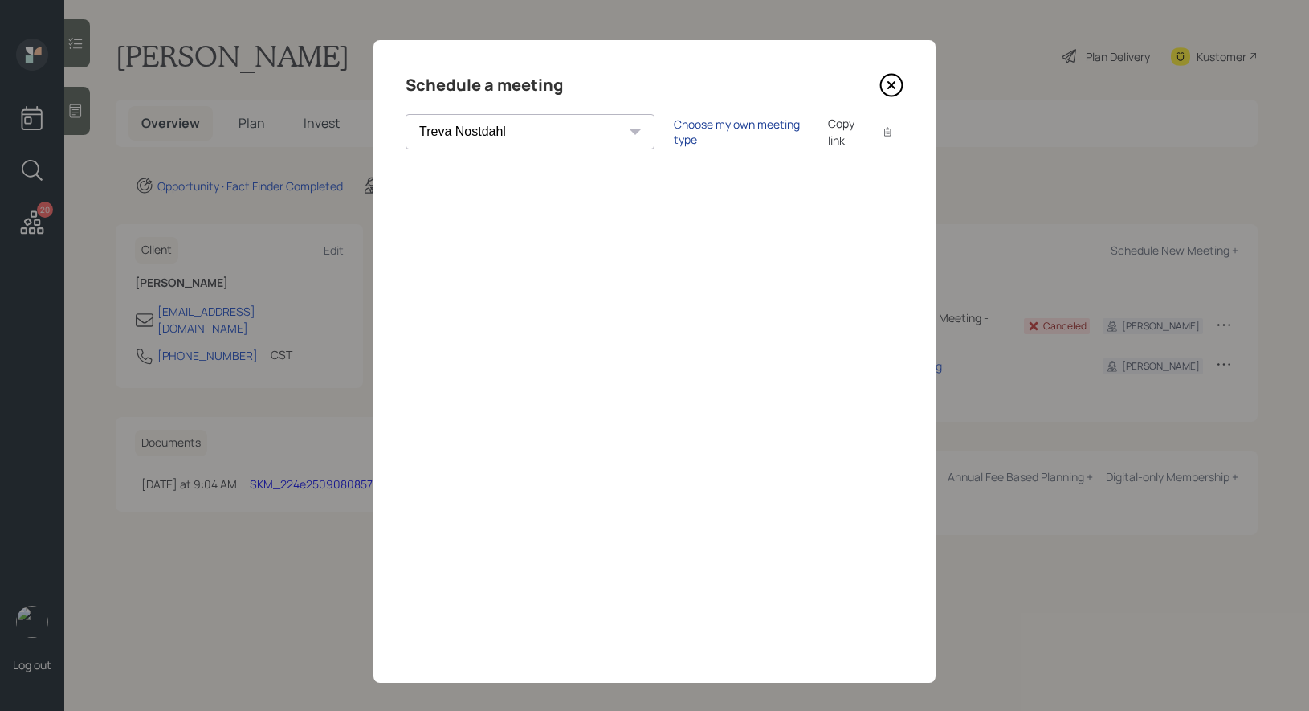
click at [674, 130] on div "Choose my own meeting type" at bounding box center [741, 131] width 135 height 31
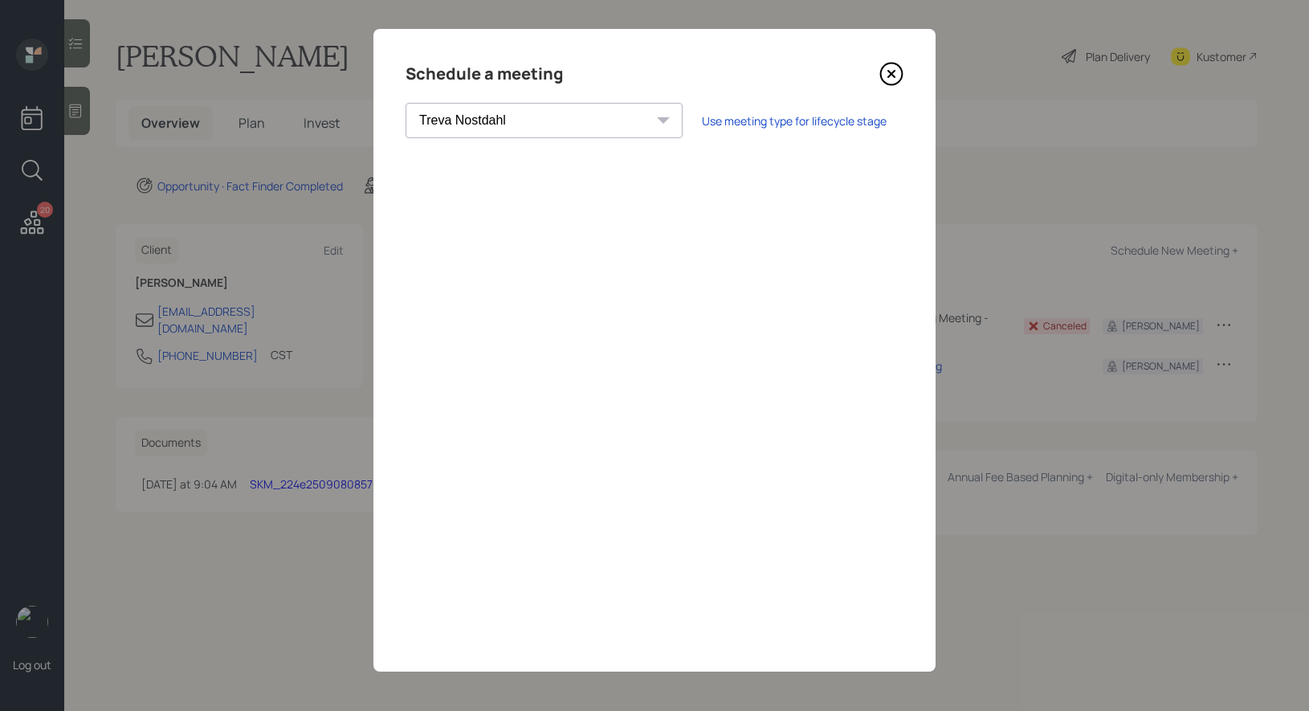
click at [893, 75] on icon at bounding box center [891, 74] width 6 height 6
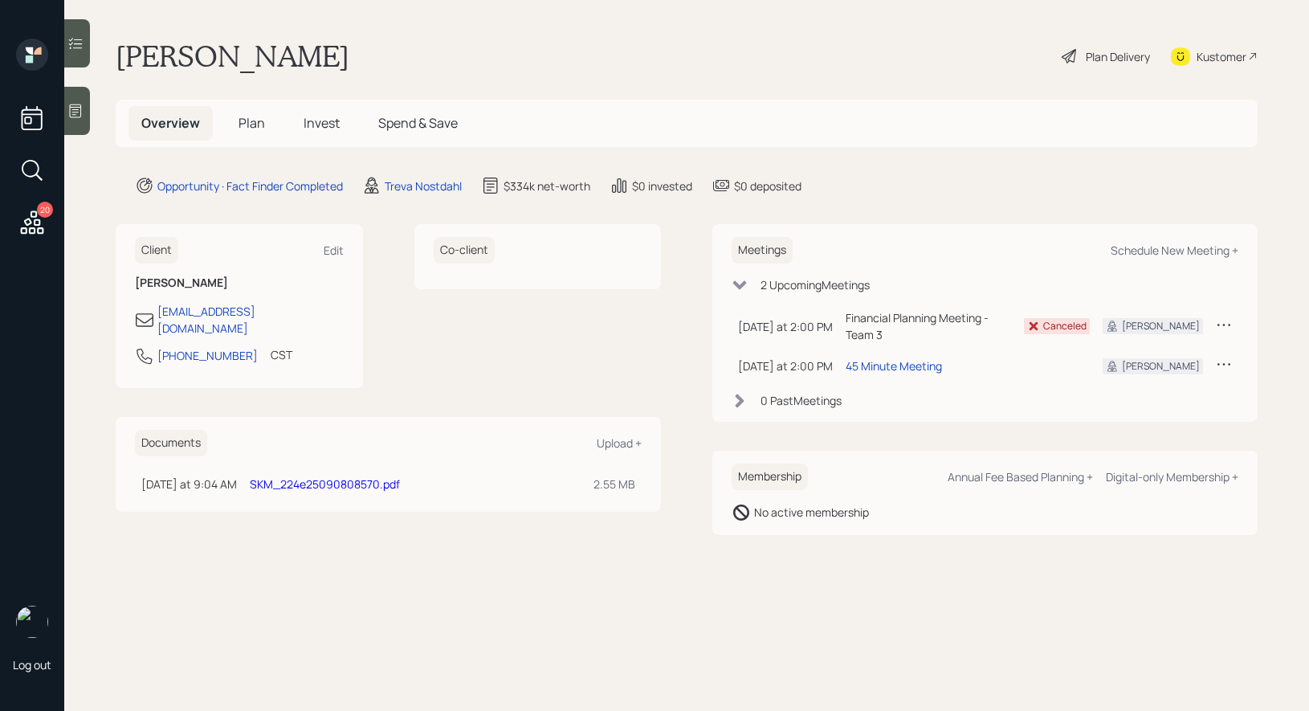
click at [246, 124] on span "Plan" at bounding box center [251, 123] width 26 height 18
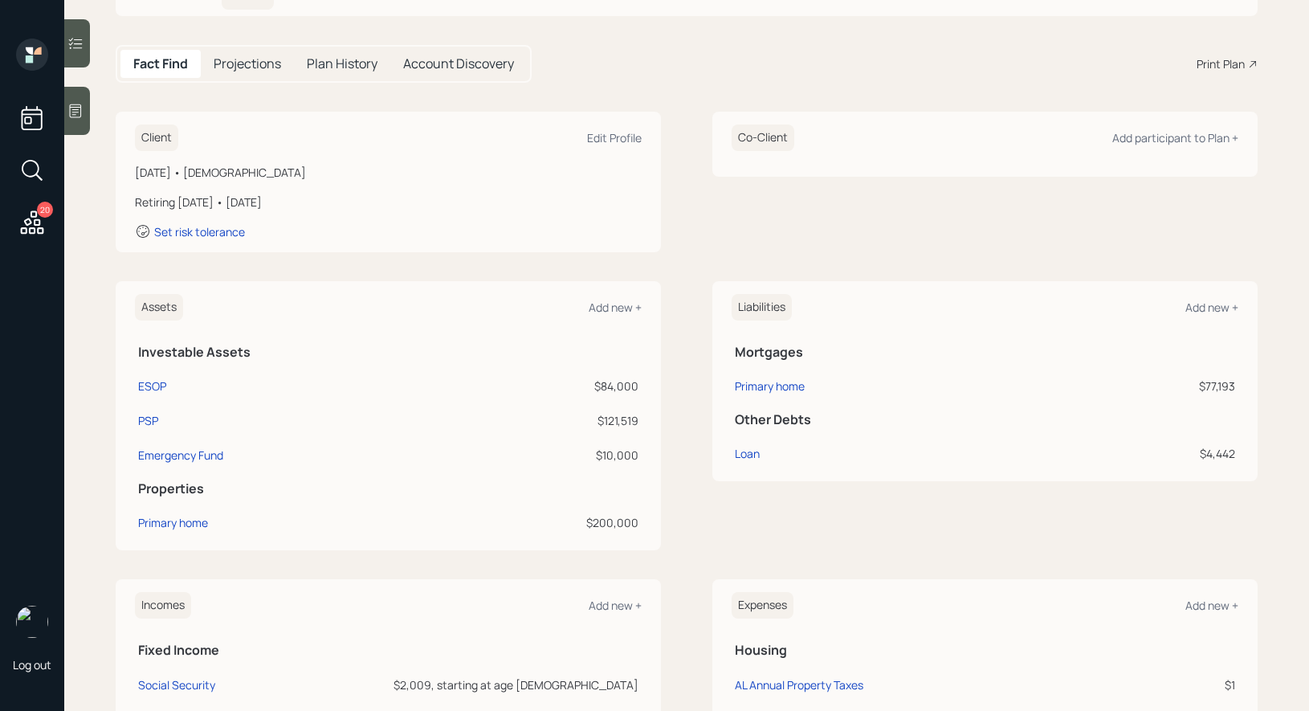
scroll to position [151, 0]
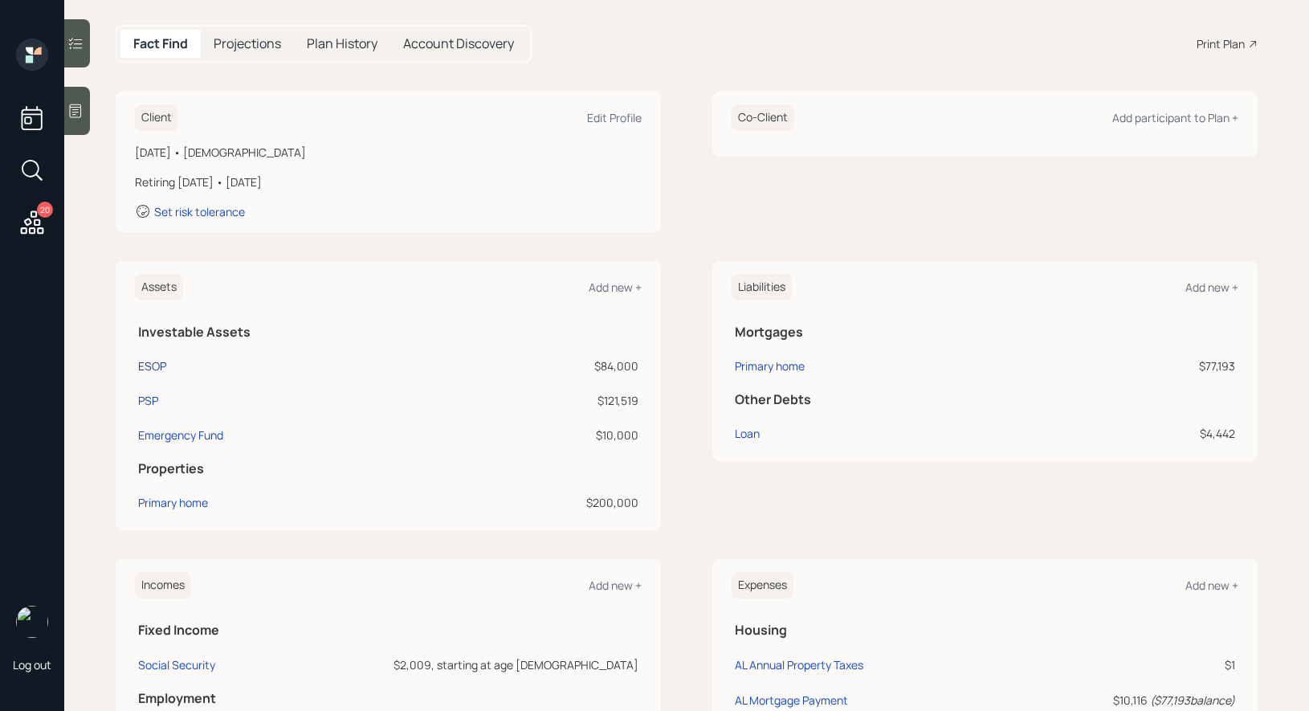
click at [153, 360] on div "ESOP" at bounding box center [152, 365] width 28 height 17
select select "company_sponsored"
select select "balanced"
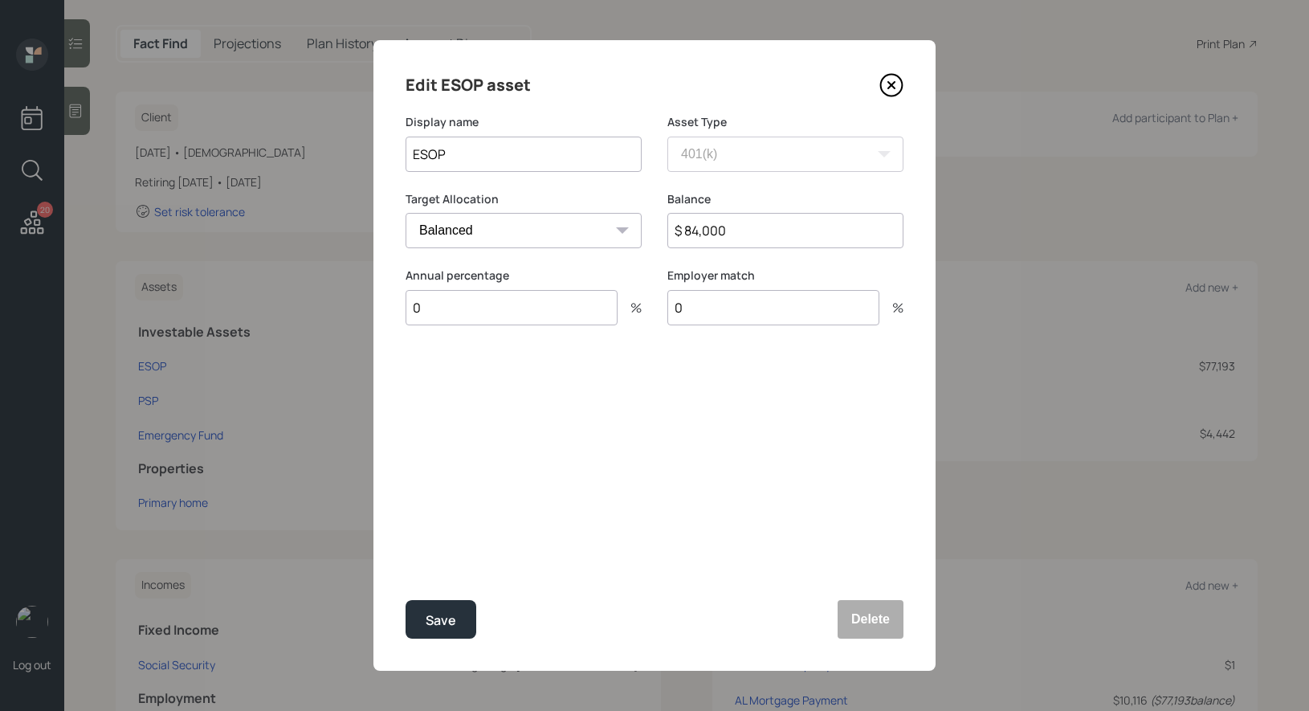
click at [890, 83] on icon at bounding box center [891, 85] width 24 height 24
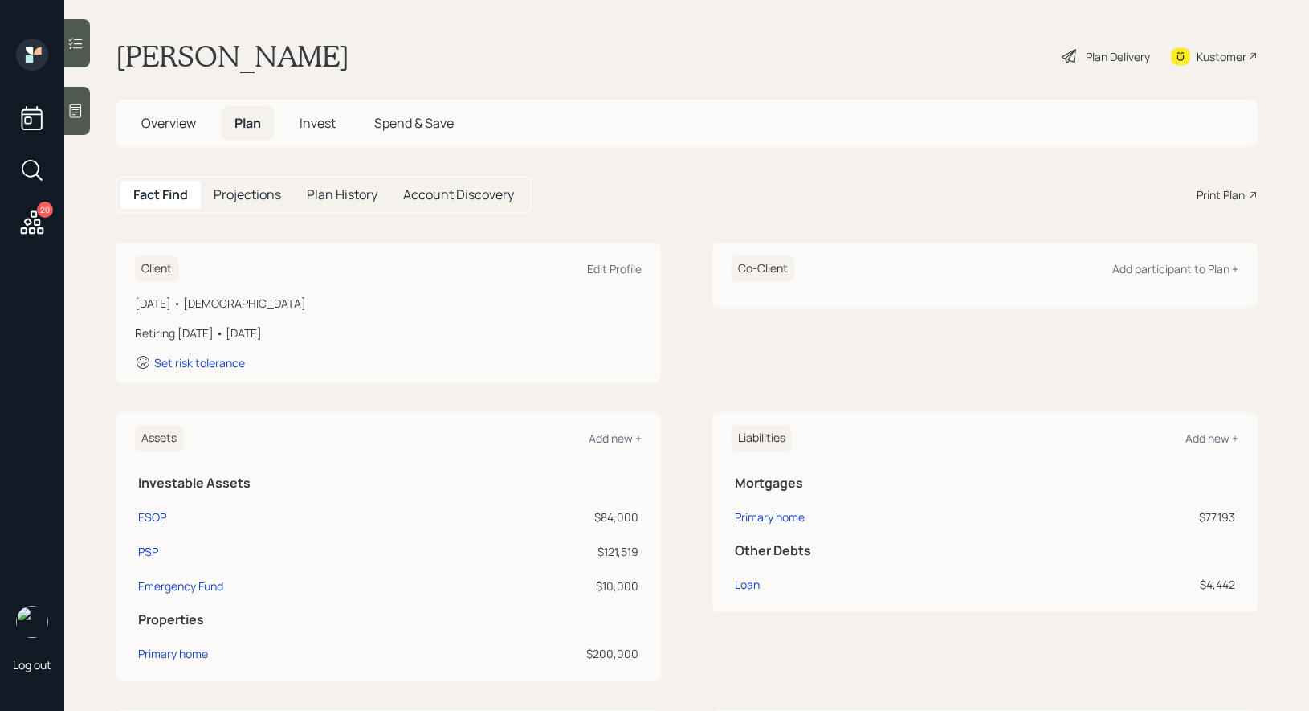
click at [1089, 57] on div "Plan Delivery" at bounding box center [1117, 56] width 64 height 17
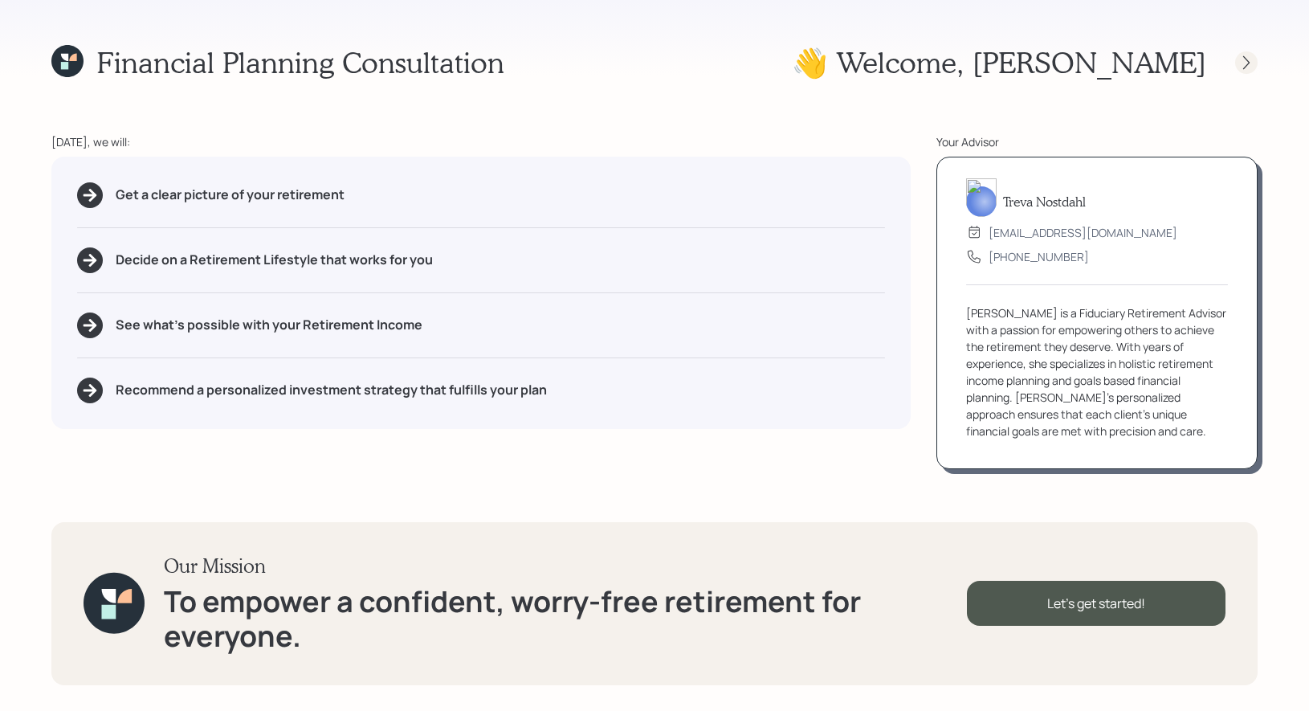
click at [1240, 60] on icon at bounding box center [1246, 63] width 16 height 16
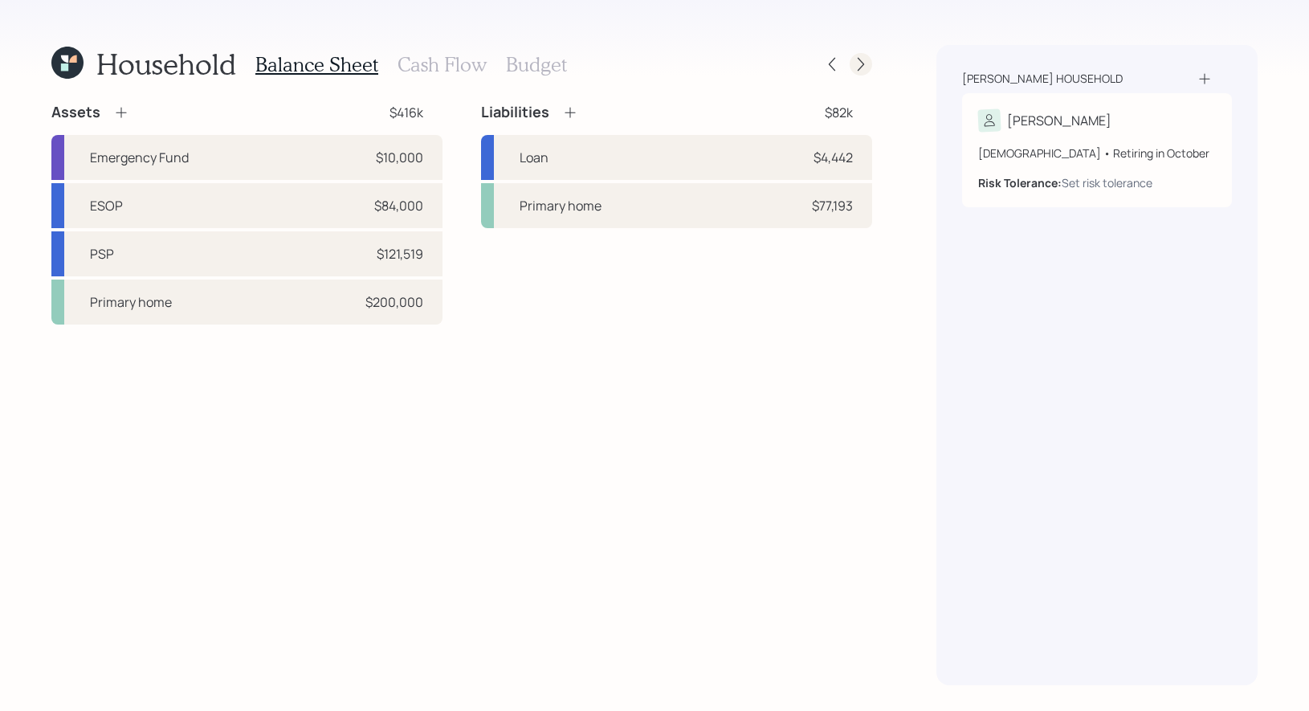
click at [865, 67] on icon at bounding box center [861, 64] width 16 height 16
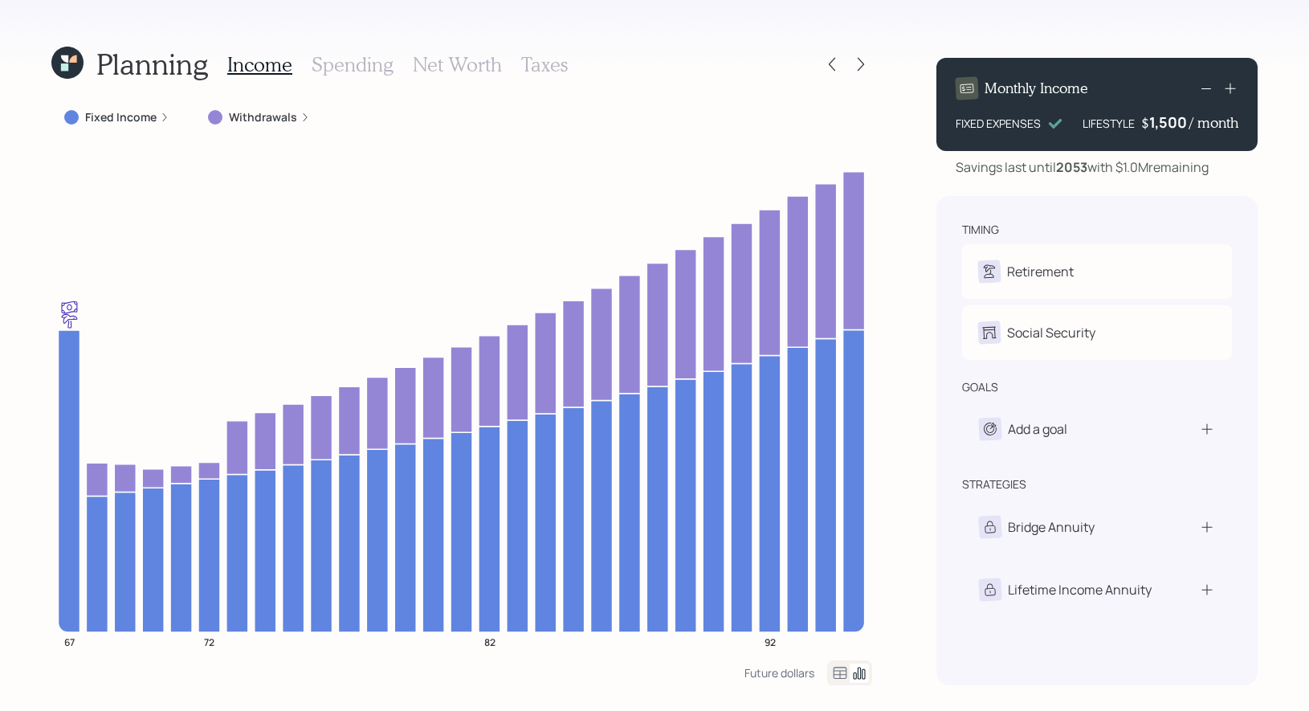
click at [417, 59] on h3 "Net Worth" at bounding box center [457, 64] width 89 height 23
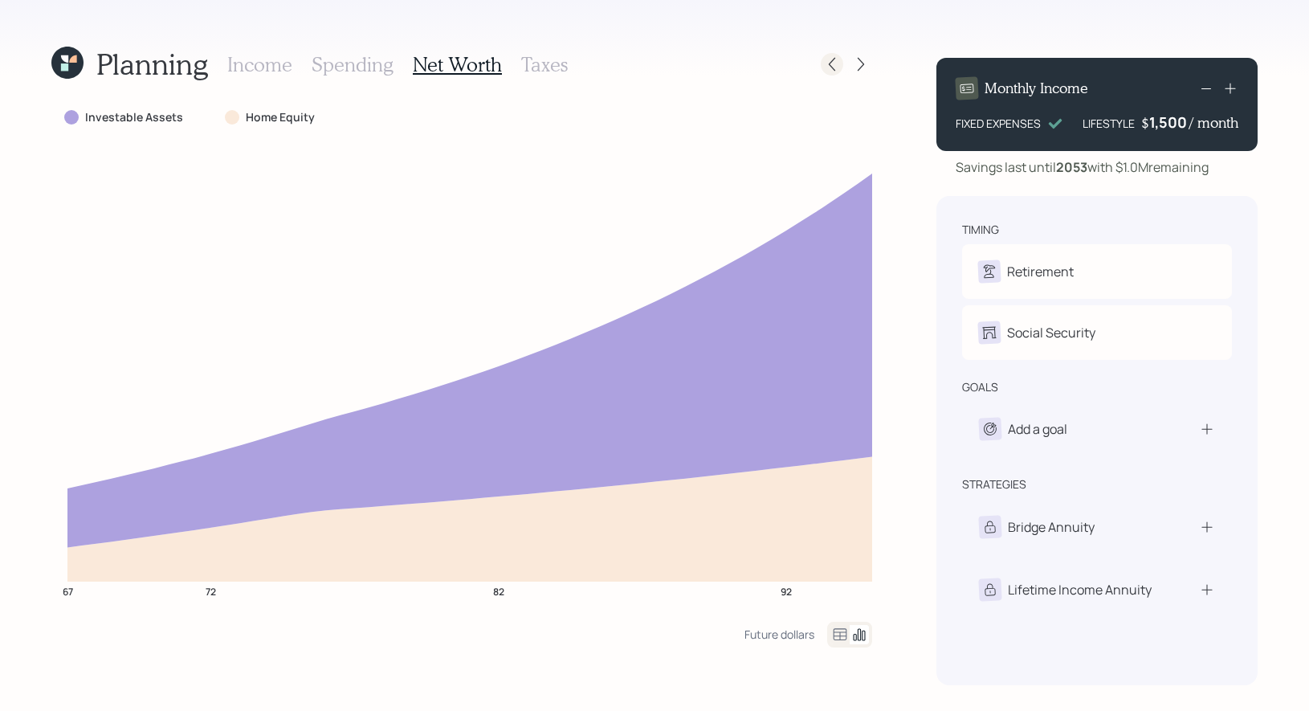
click at [839, 66] on icon at bounding box center [832, 64] width 16 height 16
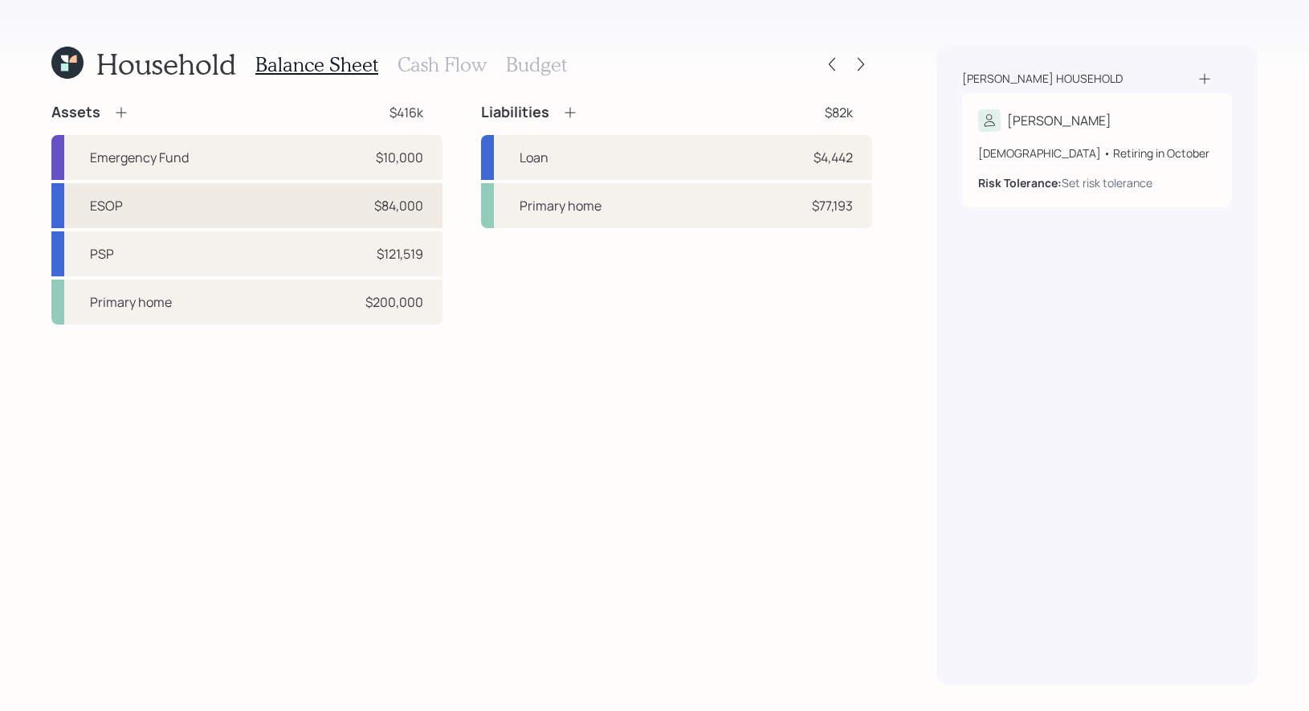
click at [207, 206] on div "ESOP $84,000" at bounding box center [246, 205] width 391 height 45
select select "company_sponsored"
select select "balanced"
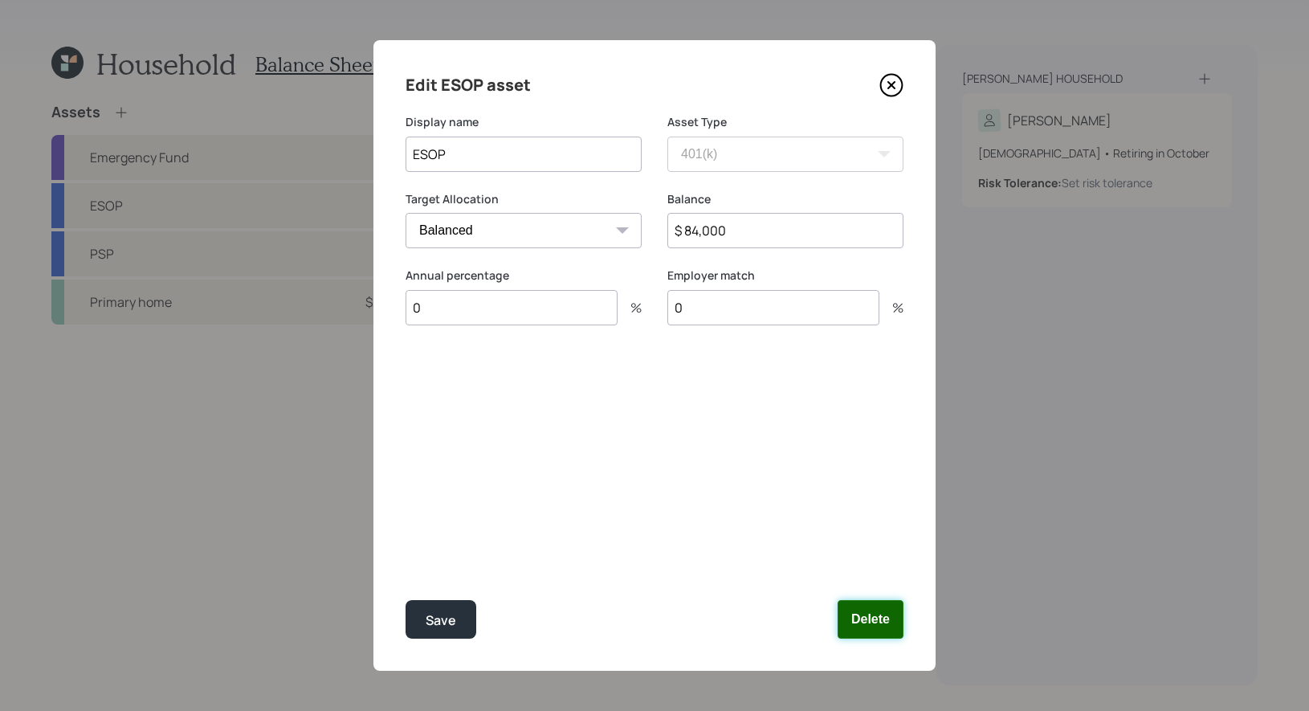
click at [855, 620] on button "Delete" at bounding box center [870, 619] width 66 height 39
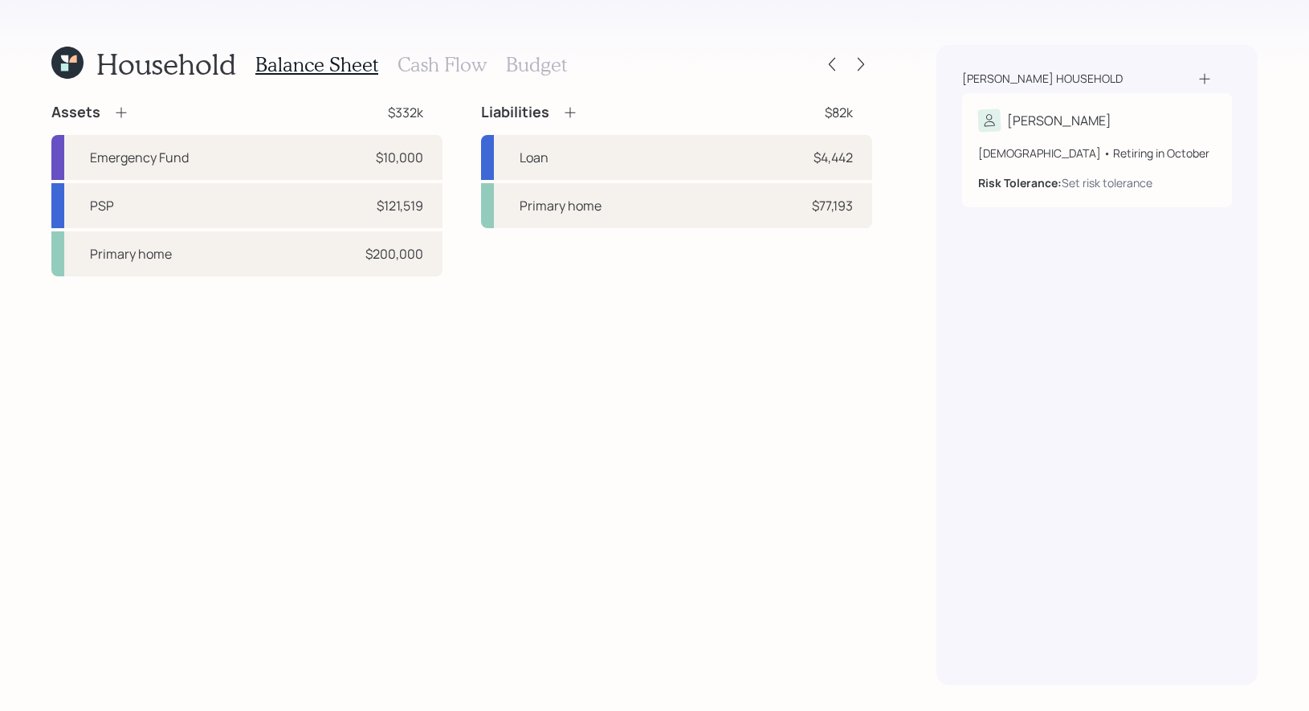
click at [416, 63] on h3 "Cash Flow" at bounding box center [441, 64] width 89 height 23
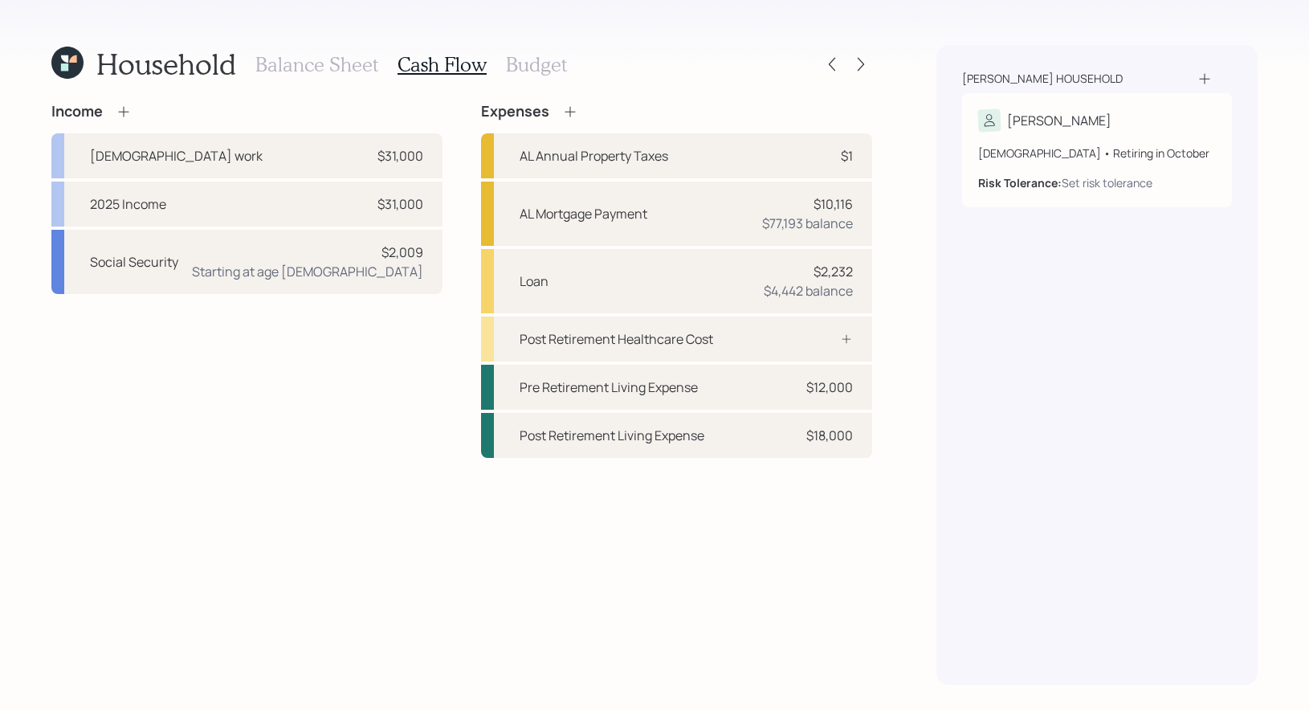
click at [118, 111] on icon at bounding box center [124, 112] width 16 height 16
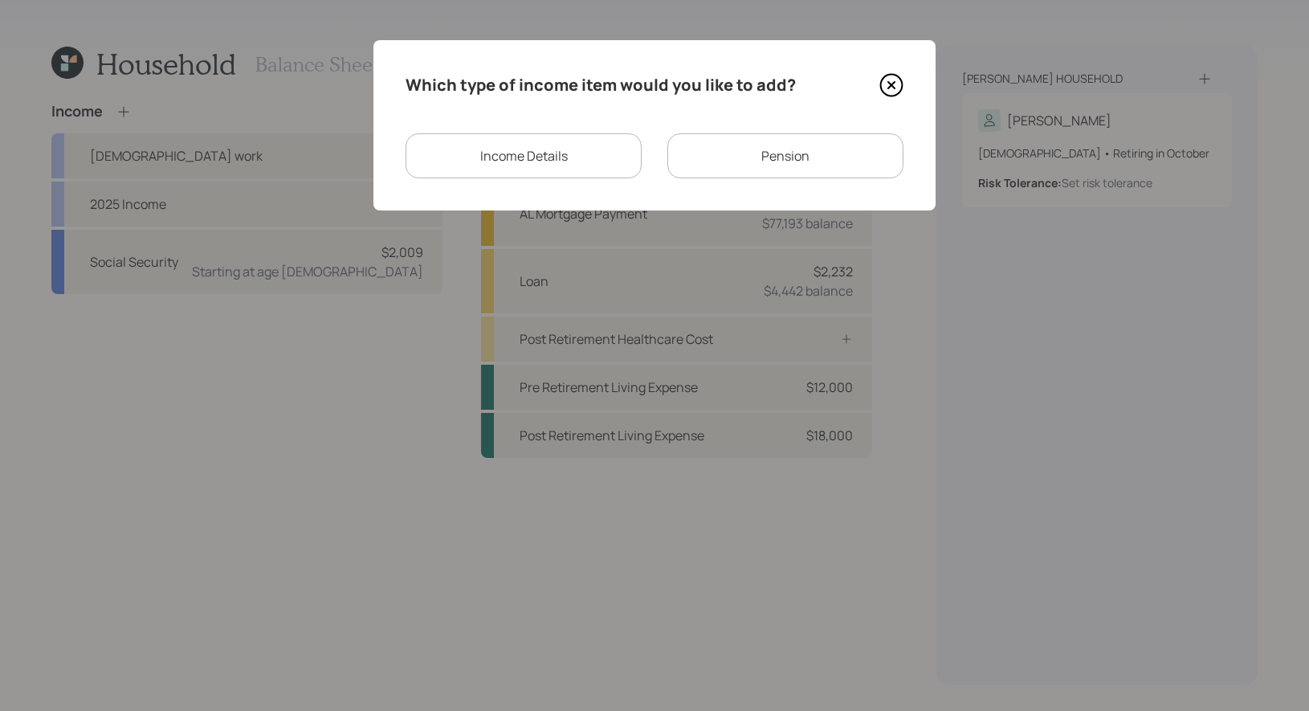
click at [751, 159] on div "Pension" at bounding box center [785, 155] width 236 height 45
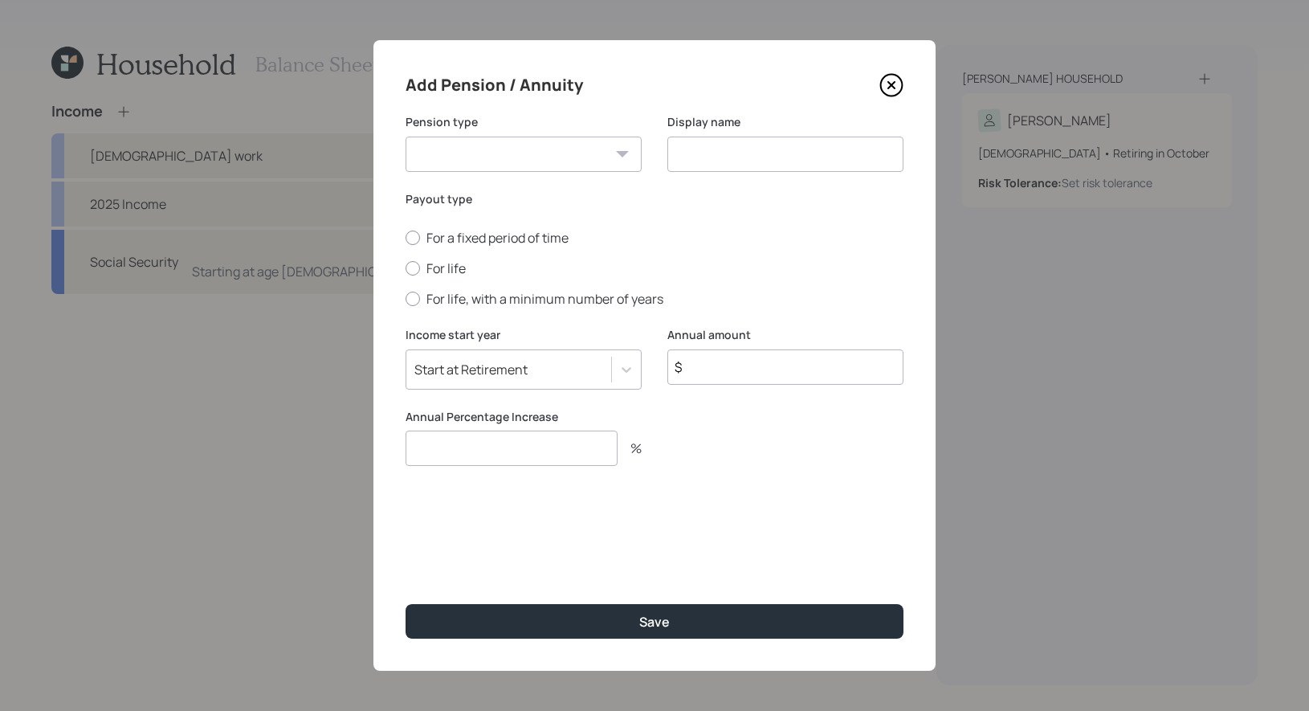
click at [692, 160] on input at bounding box center [785, 153] width 236 height 35
type input "ESOP Pension"
click at [519, 149] on select "Pension Annuity" at bounding box center [523, 153] width 236 height 35
select select "pension"
click at [405, 136] on select "Pension Annuity" at bounding box center [523, 153] width 236 height 35
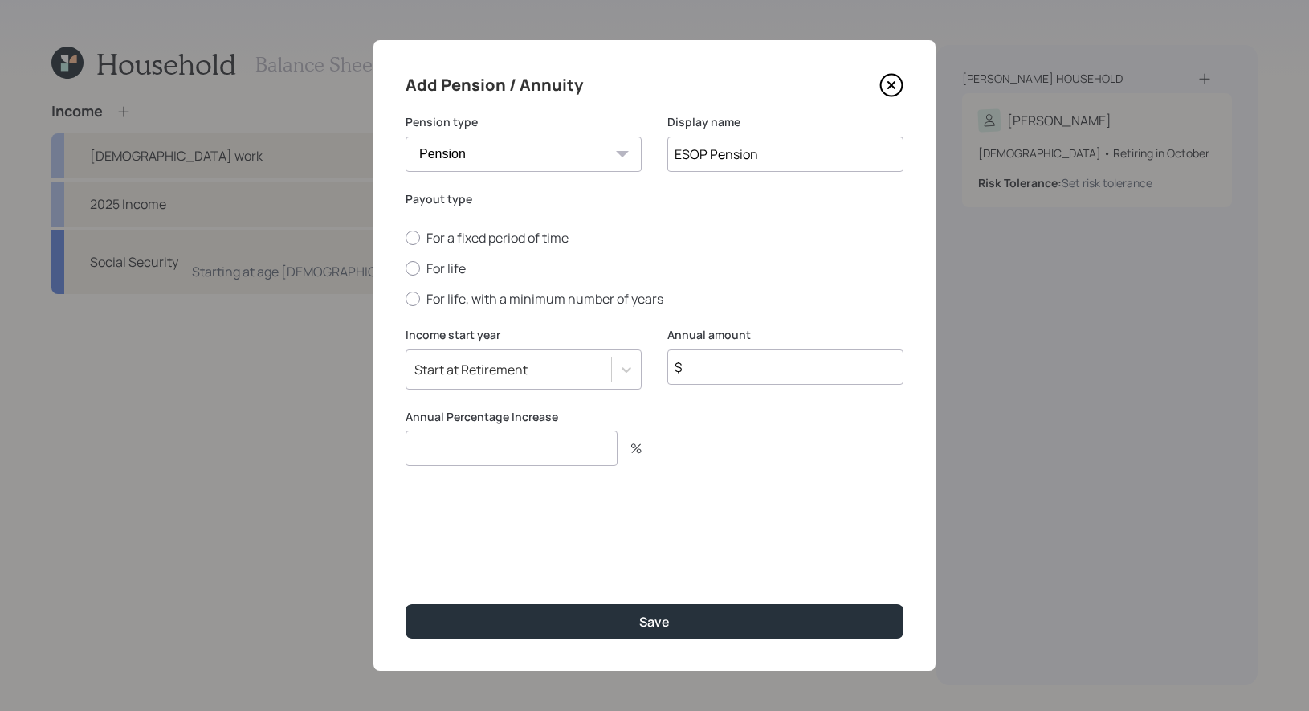
click at [729, 364] on input "$" at bounding box center [785, 366] width 236 height 35
type input "$ 6,648"
click at [637, 450] on div "%" at bounding box center [629, 448] width 24 height 13
click at [504, 454] on input "number" at bounding box center [511, 447] width 212 height 35
type input "0"
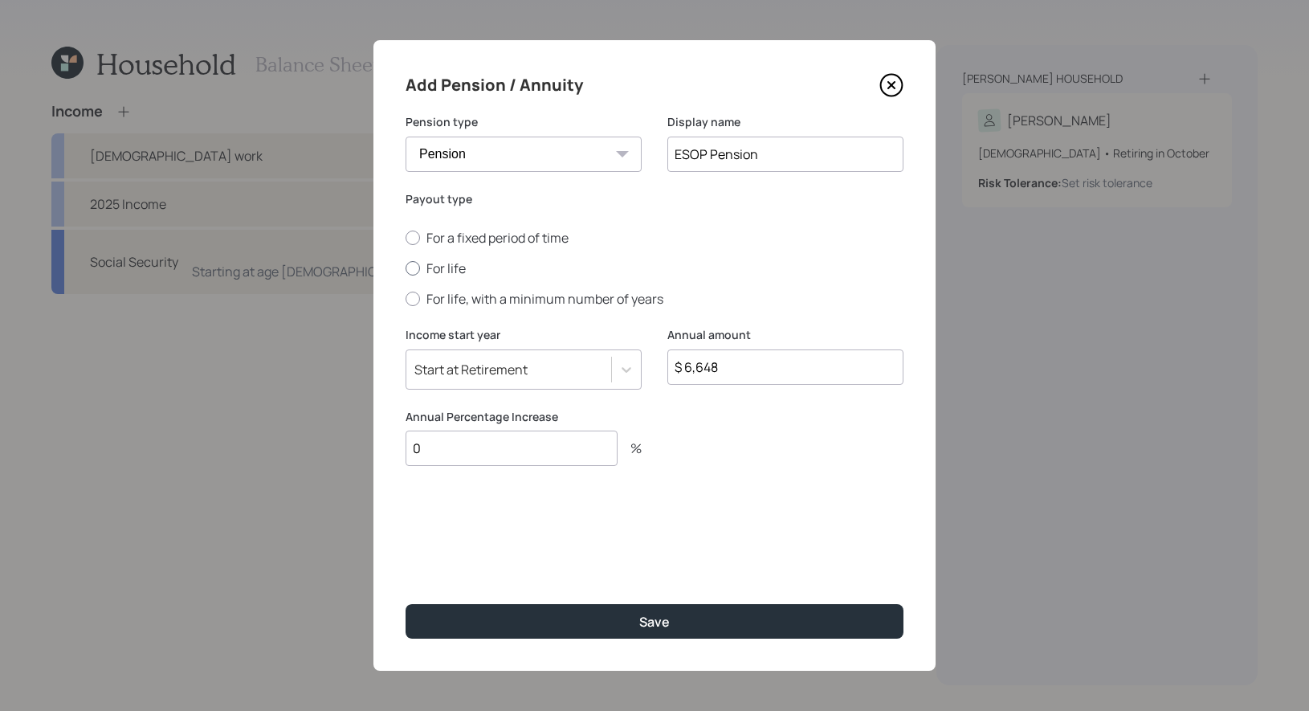
click at [413, 265] on div at bounding box center [412, 268] width 14 height 14
click at [405, 268] on input "For life" at bounding box center [405, 268] width 1 height 1
radio input "true"
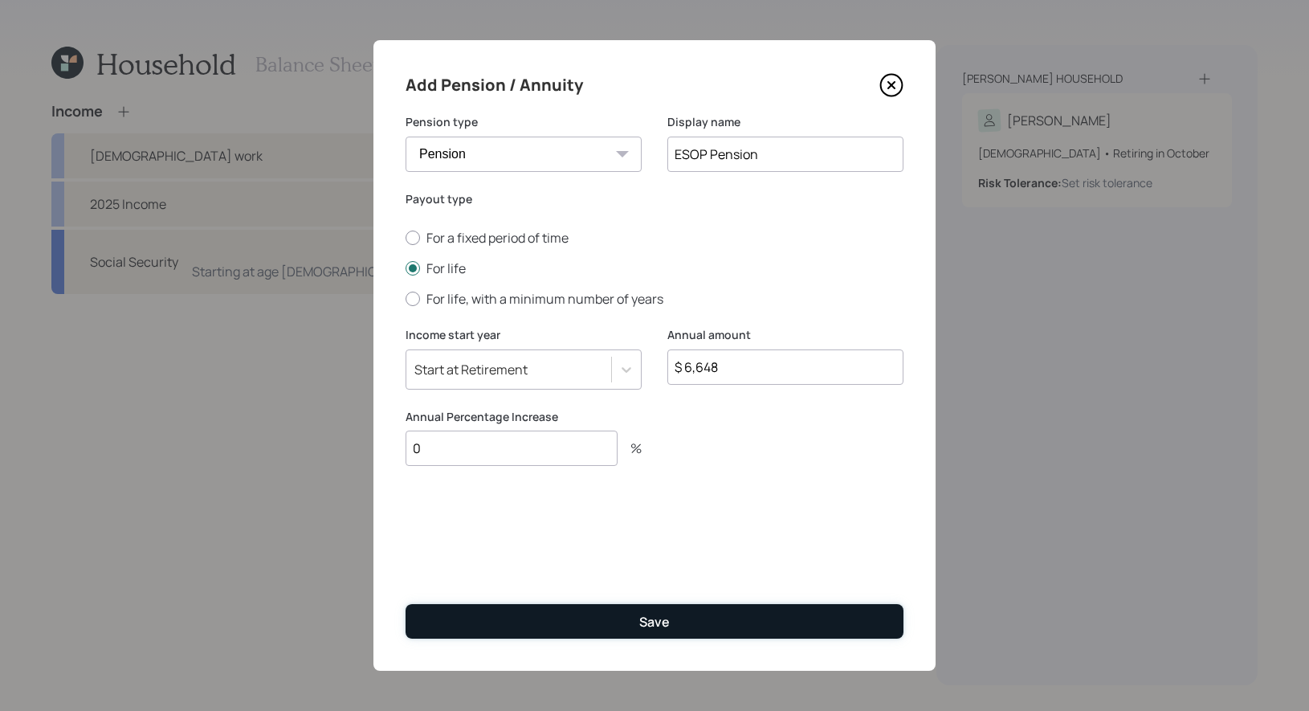
click at [495, 625] on button "Save" at bounding box center [654, 621] width 498 height 35
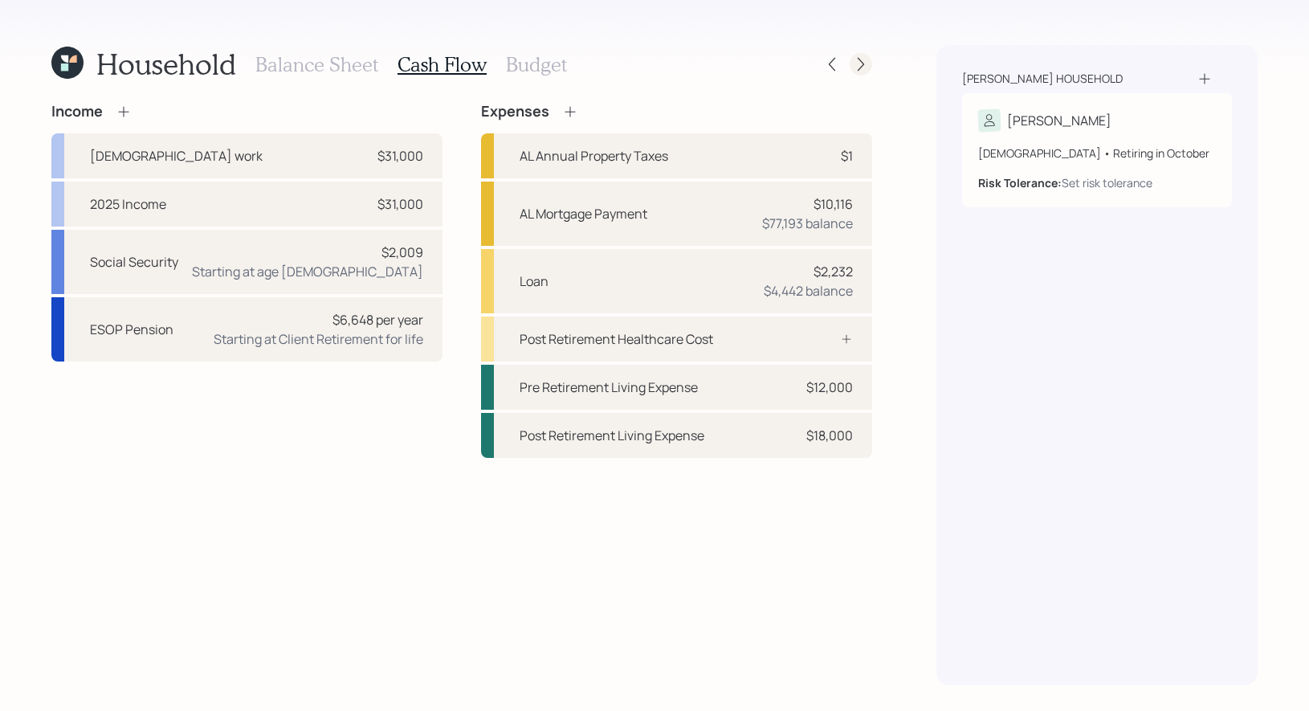
click at [859, 67] on icon at bounding box center [861, 64] width 16 height 16
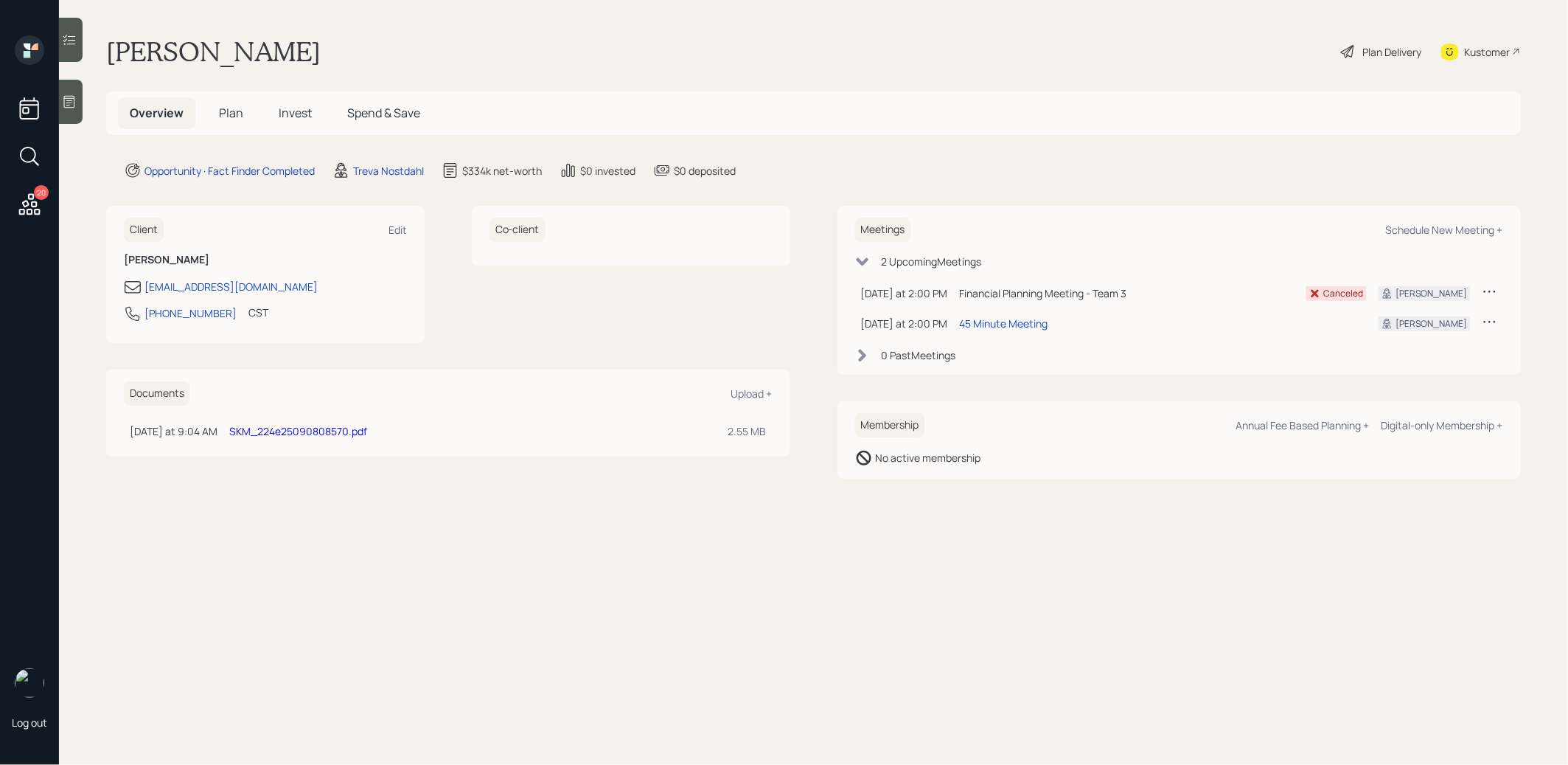
click at [280, 429] on link "SKM_224e25090808570.pdf" at bounding box center [298, 431] width 138 height 14
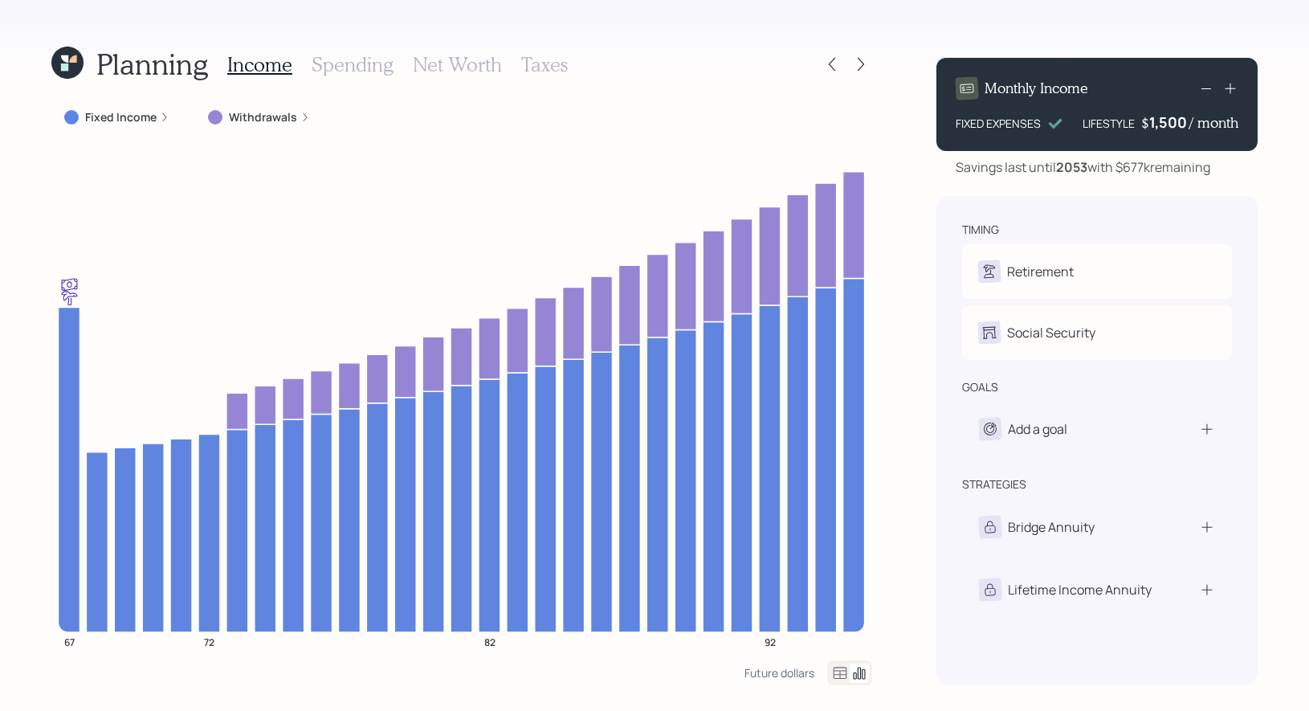
click at [440, 70] on h3 "Net Worth" at bounding box center [457, 64] width 89 height 23
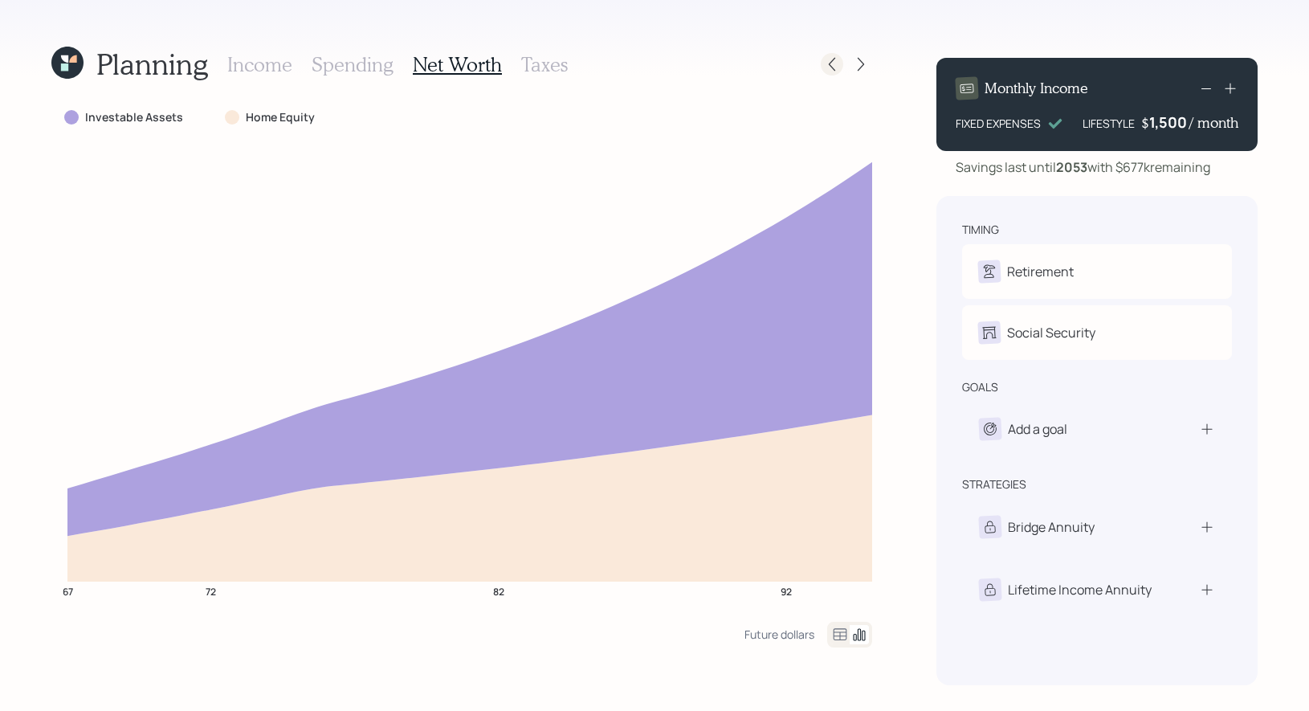
click at [830, 63] on icon at bounding box center [832, 65] width 6 height 14
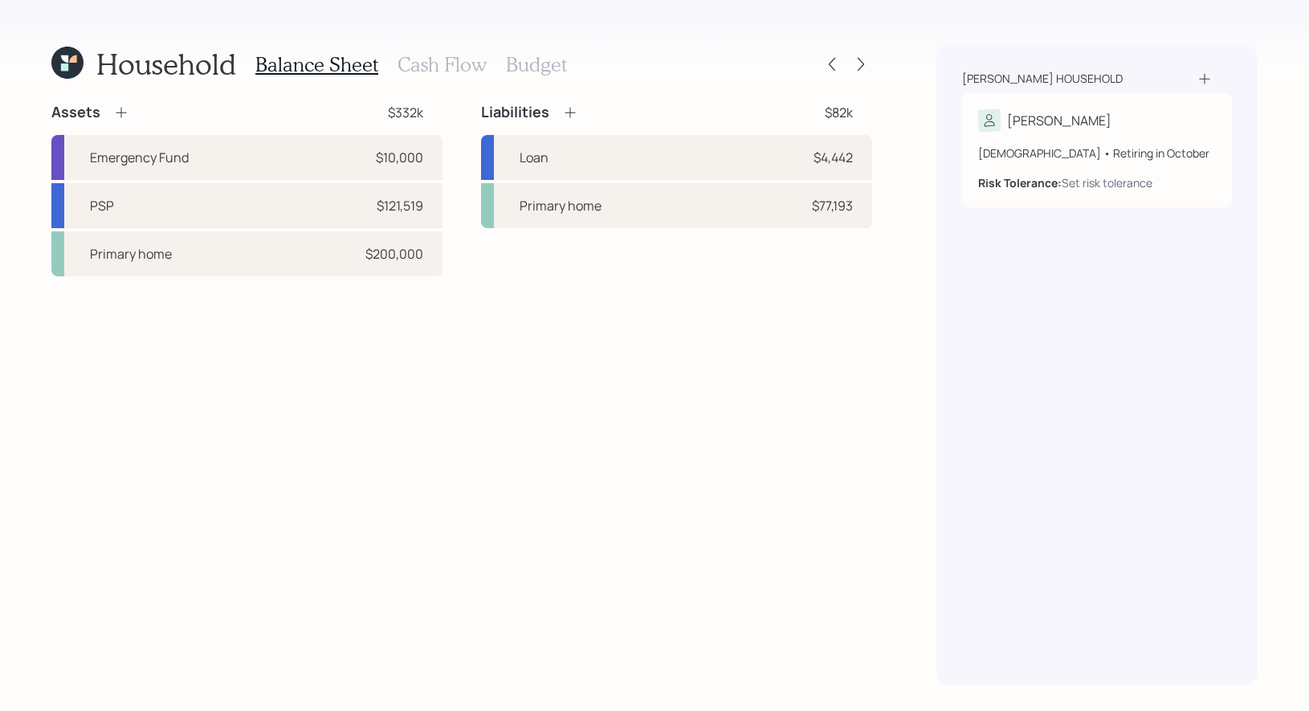
click at [77, 69] on icon at bounding box center [67, 63] width 32 height 32
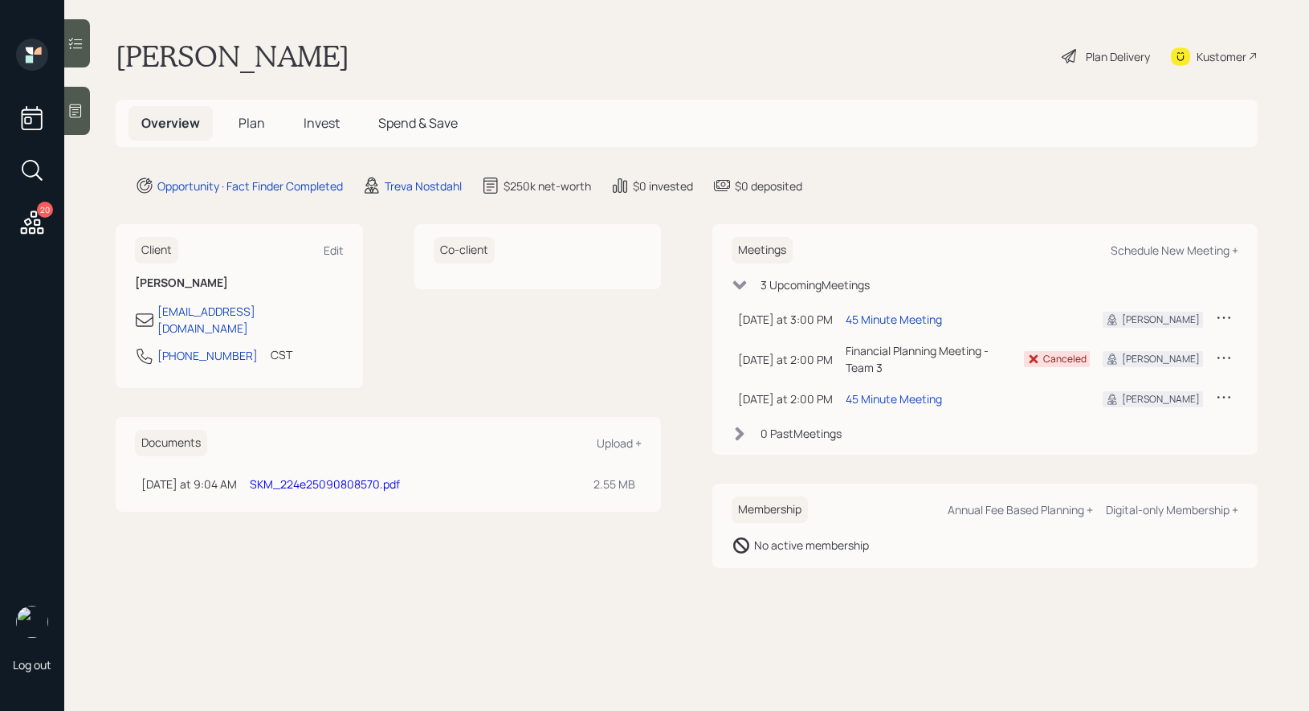
click at [319, 114] on span "Invest" at bounding box center [321, 123] width 36 height 18
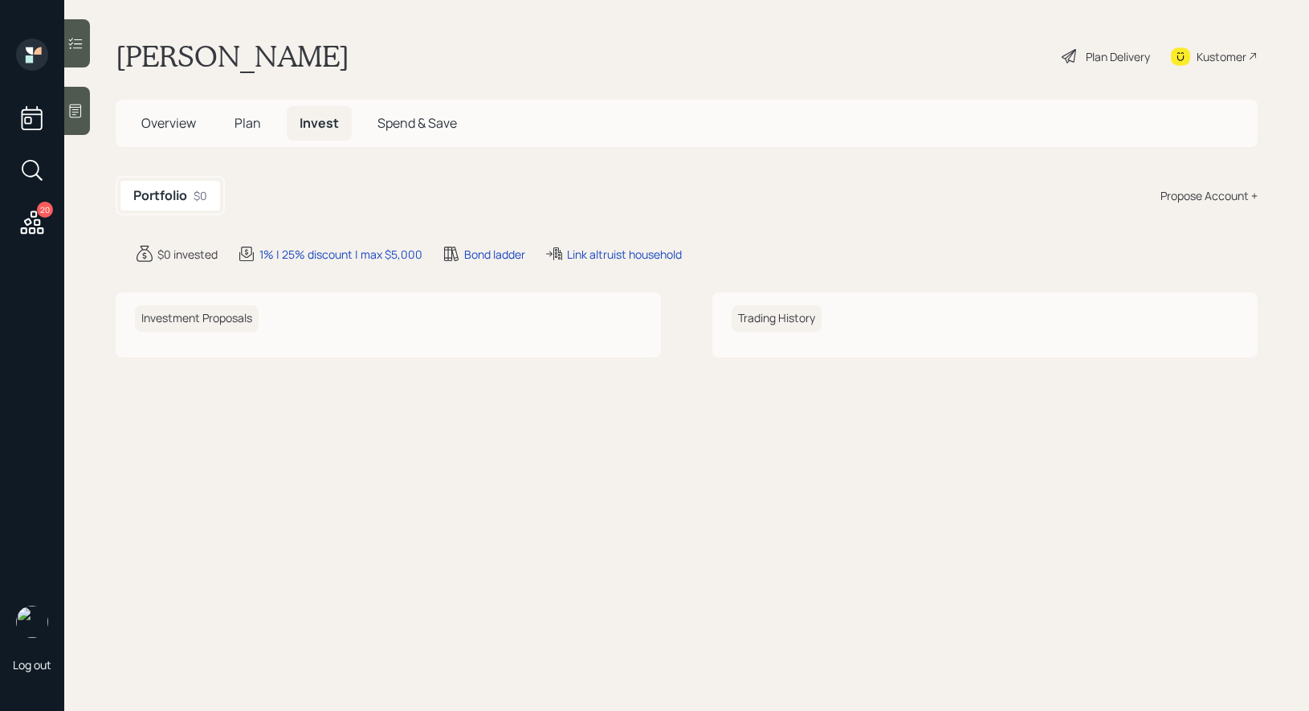
click at [243, 121] on span "Plan" at bounding box center [247, 123] width 26 height 18
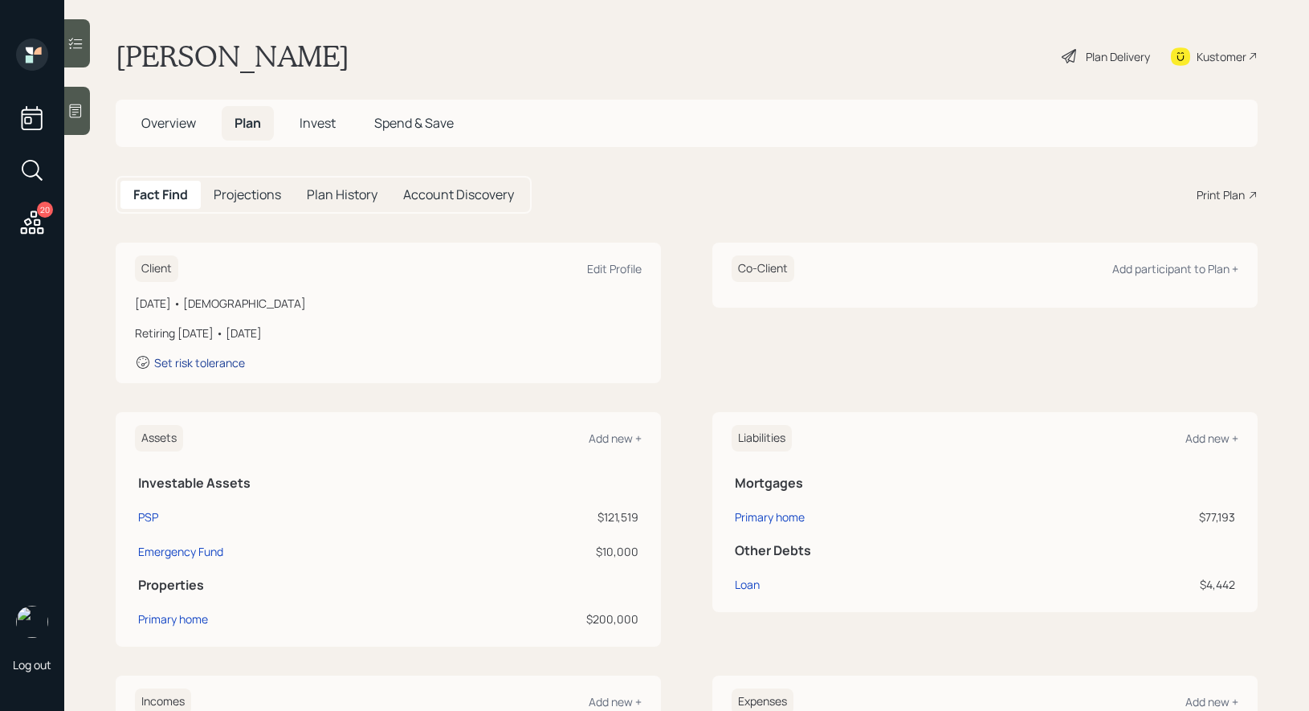
click at [193, 360] on div "Set risk tolerance" at bounding box center [199, 362] width 91 height 15
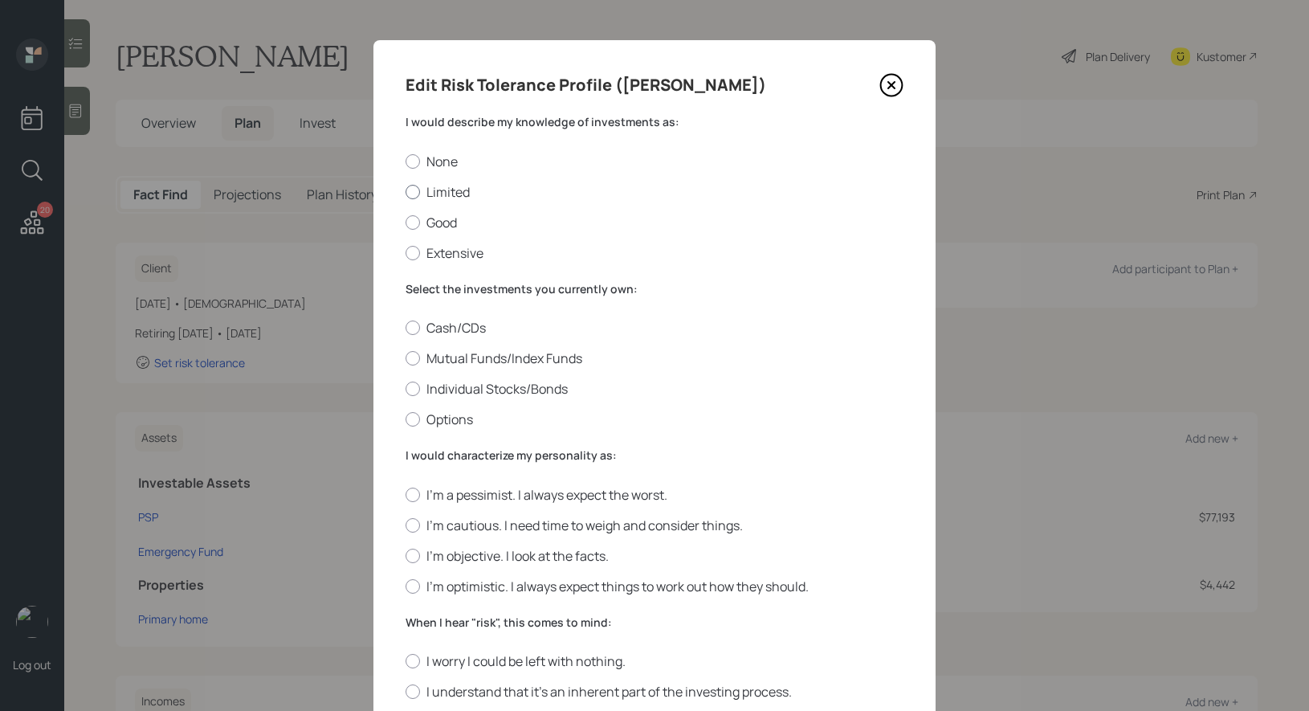
click at [413, 197] on div at bounding box center [412, 192] width 14 height 14
click at [405, 192] on input "Limited" at bounding box center [405, 191] width 1 height 1
radio input "true"
click at [413, 360] on div at bounding box center [412, 358] width 14 height 14
click at [405, 359] on input "Mutual Funds/Index Funds" at bounding box center [405, 358] width 1 height 1
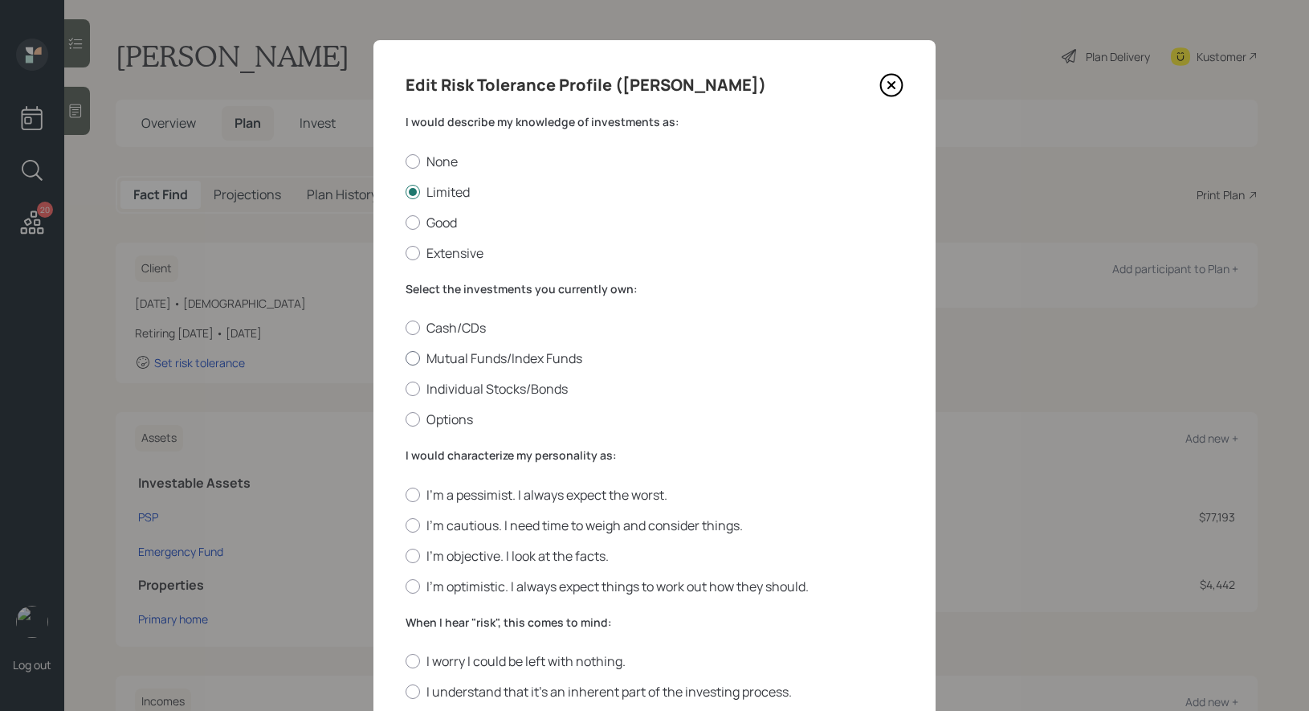
radio input "true"
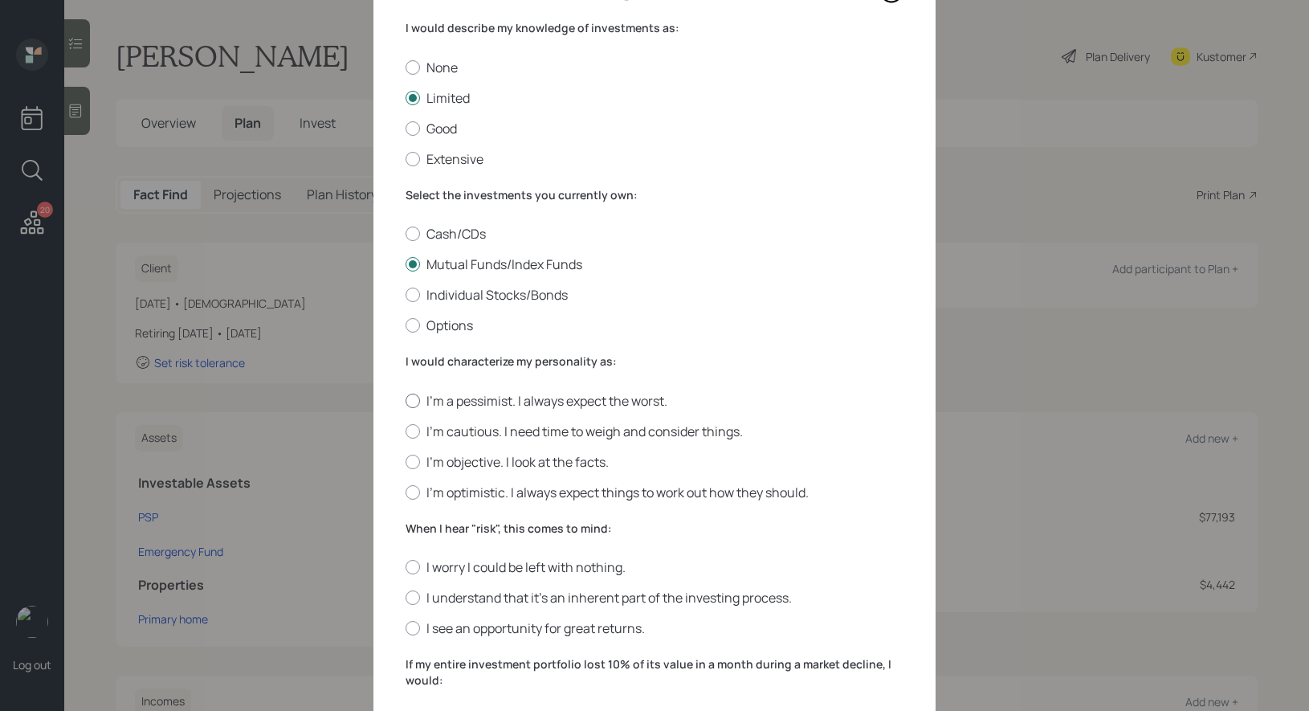
scroll to position [115, 0]
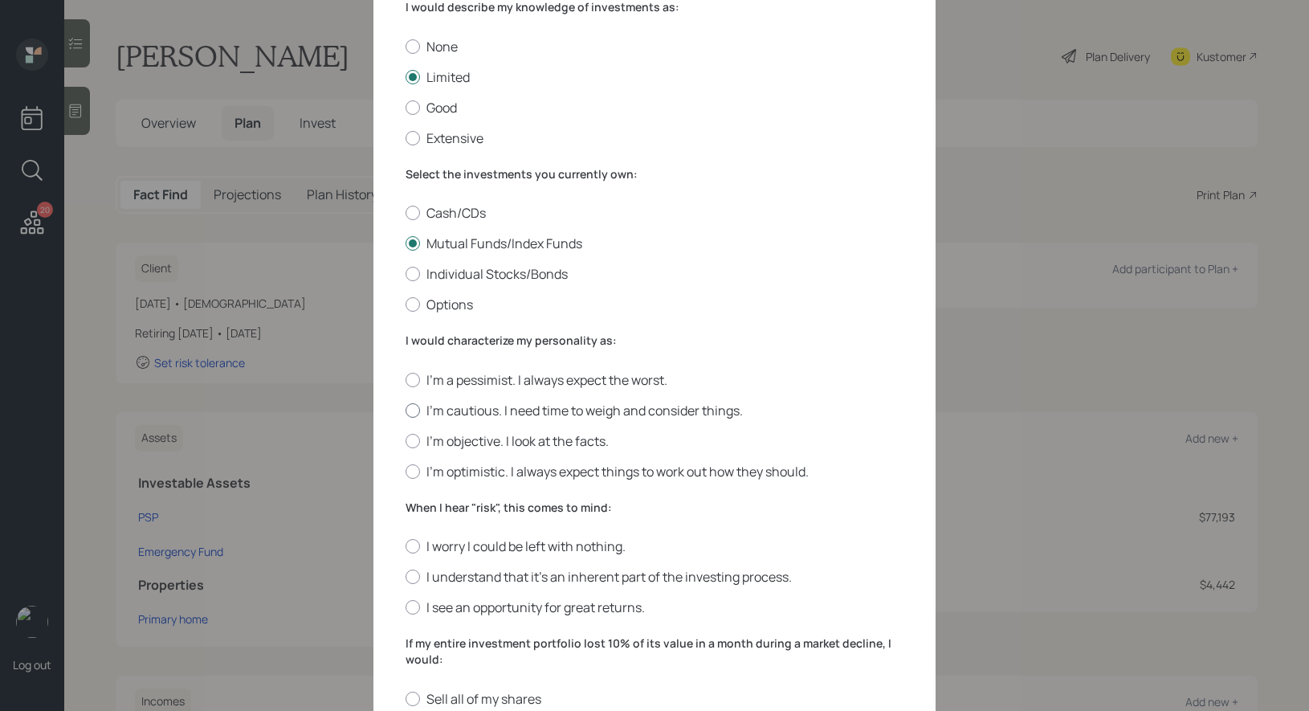
click at [413, 417] on div at bounding box center [412, 410] width 14 height 14
click at [405, 410] on input "I'm cautious. I need time to weigh and consider things." at bounding box center [405, 409] width 1 height 1
radio input "true"
click at [409, 578] on div at bounding box center [412, 576] width 14 height 14
click at [405, 577] on input "I understand that it’s an inherent part of the investing process." at bounding box center [405, 576] width 1 height 1
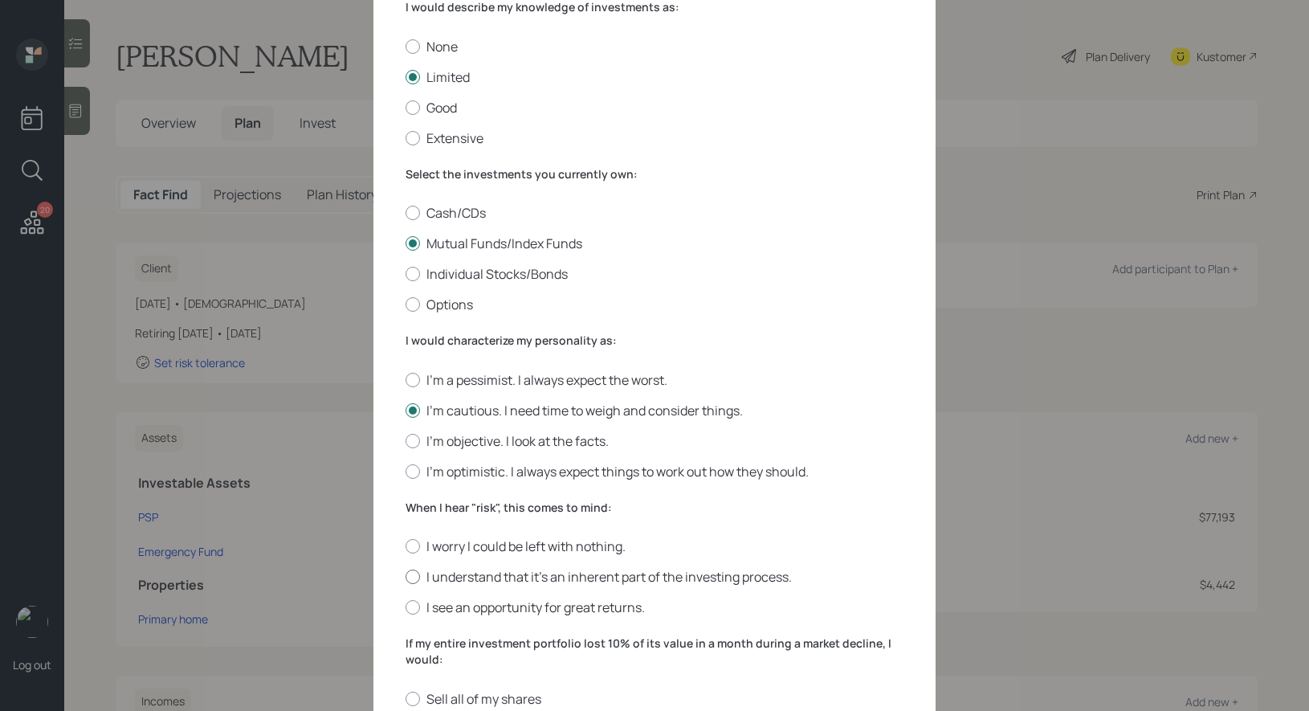
radio input "true"
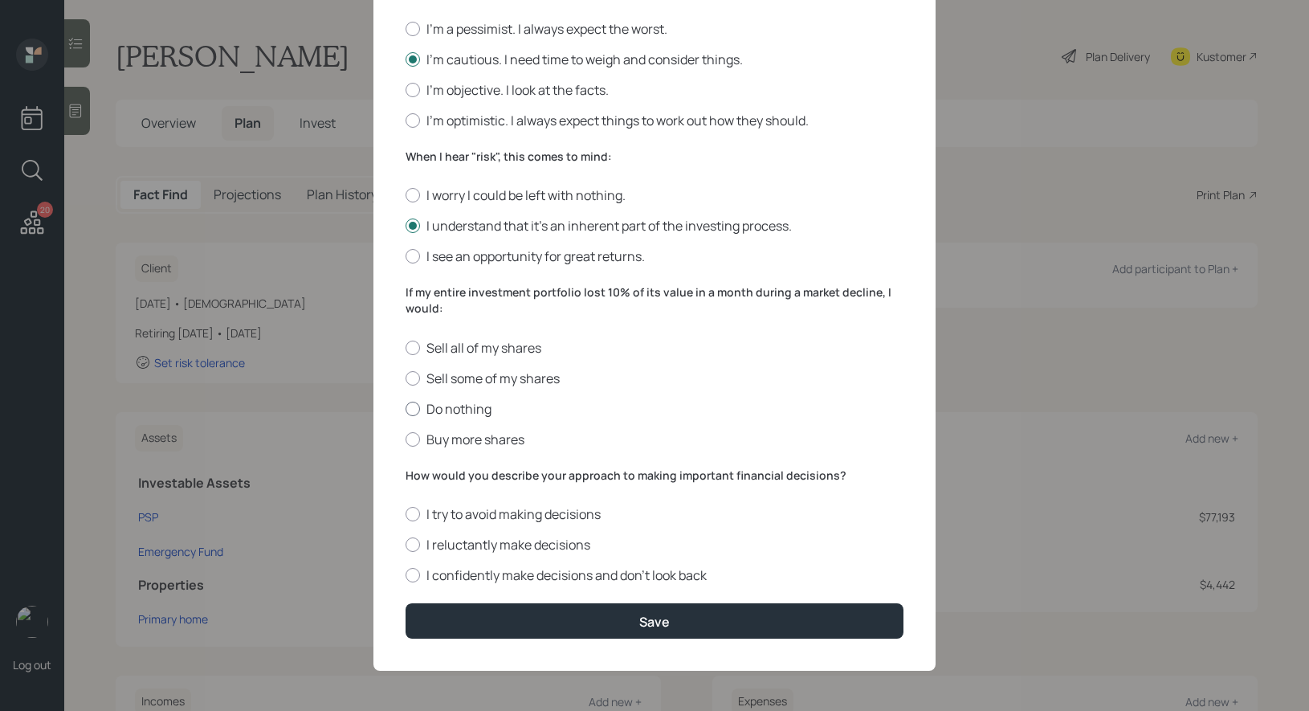
click at [409, 410] on div at bounding box center [412, 408] width 14 height 14
click at [405, 409] on input "Do nothing" at bounding box center [405, 408] width 1 height 1
radio input "true"
click at [413, 545] on div at bounding box center [412, 544] width 14 height 14
click at [405, 545] on input "I reluctantly make decisions" at bounding box center [405, 544] width 1 height 1
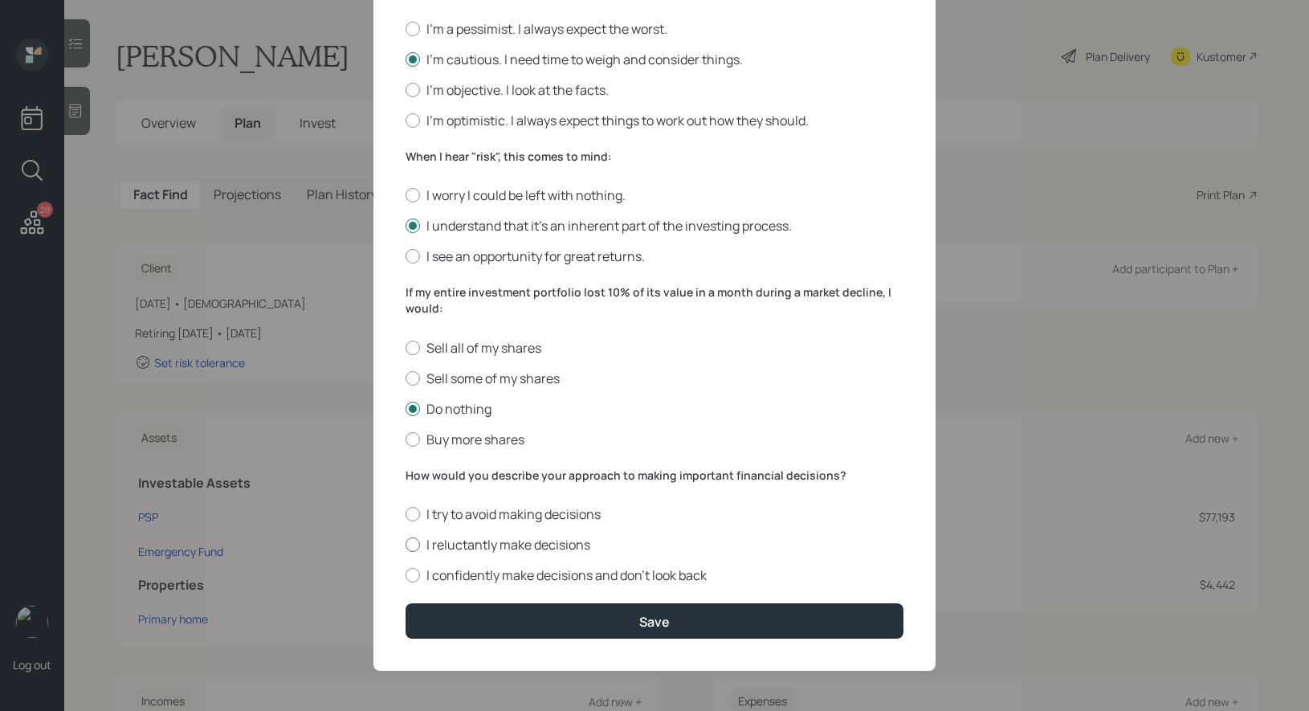
radio input "true"
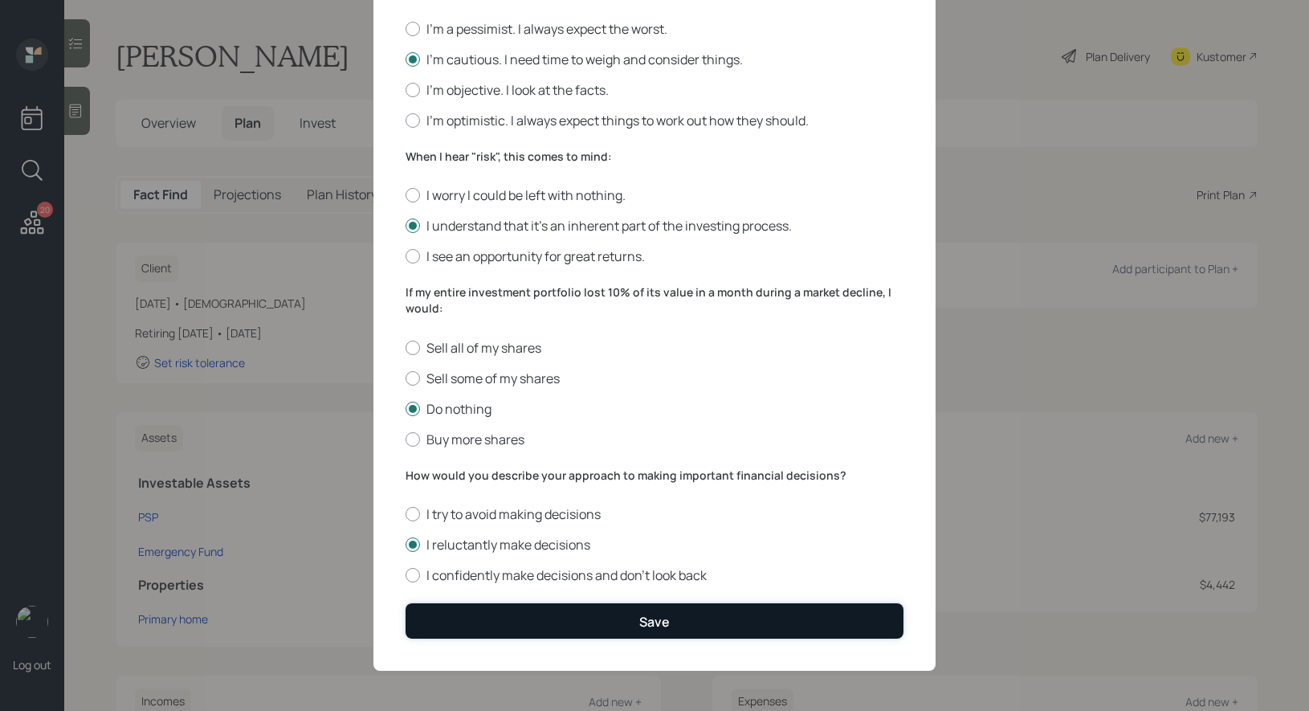
click at [450, 619] on button "Save" at bounding box center [654, 620] width 498 height 35
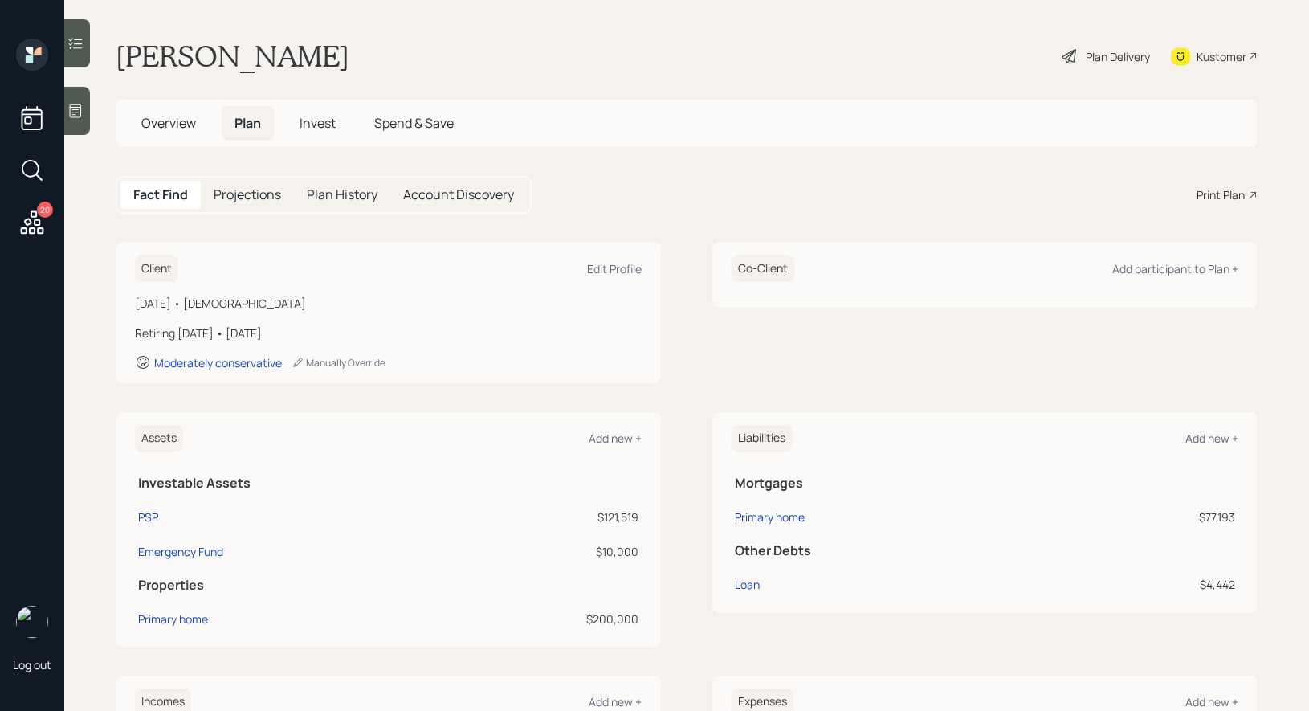
click at [320, 124] on span "Invest" at bounding box center [317, 123] width 36 height 18
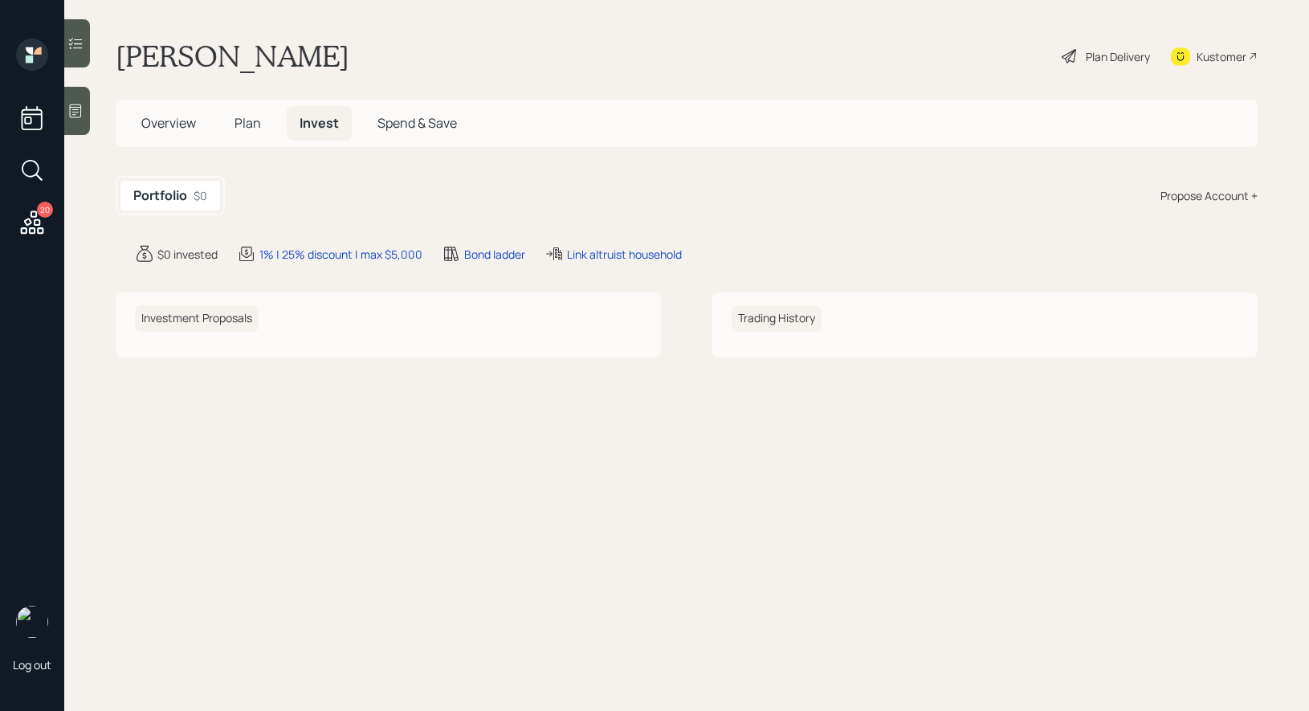
click at [1185, 187] on div "Propose Account +" at bounding box center [1208, 195] width 97 height 17
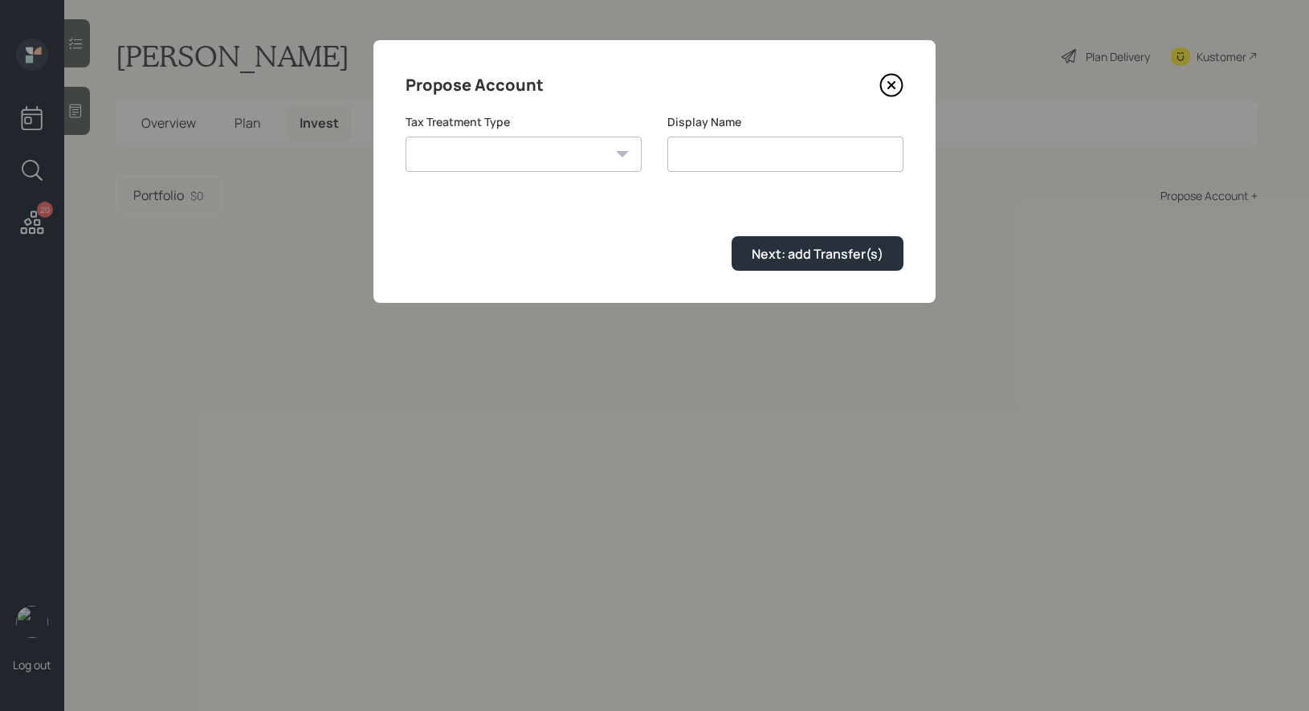
click at [576, 137] on select "Roth Taxable Traditional" at bounding box center [523, 153] width 236 height 35
select select "traditional"
click at [405, 136] on select "Roth Taxable Traditional" at bounding box center [523, 153] width 236 height 35
click at [754, 154] on input "Traditional" at bounding box center [785, 153] width 236 height 35
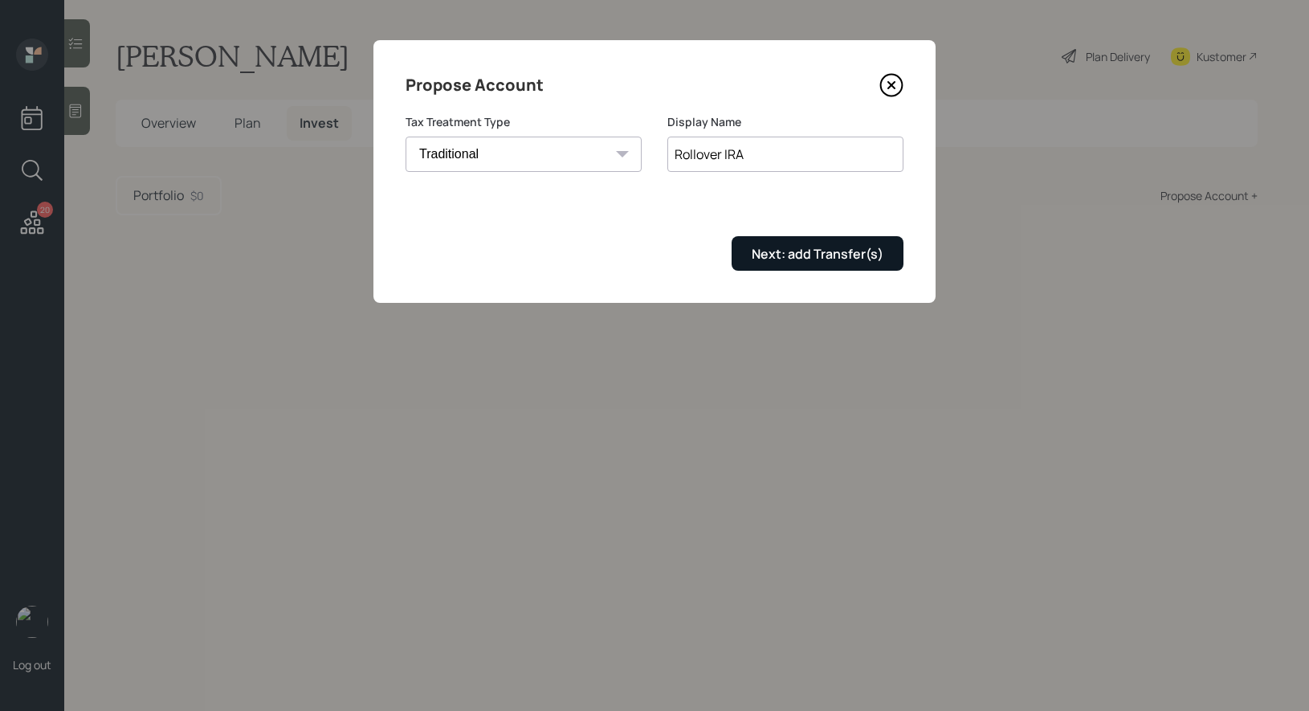
type input "Rollover IRA"
click at [837, 250] on div "Next: add Transfer(s)" at bounding box center [817, 254] width 132 height 18
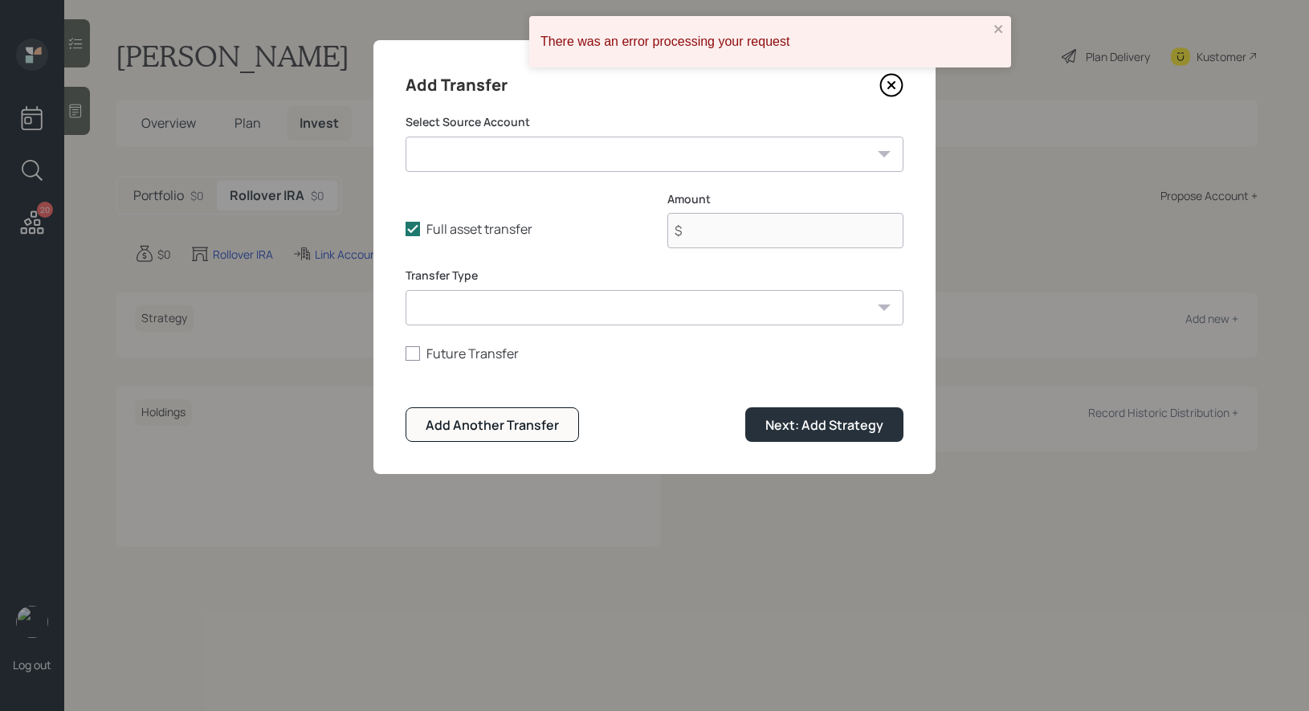
click at [893, 92] on icon at bounding box center [891, 85] width 24 height 24
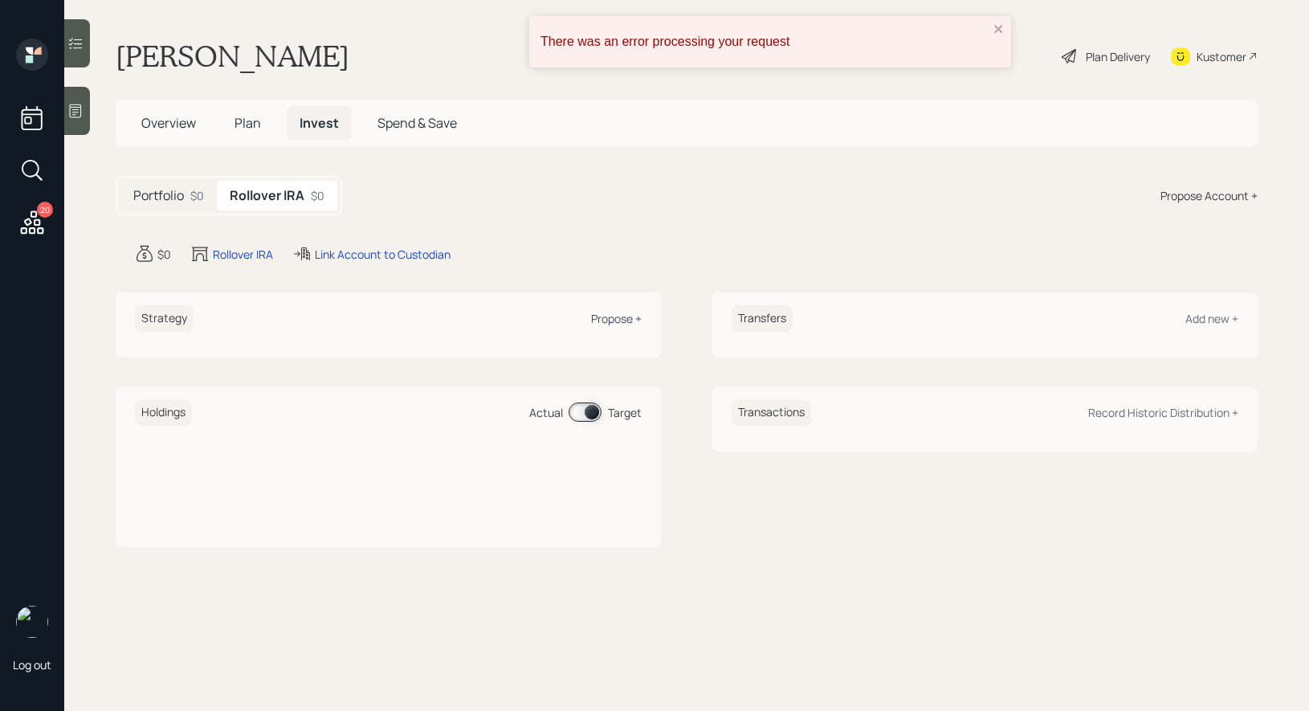
click at [621, 314] on div "Propose +" at bounding box center [616, 318] width 51 height 15
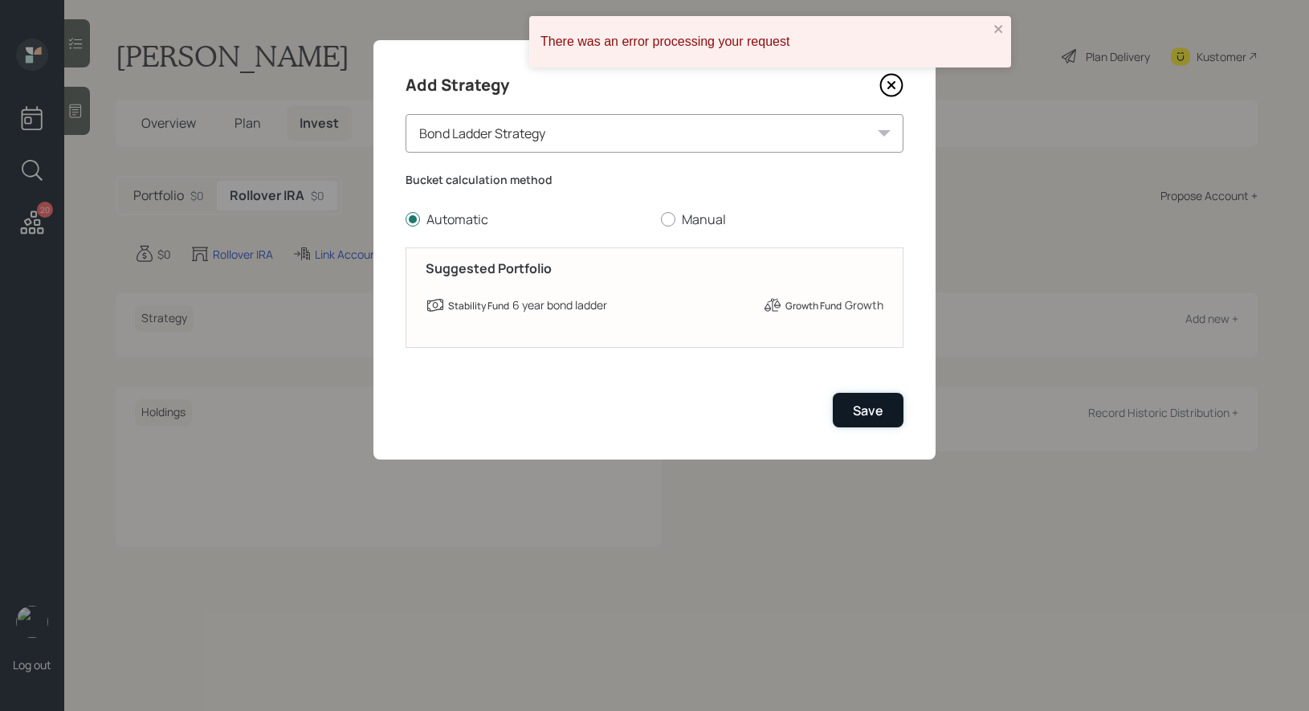
click at [867, 407] on div "Save" at bounding box center [868, 410] width 31 height 18
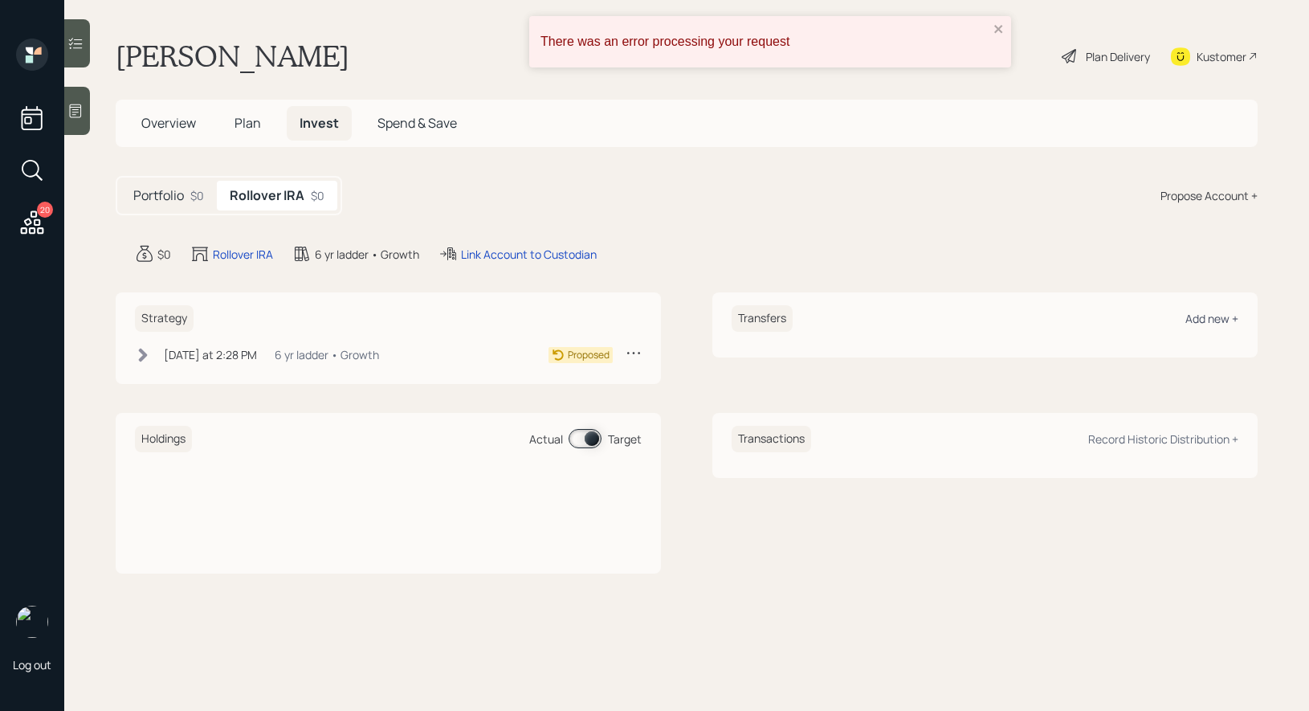
click at [1221, 320] on div "Add new +" at bounding box center [1211, 318] width 53 height 15
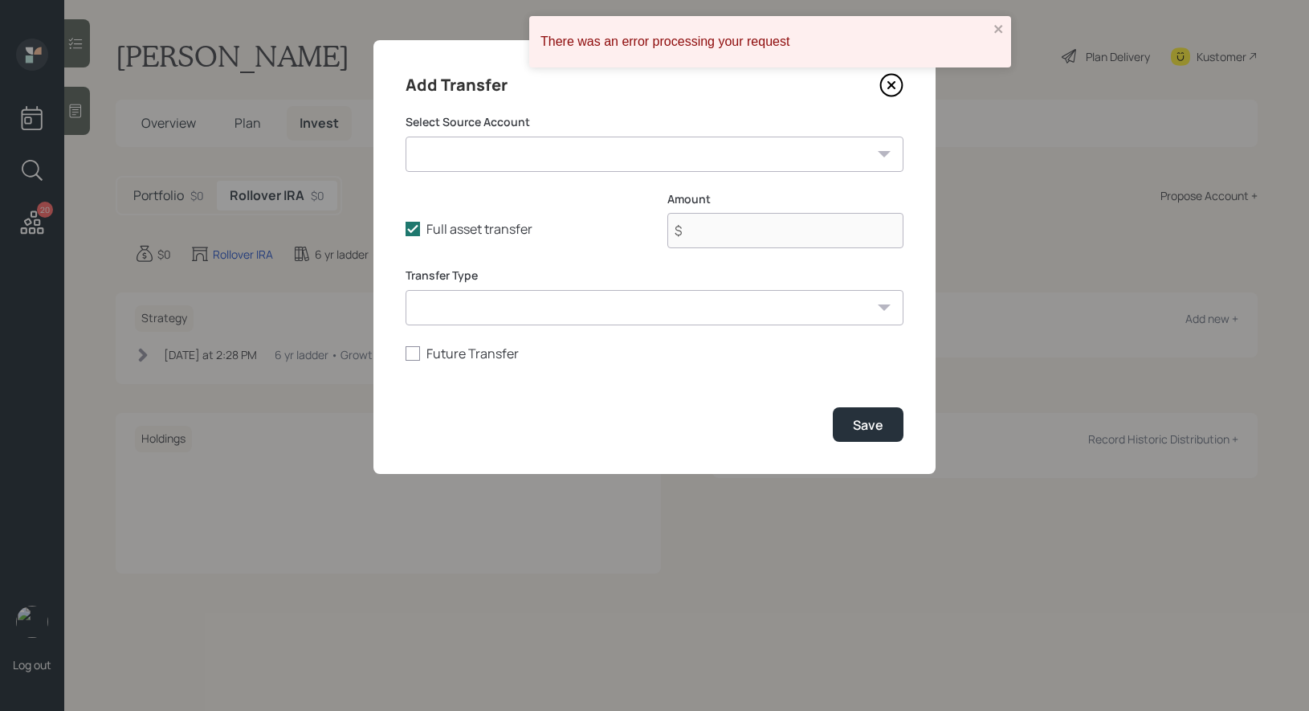
click at [639, 157] on select "PSP ($121,519 | IRA) Emergency Fund ($10,000 | Emergency Fund)" at bounding box center [654, 153] width 498 height 35
select select "9924c2d2-dd9a-44e7-84c0-de732dbb46cf"
click at [405, 136] on select "PSP ($121,519 | IRA) Emergency Fund ($10,000 | Emergency Fund)" at bounding box center [654, 153] width 498 height 35
type input "$ 121,519"
click at [592, 307] on select "ACAT Transfer Non ACAT Transfer Capitalize Rollover Rollover Deposit" at bounding box center [654, 307] width 498 height 35
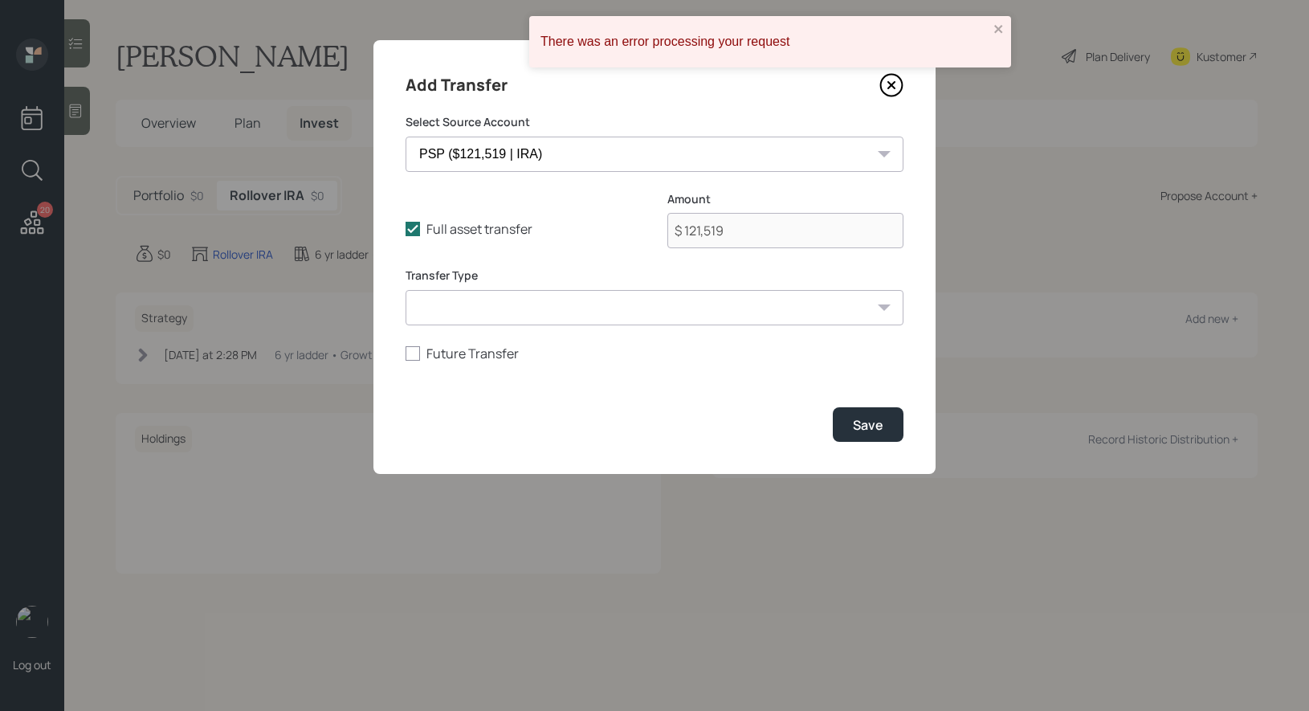
select select "rollover"
click at [405, 290] on select "ACAT Transfer Non ACAT Transfer Capitalize Rollover Rollover Deposit" at bounding box center [654, 307] width 498 height 35
click at [879, 427] on div "Save" at bounding box center [868, 425] width 31 height 18
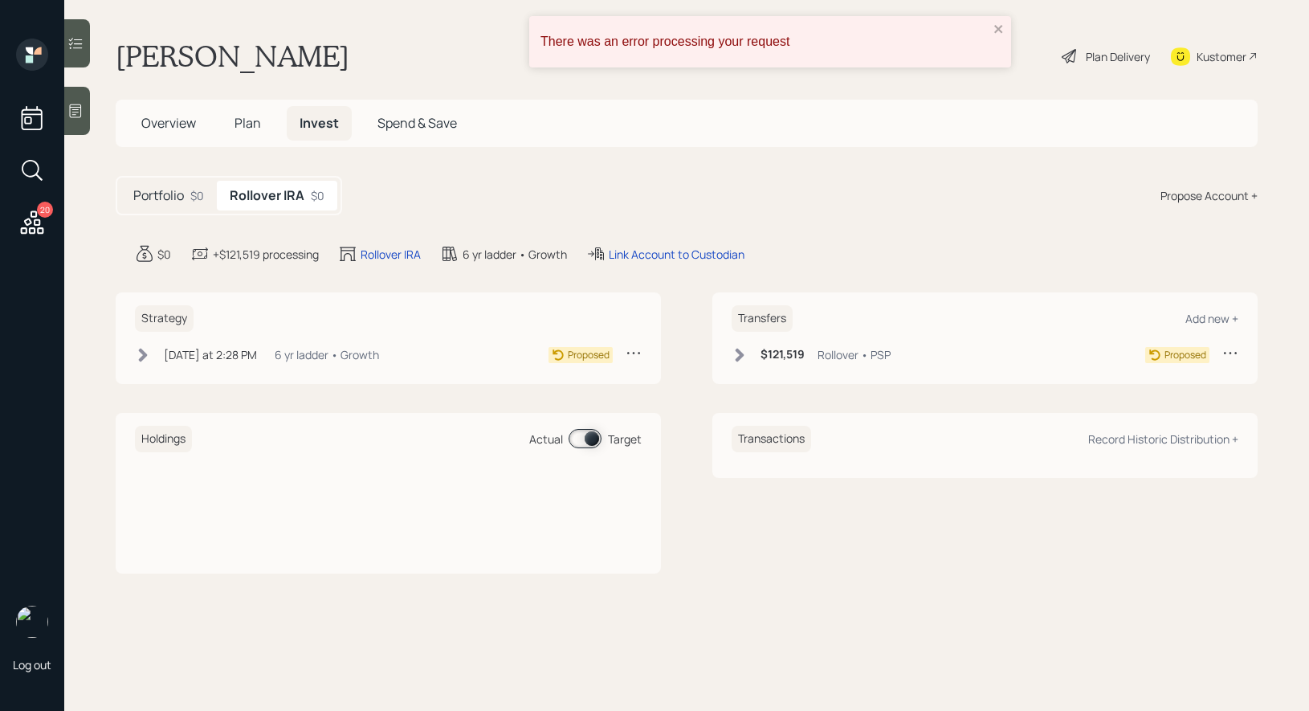
click at [249, 121] on span "Plan" at bounding box center [247, 123] width 26 height 18
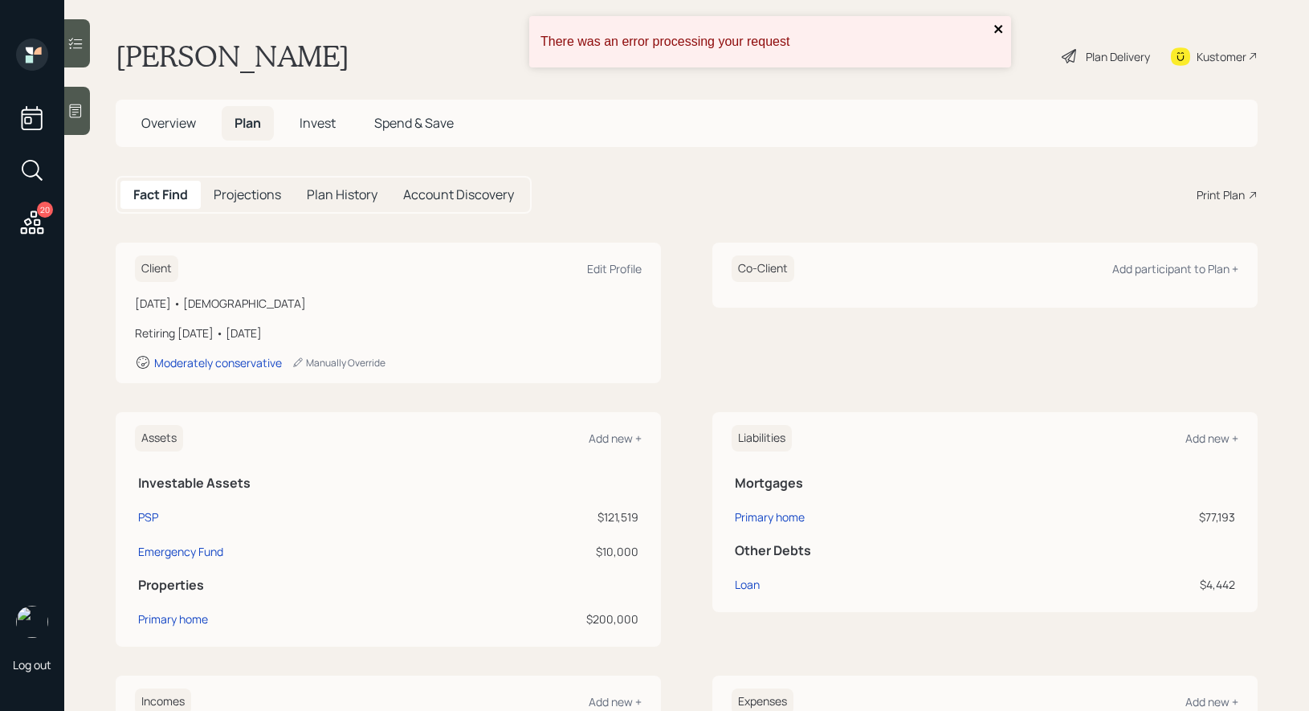
click at [1000, 28] on icon "close" at bounding box center [998, 28] width 11 height 13
click at [1232, 193] on div "Print Plan" at bounding box center [1220, 194] width 48 height 17
